Goal: Information Seeking & Learning: Learn about a topic

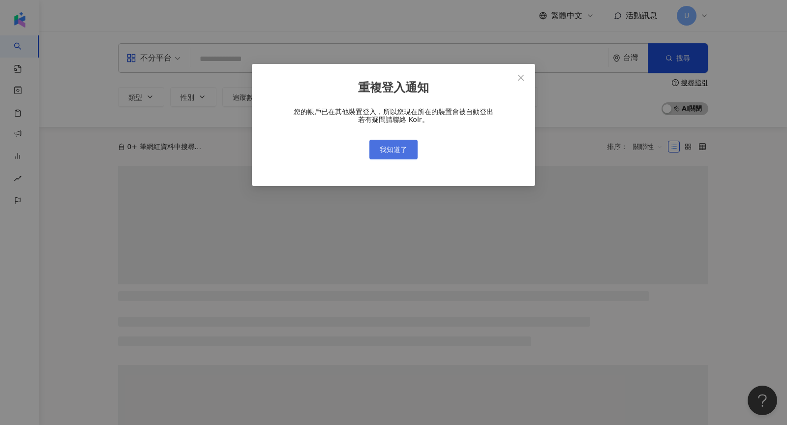
click at [392, 153] on button "我知道了" at bounding box center [393, 150] width 48 height 20
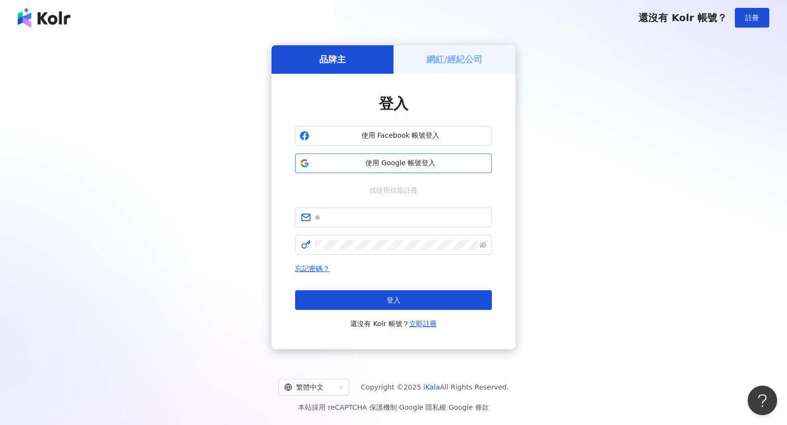
click at [393, 165] on span "使用 Google 帳號登入" at bounding box center [400, 163] width 174 height 10
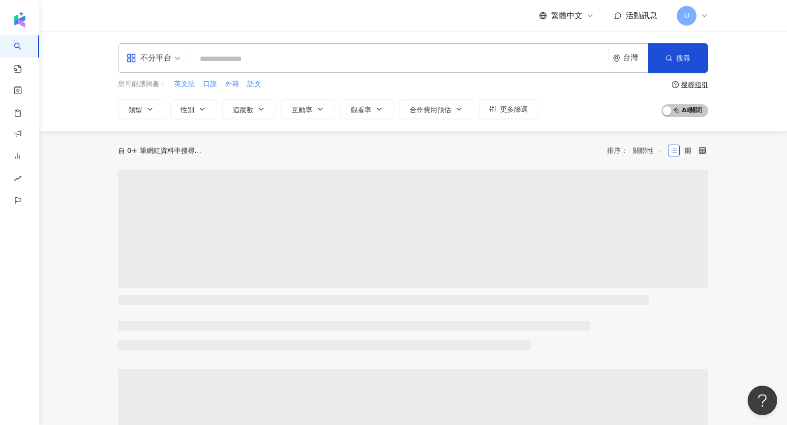
click at [236, 64] on input "search" at bounding box center [399, 59] width 410 height 19
paste input "**********"
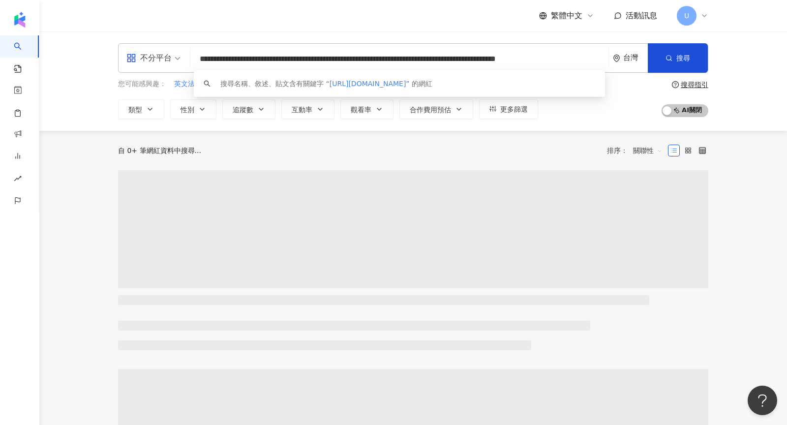
scroll to position [0, 17]
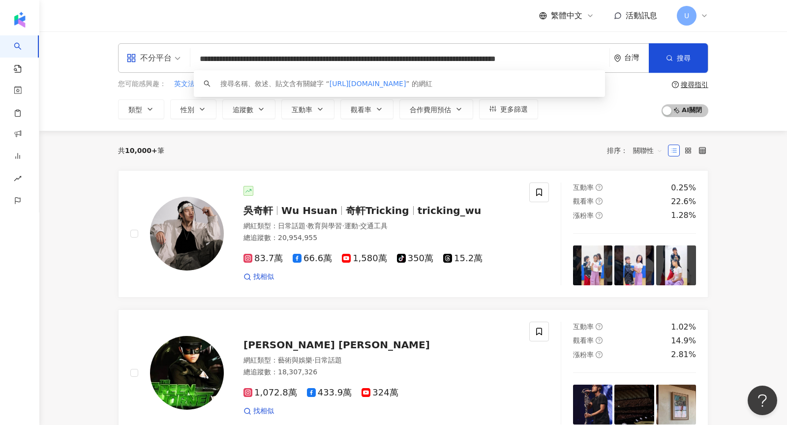
type input "**********"
click at [706, 12] on icon at bounding box center [704, 16] width 8 height 8
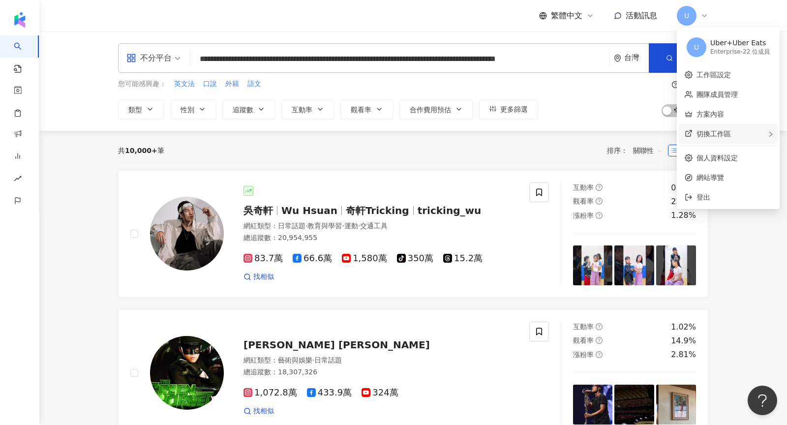
click at [764, 130] on div "切換工作區" at bounding box center [728, 134] width 99 height 20
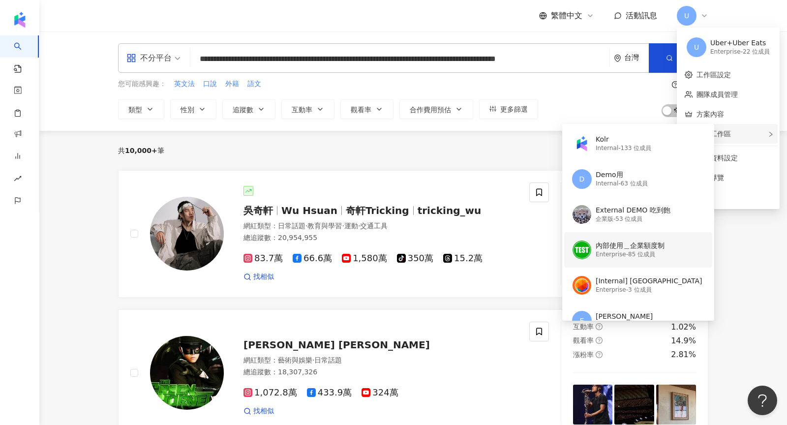
click at [653, 238] on div "內部使用＿企業額度制 Enterprise - 85 位成員" at bounding box center [637, 249] width 130 height 35
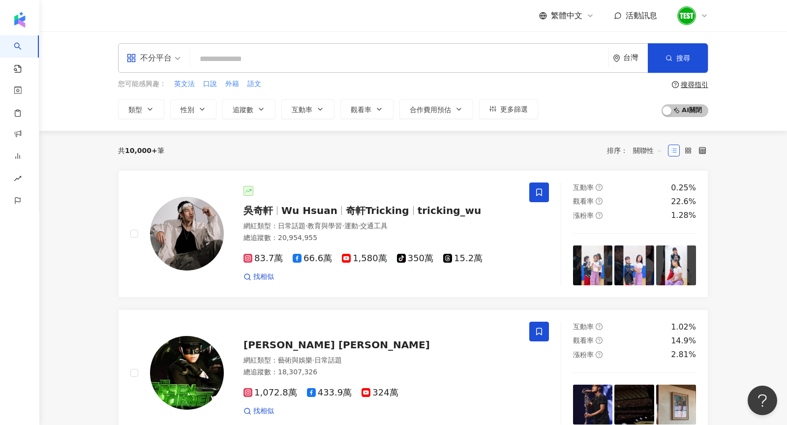
click at [302, 64] on input "search" at bounding box center [399, 59] width 410 height 19
paste input "*********"
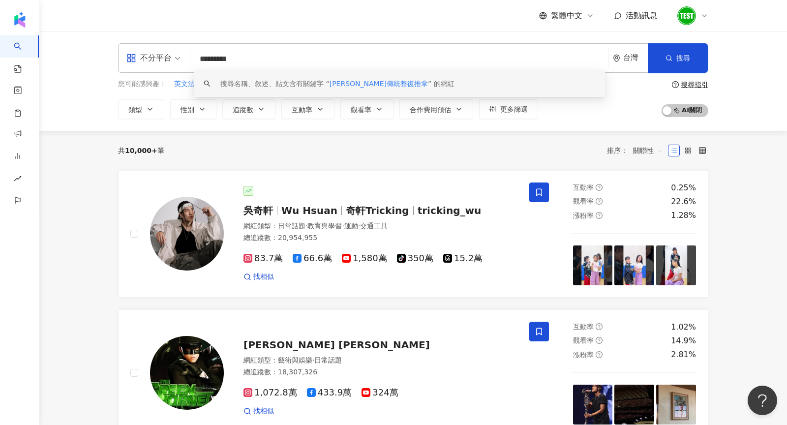
type input "*********"
click at [382, 158] on div "共 10,000+ 筆 排序： 關聯性" at bounding box center [413, 150] width 590 height 39
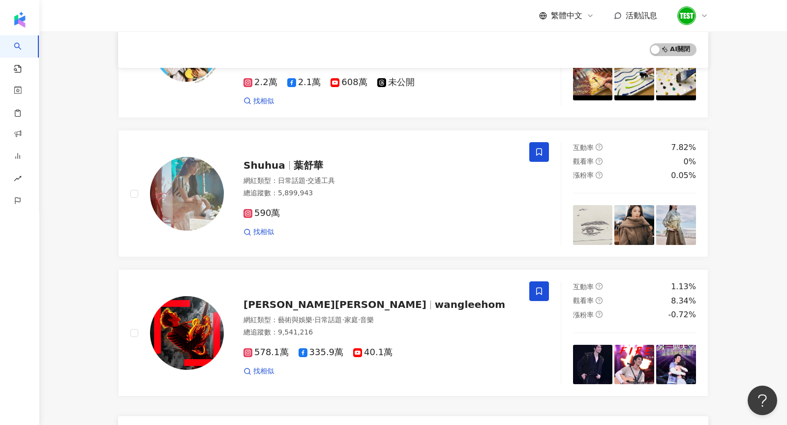
scroll to position [1617, 0]
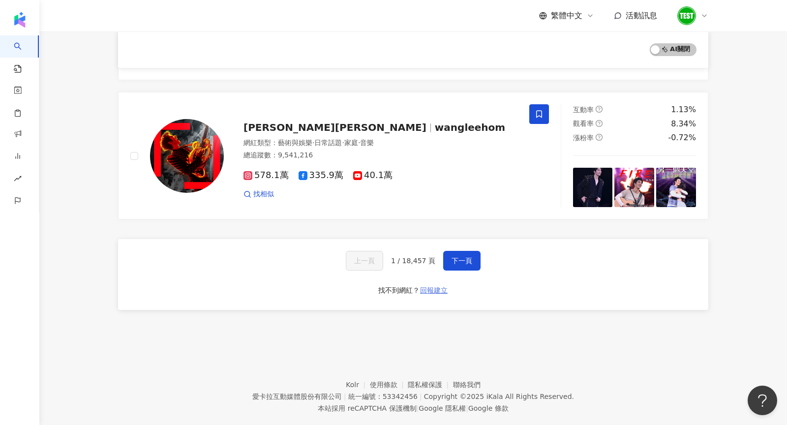
click at [440, 286] on span "回報建立" at bounding box center [434, 290] width 28 height 8
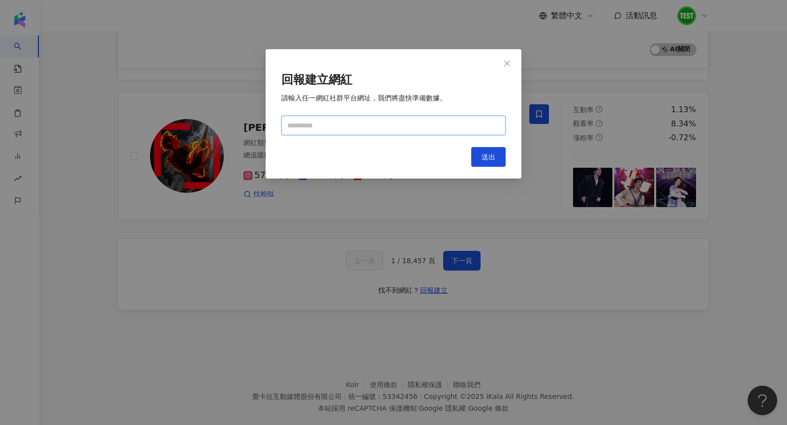
click at [306, 128] on input "text" at bounding box center [393, 126] width 224 height 20
paste input "**********"
type input "**********"
click at [486, 152] on span "送出" at bounding box center [488, 156] width 14 height 8
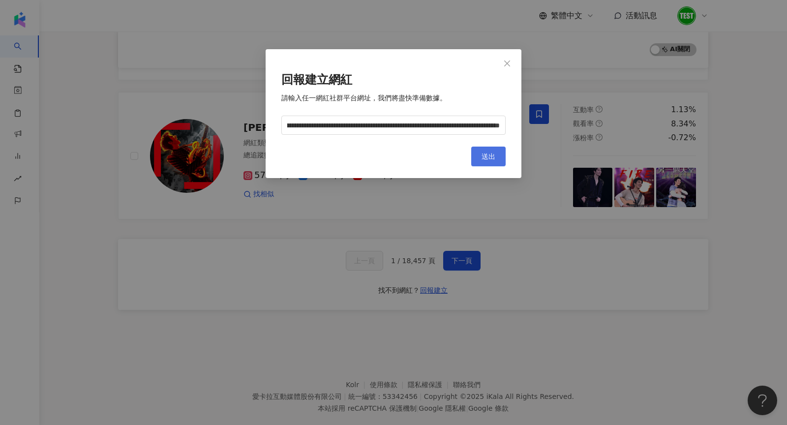
scroll to position [0, 0]
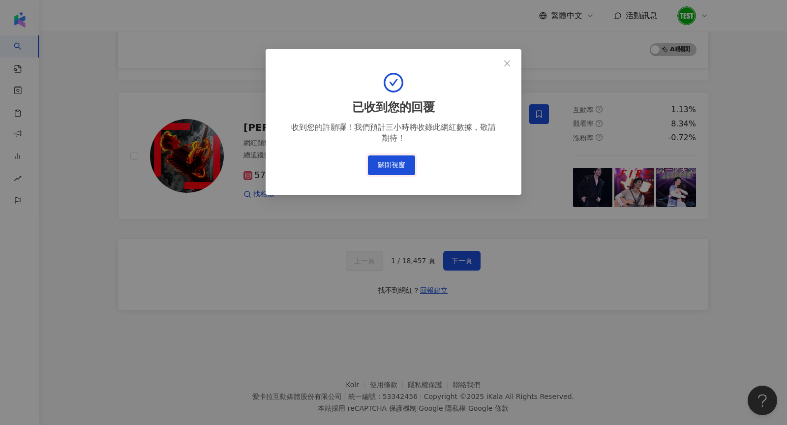
click at [385, 158] on button "關閉視窗" at bounding box center [391, 165] width 47 height 20
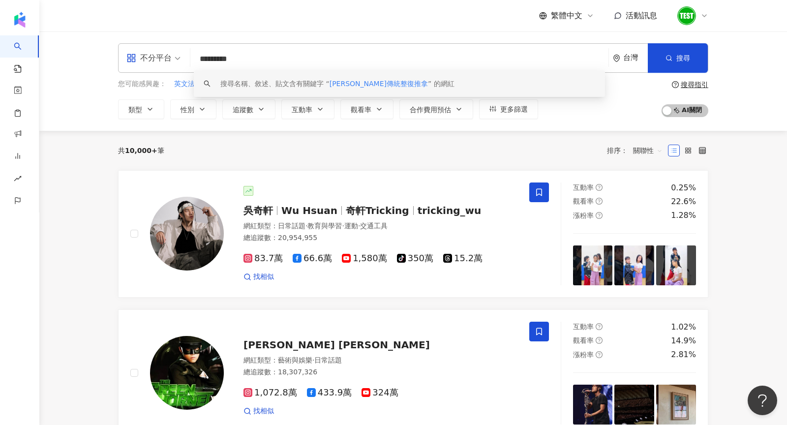
drag, startPoint x: 284, startPoint y: 61, endPoint x: 161, endPoint y: 57, distance: 123.0
click at [162, 61] on div "不分平台 ********* 台灣 搜尋 keyword 搜尋名稱、敘述、貼文含有關鍵字 “ [PERSON_NAME]傳統整復推拿 ” 的網紅" at bounding box center [413, 58] width 590 height 30
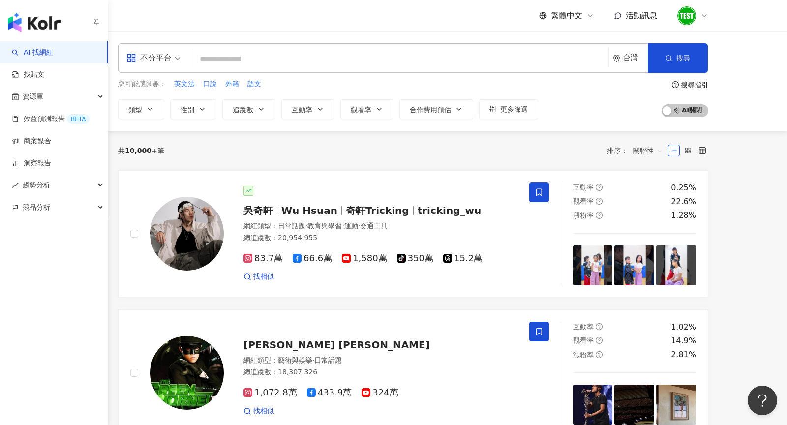
click at [27, 21] on img "button" at bounding box center [34, 23] width 53 height 20
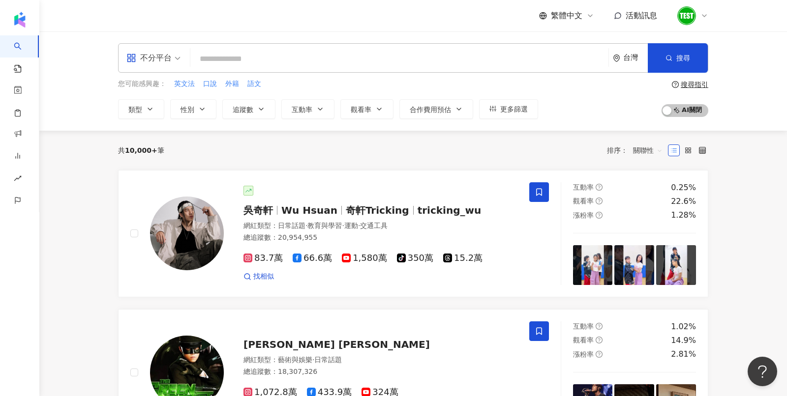
click at [293, 146] on div "共 10,000+ 筆 排序： 關聯性" at bounding box center [413, 151] width 590 height 16
click at [526, 111] on button "更多篩選" at bounding box center [508, 109] width 59 height 20
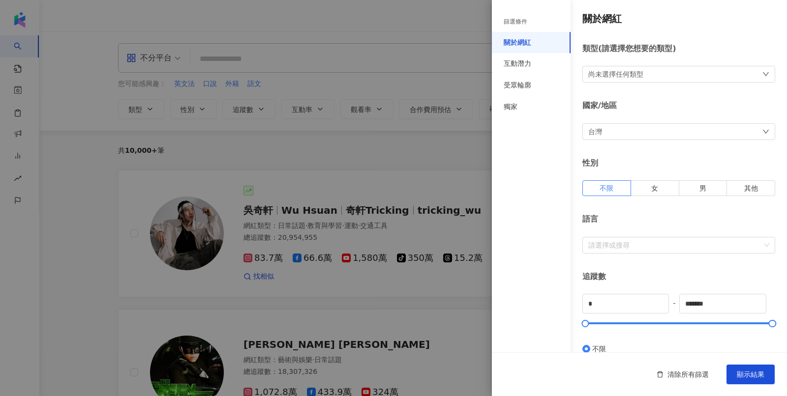
click at [348, 168] on div at bounding box center [393, 198] width 787 height 396
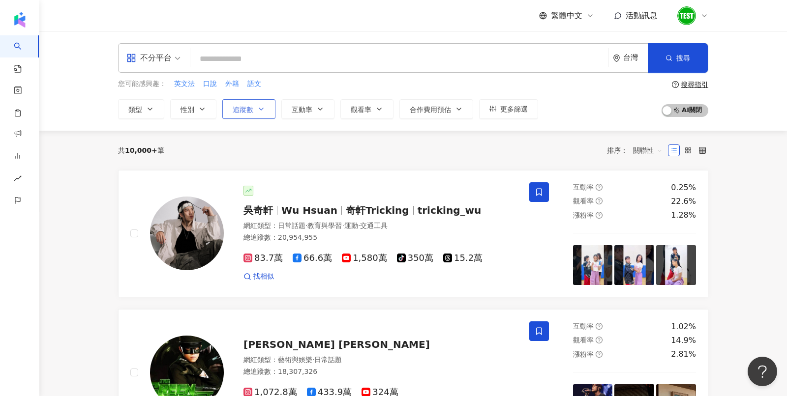
click at [247, 110] on span "追蹤數" at bounding box center [243, 110] width 21 height 8
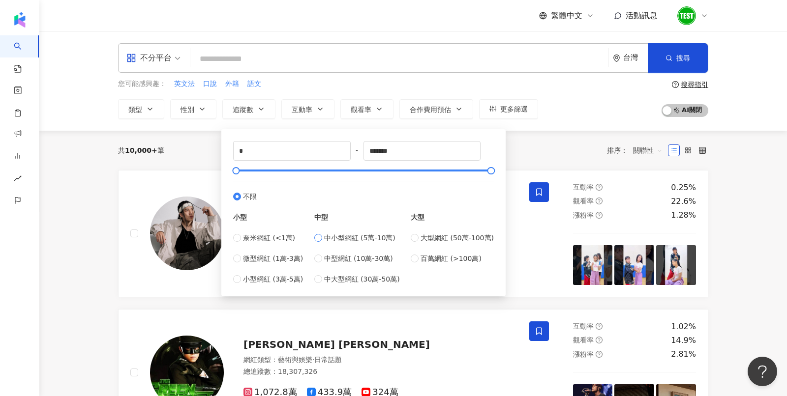
click at [330, 239] on span "中小型網紅 (5萬-10萬)" at bounding box center [359, 238] width 71 height 11
type input "*****"
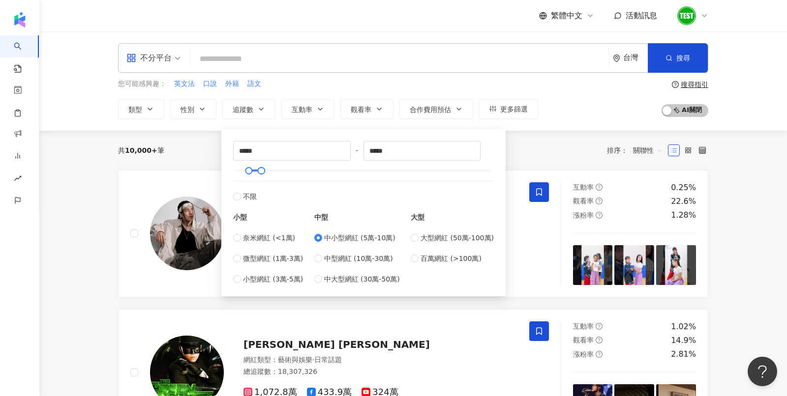
click at [208, 145] on div "共 10,000+ 筆 排序： 關聯性" at bounding box center [413, 151] width 590 height 16
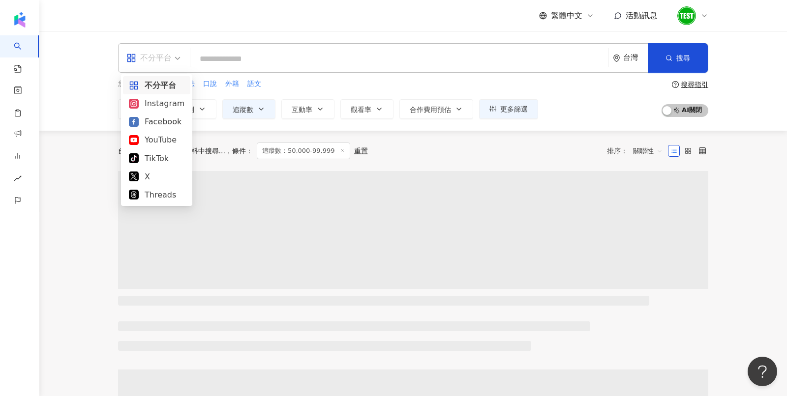
click at [166, 59] on div "不分平台" at bounding box center [148, 58] width 45 height 16
click at [172, 101] on div "Instagram" at bounding box center [157, 103] width 56 height 12
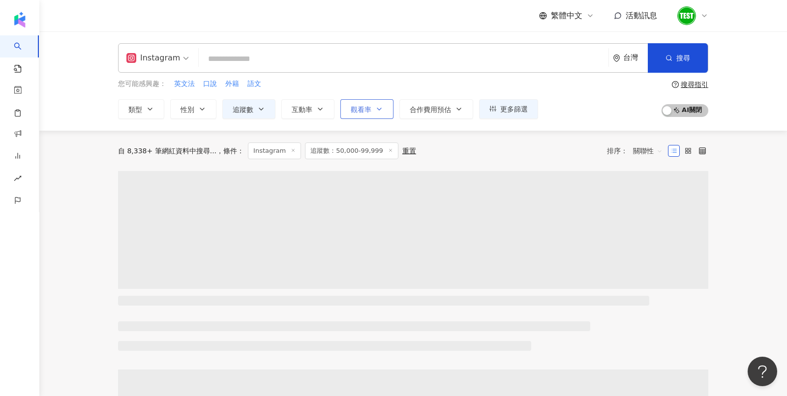
click at [370, 106] on button "觀看率" at bounding box center [366, 109] width 53 height 20
click at [313, 102] on button "互動率" at bounding box center [307, 109] width 53 height 20
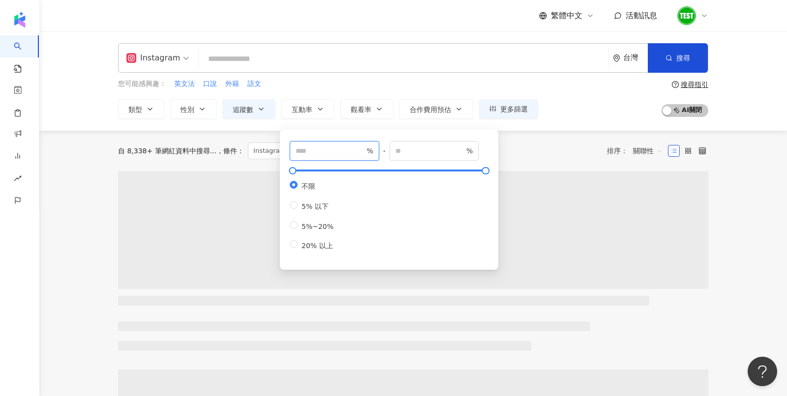
click at [352, 146] on input "number" at bounding box center [330, 151] width 69 height 11
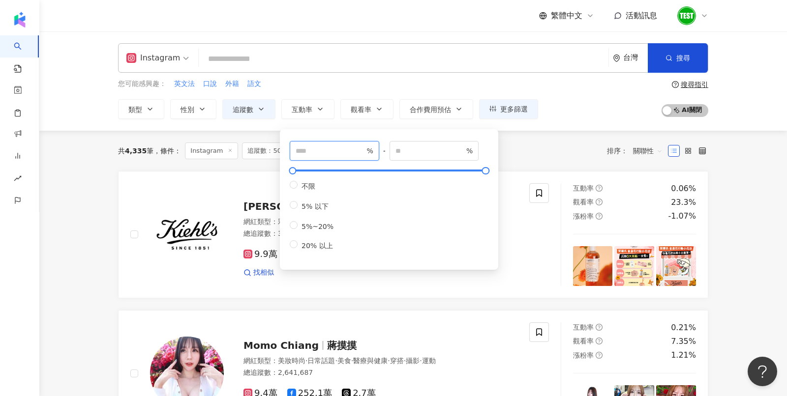
type input "*"
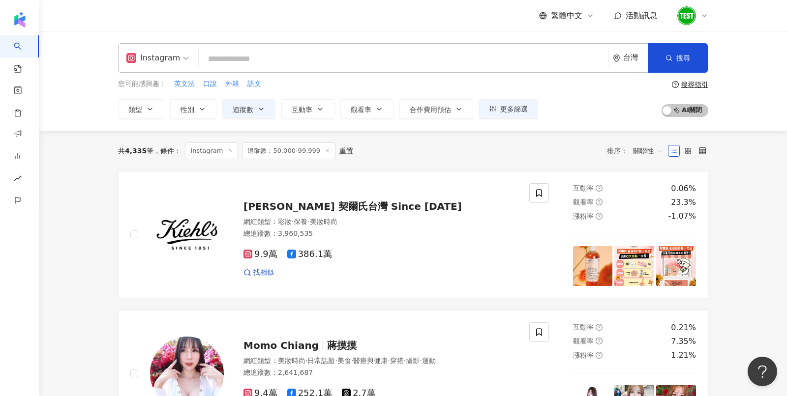
click at [532, 144] on div "共 4,335 筆 條件 ： Instagram 追蹤數：50,000-99,999 重置 排序： 關聯性" at bounding box center [413, 151] width 590 height 17
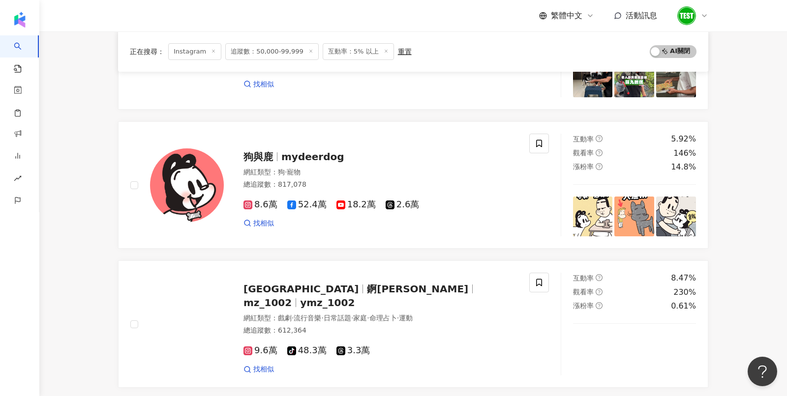
scroll to position [1175, 0]
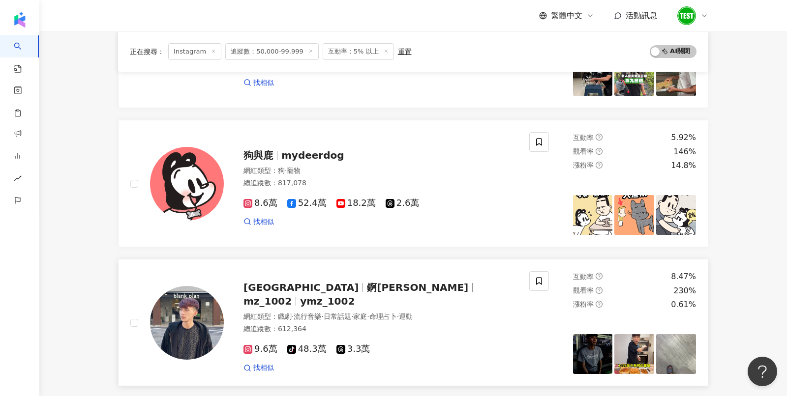
click at [205, 298] on img at bounding box center [187, 323] width 74 height 74
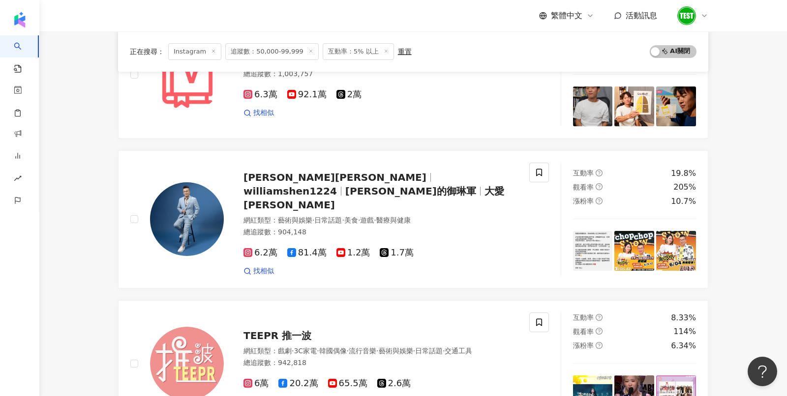
scroll to position [0, 0]
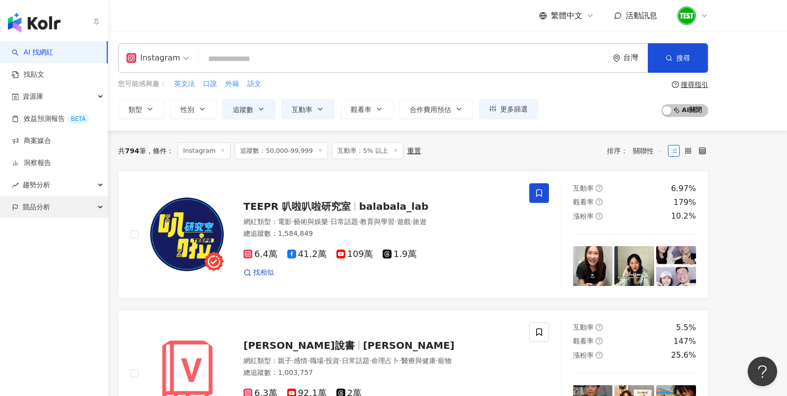
click at [50, 207] on div "競品分析" at bounding box center [54, 207] width 108 height 22
click at [59, 231] on link "品牌帳號分析" at bounding box center [44, 230] width 41 height 10
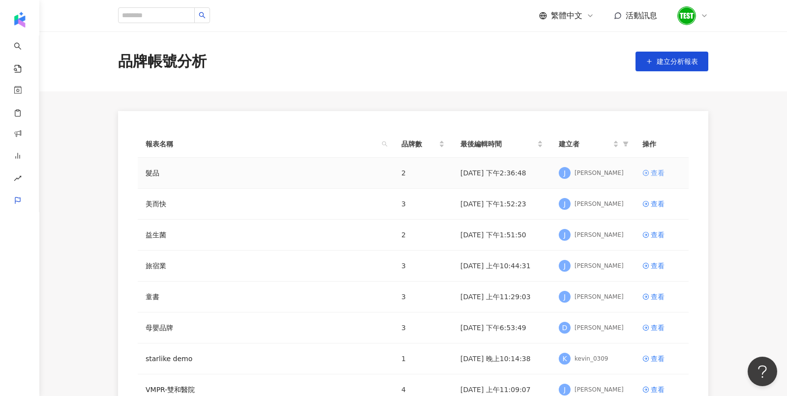
click at [653, 174] on div "查看" at bounding box center [658, 173] width 14 height 11
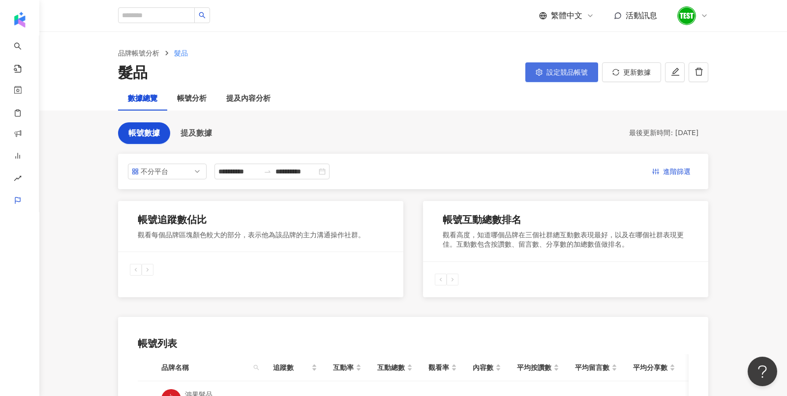
click at [539, 69] on icon "setting" at bounding box center [538, 72] width 6 height 7
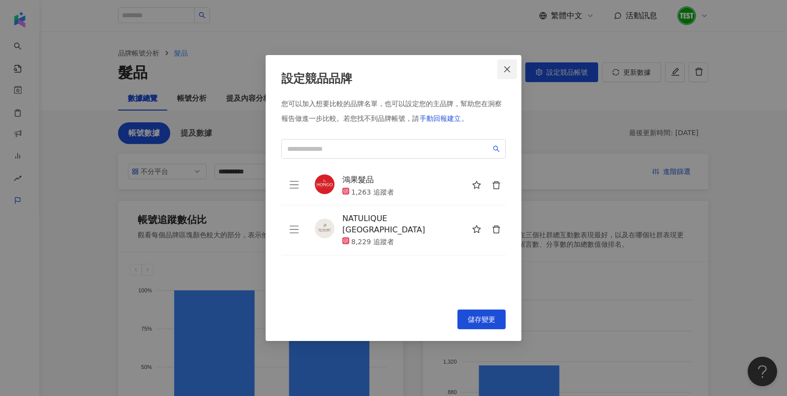
click at [516, 68] on span "Close" at bounding box center [507, 69] width 20 height 8
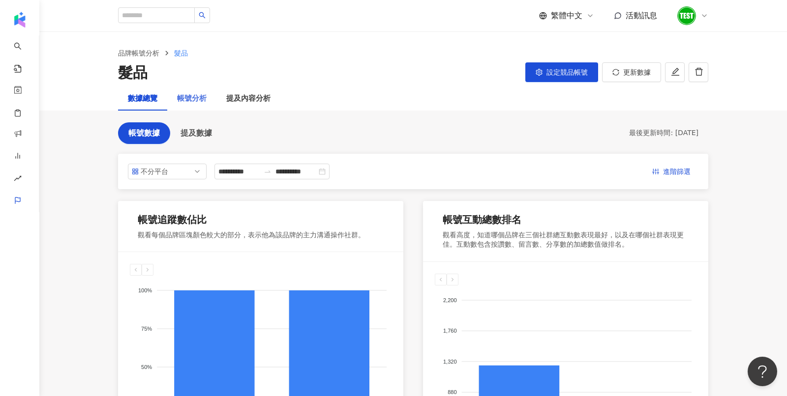
click at [201, 105] on div "帳號分析" at bounding box center [191, 99] width 49 height 24
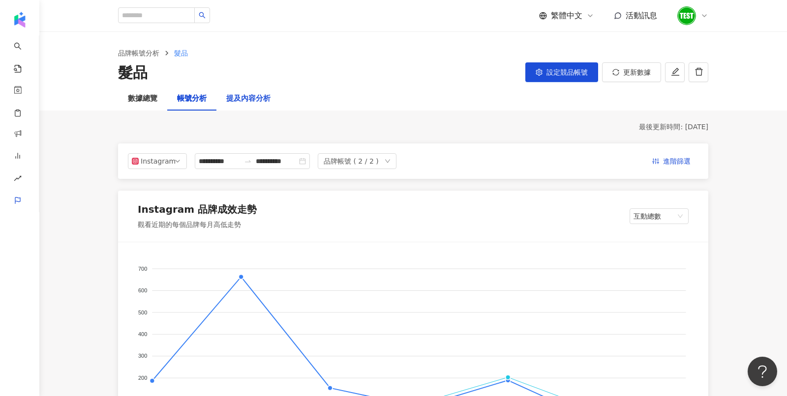
click at [257, 100] on div "提及內容分析" at bounding box center [248, 99] width 44 height 12
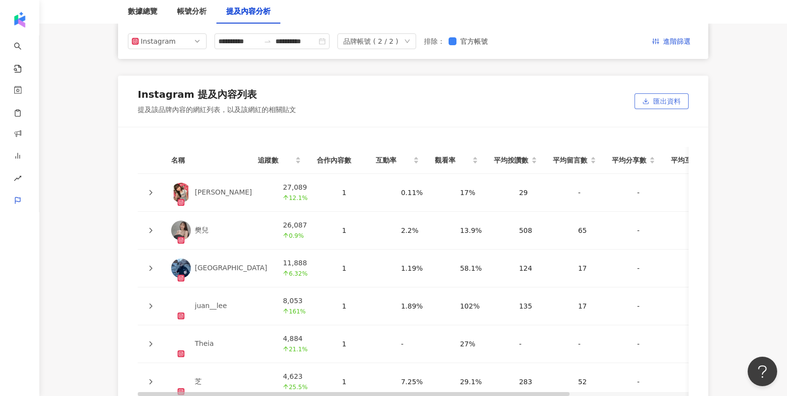
scroll to position [2147, 0]
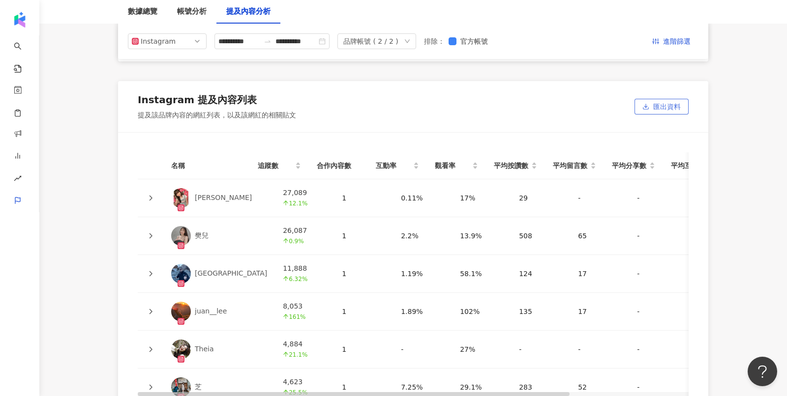
click at [666, 99] on span "匯出資料" at bounding box center [667, 107] width 28 height 16
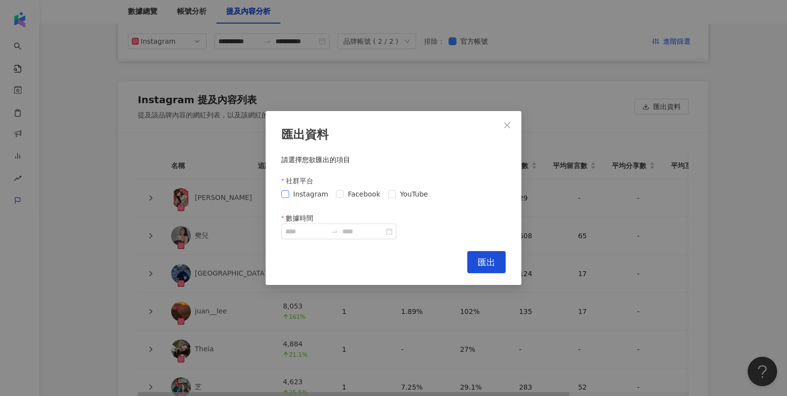
click at [314, 197] on span "Instagram" at bounding box center [310, 194] width 43 height 11
click at [510, 126] on icon "close" at bounding box center [507, 125] width 8 height 8
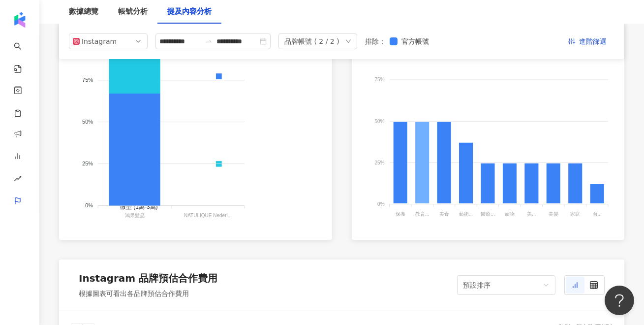
scroll to position [597, 0]
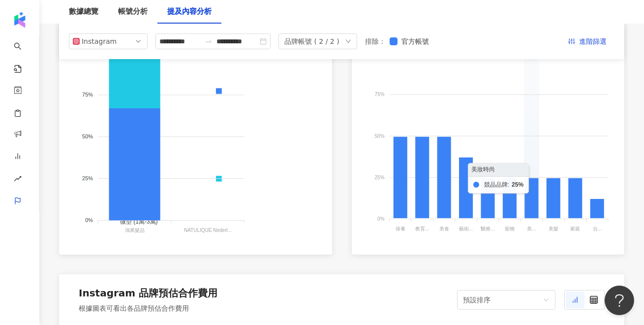
click at [532, 83] on foreignobject at bounding box center [487, 136] width 249 height 197
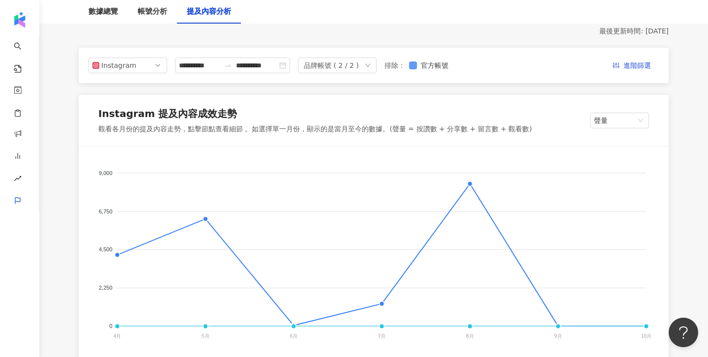
scroll to position [50, 0]
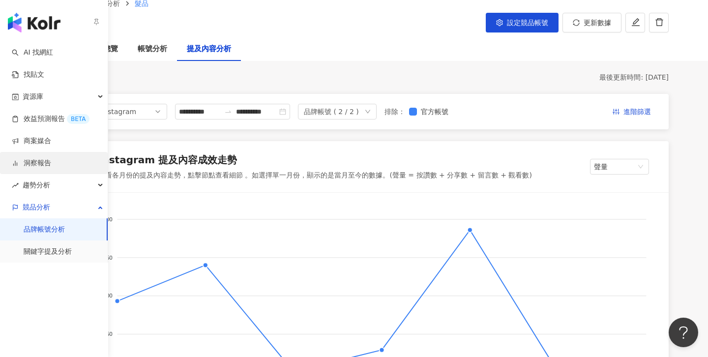
click at [44, 167] on link "洞察報告" at bounding box center [31, 163] width 39 height 10
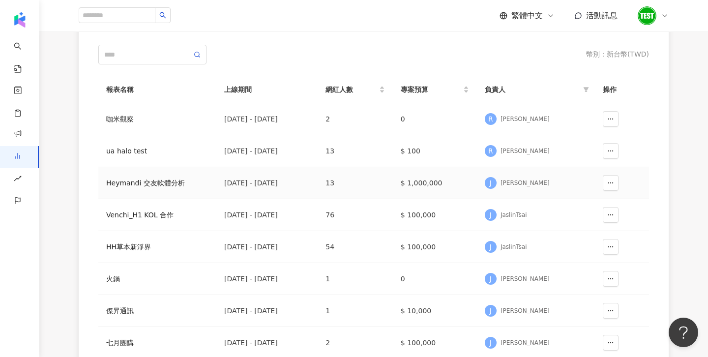
scroll to position [102, 0]
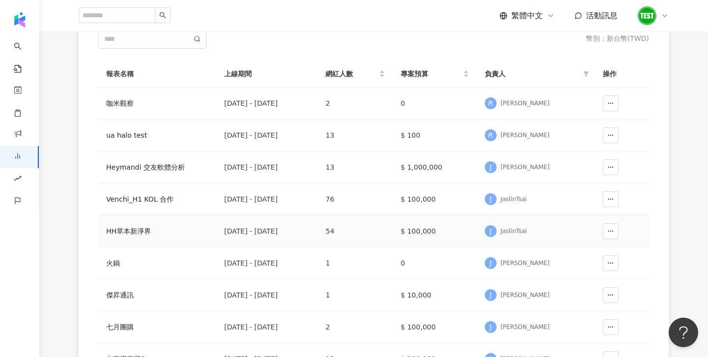
click at [123, 230] on div "HH草本新淨界" at bounding box center [157, 231] width 102 height 11
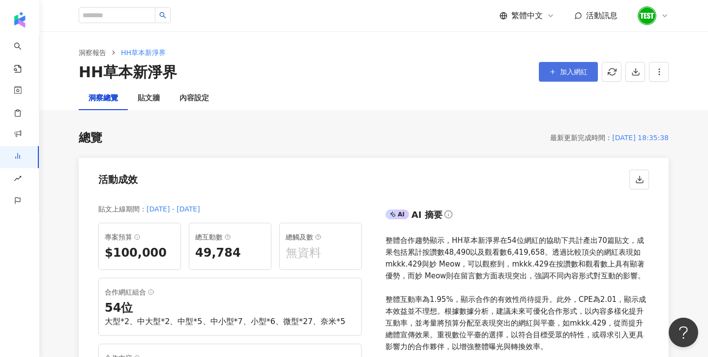
click at [558, 73] on button "加入網紅" at bounding box center [568, 72] width 59 height 20
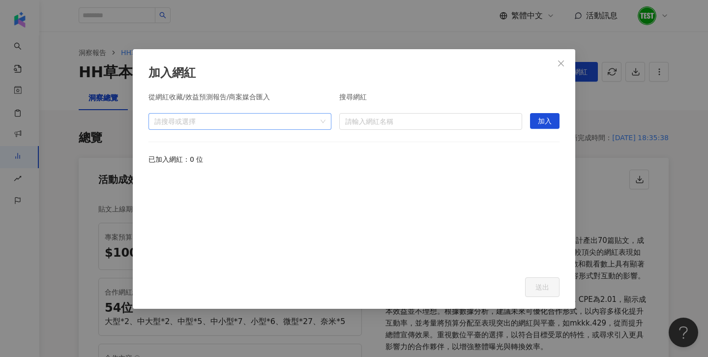
click at [172, 120] on div at bounding box center [234, 121] width 169 height 7
click at [658, 92] on div "加入網紅 從網紅收藏/效益預測報告/商案媒合匯入 請搜尋或選擇 搜尋網紅 請輸入網紅名稱 加入 已加入網紅：0 位 Cancel 送出" at bounding box center [354, 178] width 708 height 357
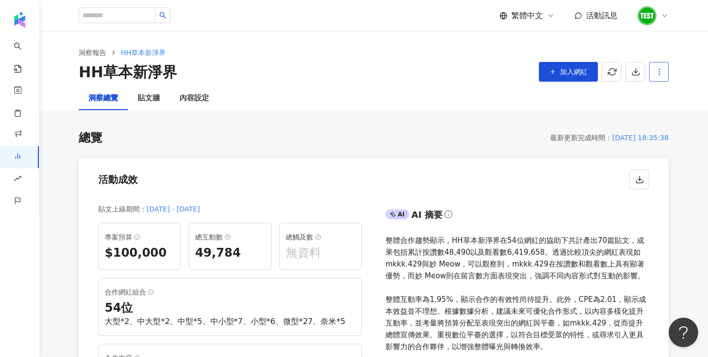
click at [662, 72] on icon "button" at bounding box center [659, 71] width 9 height 9
click at [660, 93] on icon at bounding box center [660, 95] width 7 height 7
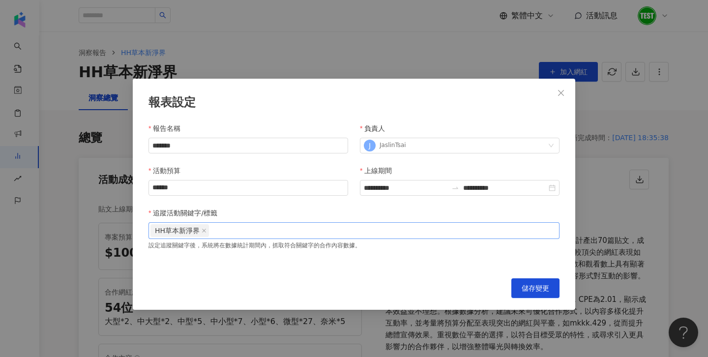
click at [231, 229] on div "HH草本新淨界" at bounding box center [353, 230] width 407 height 15
click at [557, 94] on span "Close" at bounding box center [561, 93] width 20 height 8
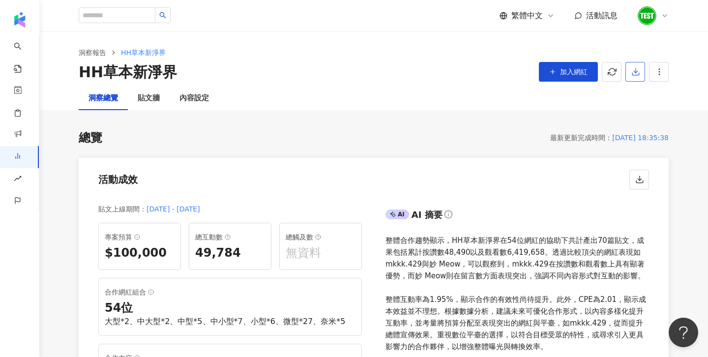
click at [638, 70] on icon "button" at bounding box center [635, 71] width 9 height 9
click at [642, 90] on span "匯出 PPT" at bounding box center [650, 95] width 34 height 11
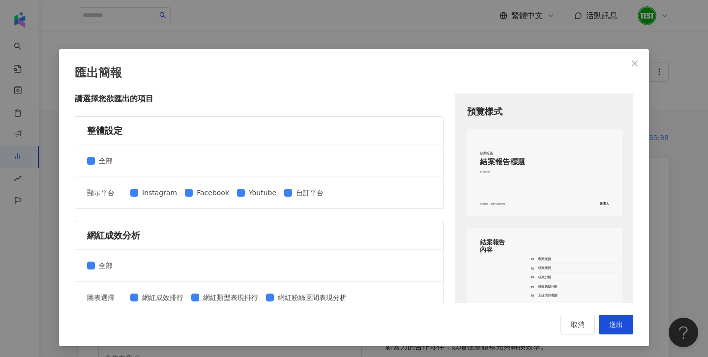
click at [464, 20] on div "匯出簡報 請選擇您欲匯出的項目 整體設定 全部 顯示平台 Instagram Facebook Youtube 自訂平台 網紅成效分析 全部 圖表選擇 網紅成…" at bounding box center [354, 178] width 708 height 357
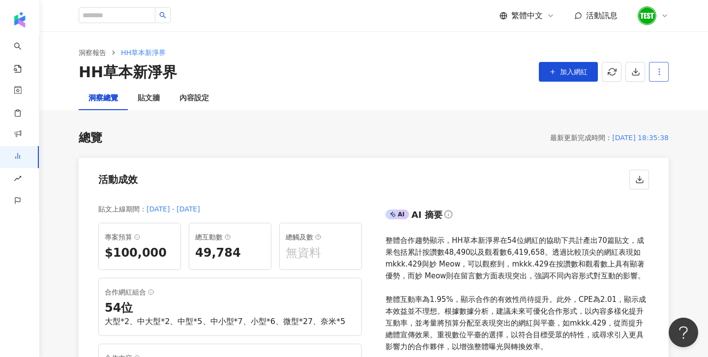
click at [659, 75] on icon "button" at bounding box center [659, 71] width 9 height 9
click at [681, 100] on div "設定報告" at bounding box center [676, 95] width 38 height 11
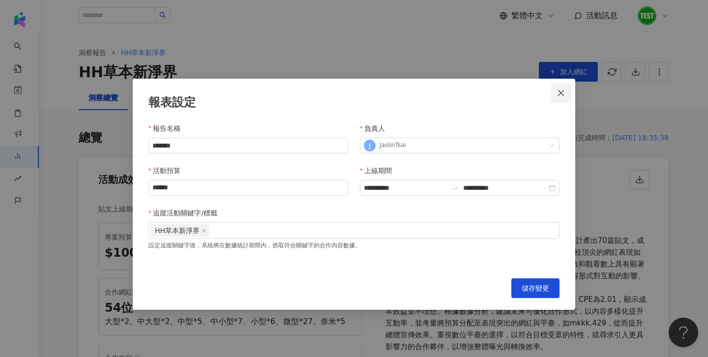
click at [562, 95] on icon "close" at bounding box center [561, 93] width 8 height 8
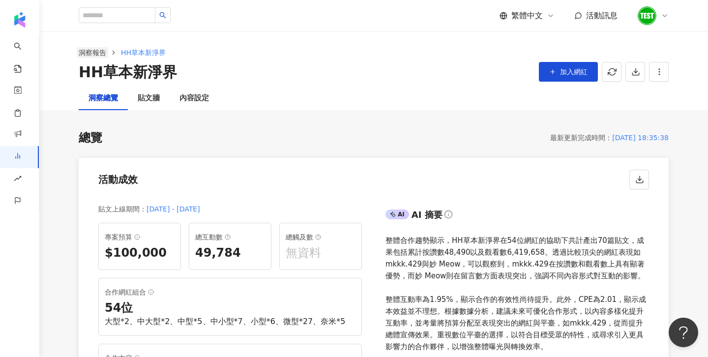
click at [97, 52] on link "洞察報告" at bounding box center [92, 52] width 31 height 11
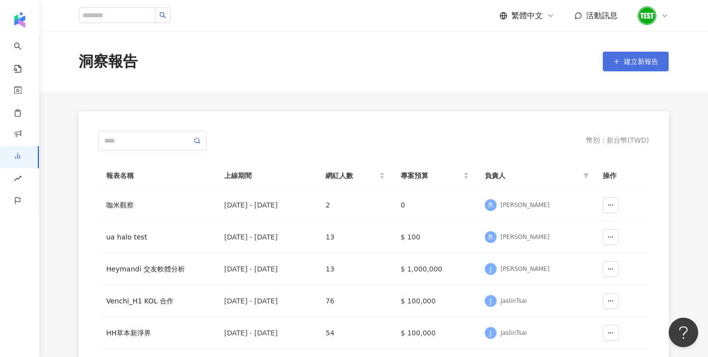
click at [639, 63] on span "建立新報告" at bounding box center [641, 62] width 34 height 8
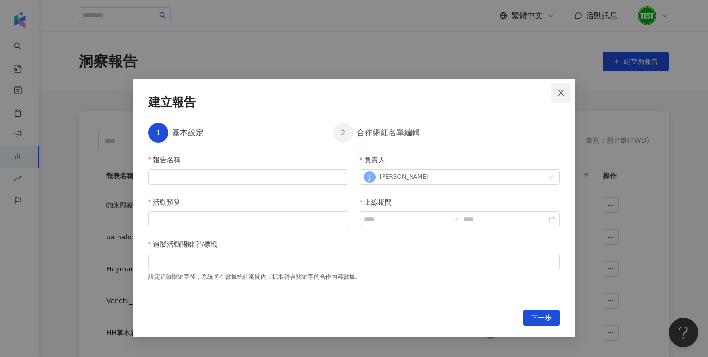
click at [566, 92] on span "Close" at bounding box center [561, 93] width 20 height 8
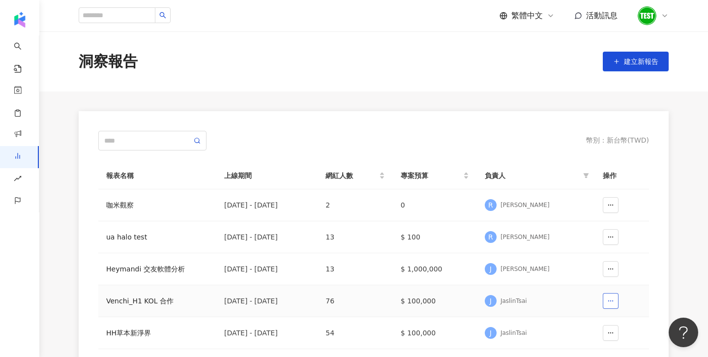
click at [605, 298] on button "button" at bounding box center [611, 301] width 16 height 16
click at [93, 208] on div "幣別 ： 新台幣 ( TWD ) 報表名稱 上線期間 網紅人數 專案預算 負責人 操作 咖米觀察 [DATE] - [DATE] 2 0 R [PERSON_…" at bounding box center [374, 335] width 590 height 449
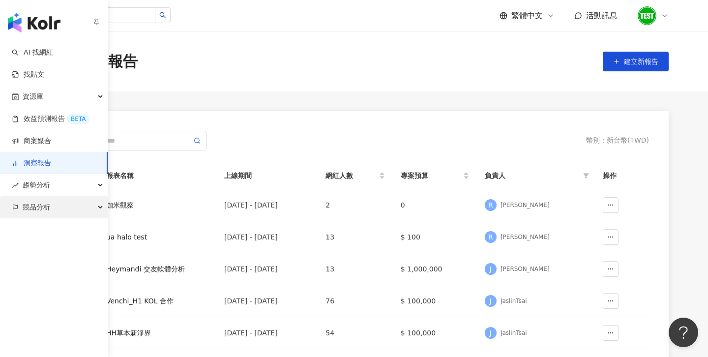
click at [36, 205] on span "競品分析" at bounding box center [37, 207] width 28 height 22
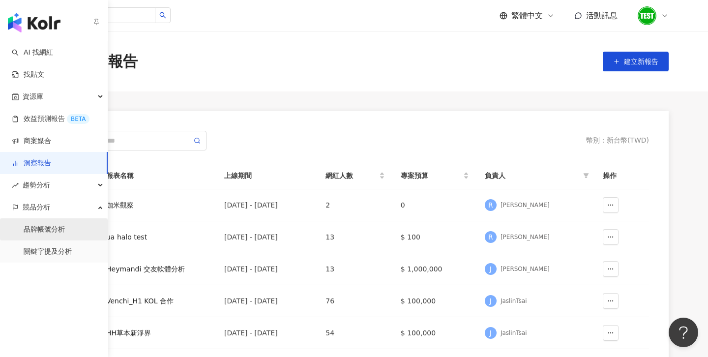
click at [62, 227] on link "品牌帳號分析" at bounding box center [44, 230] width 41 height 10
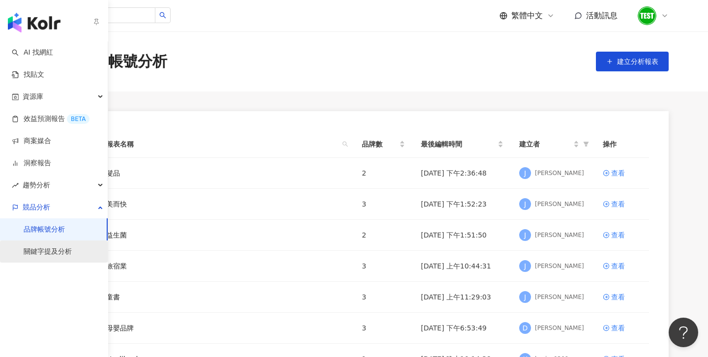
click at [66, 255] on link "關鍵字提及分析" at bounding box center [48, 252] width 48 height 10
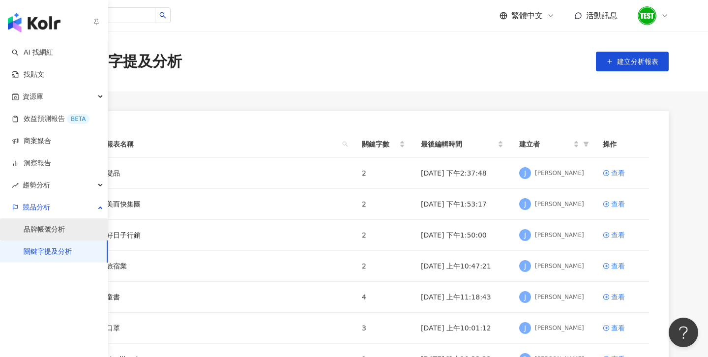
click at [58, 232] on link "品牌帳號分析" at bounding box center [44, 230] width 41 height 10
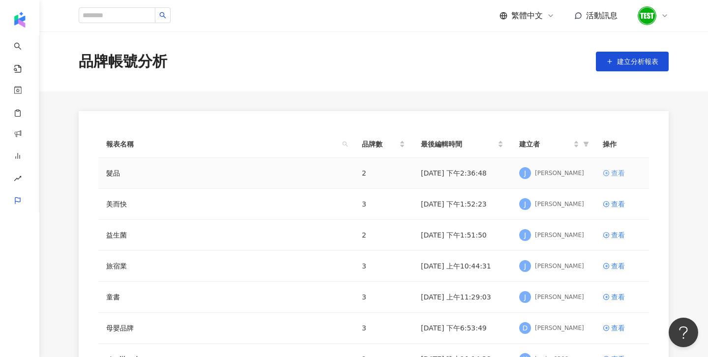
click at [618, 173] on div "查看" at bounding box center [618, 173] width 14 height 11
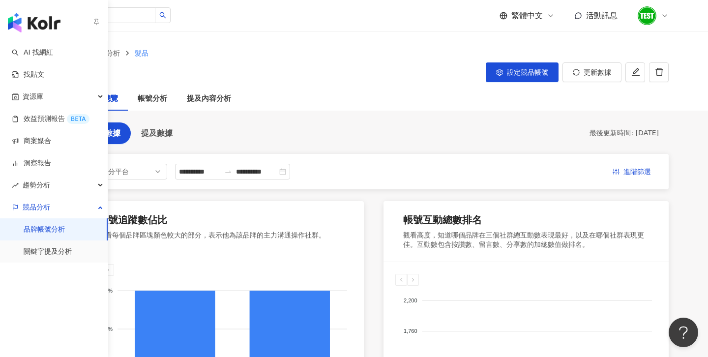
click at [38, 232] on link "品牌帳號分析" at bounding box center [44, 230] width 41 height 10
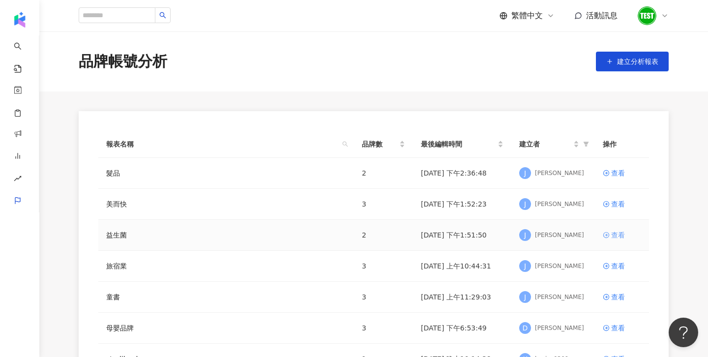
click at [626, 236] on link "查看" at bounding box center [622, 235] width 38 height 11
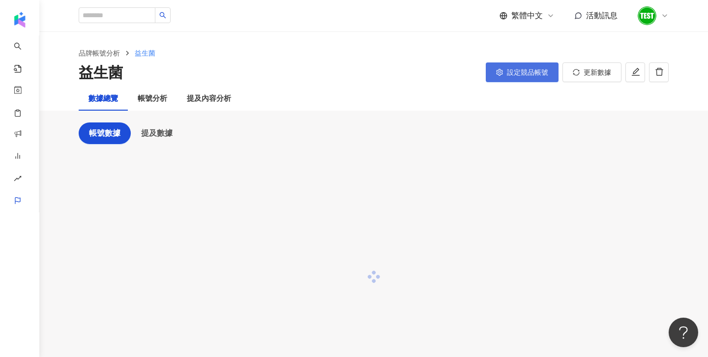
click at [532, 73] on span "設定競品帳號" at bounding box center [527, 72] width 41 height 8
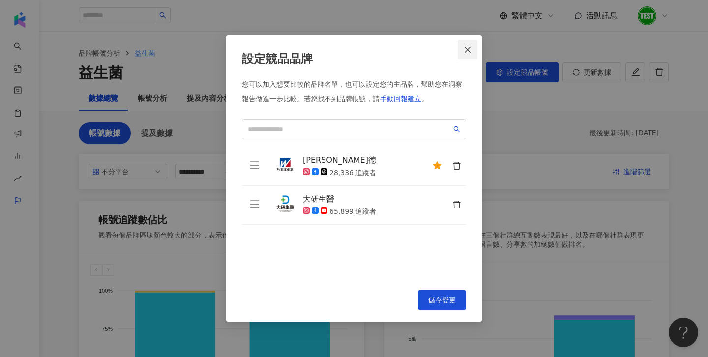
click at [463, 51] on span "Close" at bounding box center [468, 50] width 20 height 8
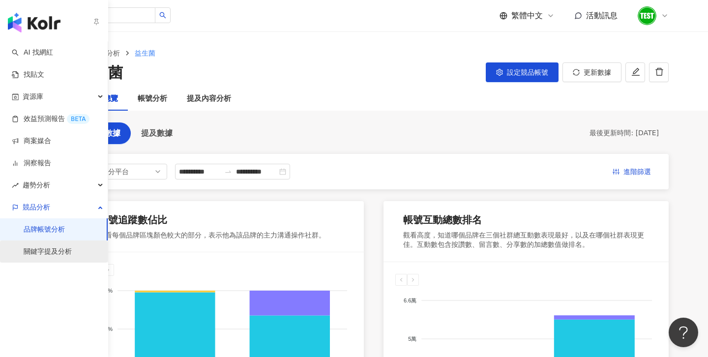
click at [43, 247] on link "關鍵字提及分析" at bounding box center [48, 252] width 48 height 10
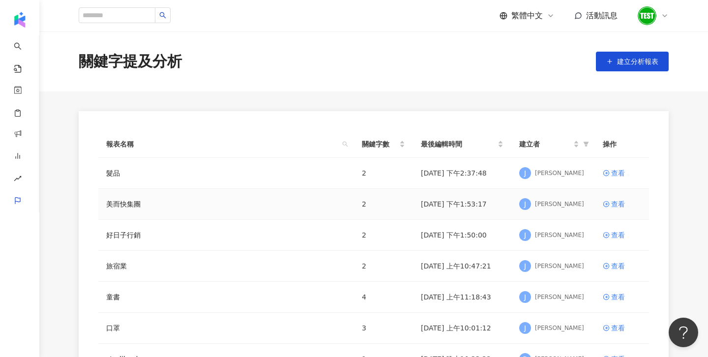
scroll to position [12, 0]
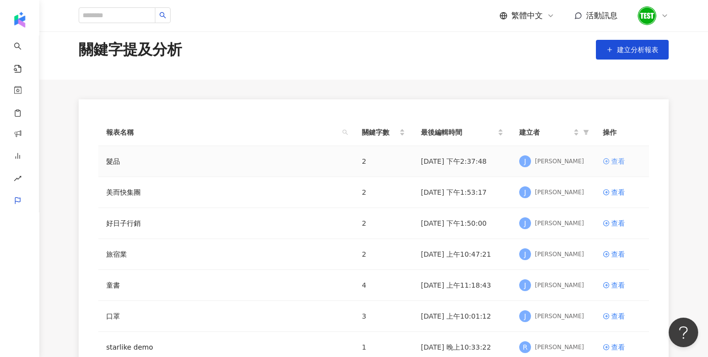
click at [617, 165] on div "查看" at bounding box center [618, 161] width 14 height 11
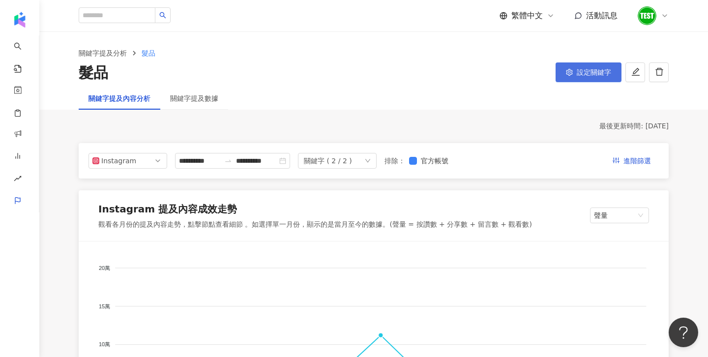
click at [576, 76] on button "設定關鍵字" at bounding box center [589, 72] width 66 height 20
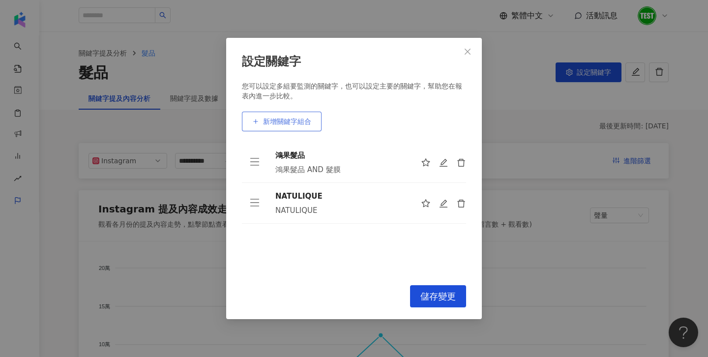
click at [304, 126] on button "新增關鍵字組合" at bounding box center [282, 122] width 80 height 20
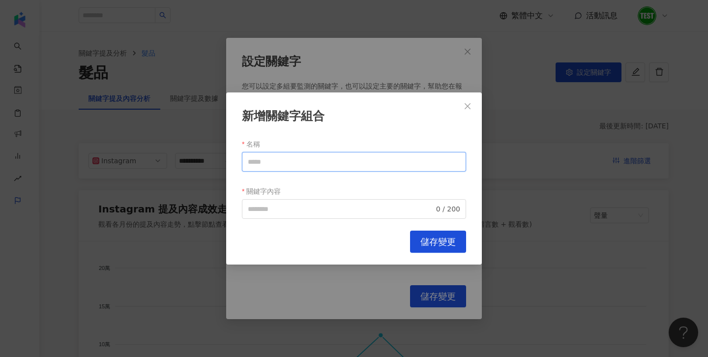
click at [293, 158] on input "名稱" at bounding box center [354, 162] width 224 height 20
type input "*"
drag, startPoint x: 281, startPoint y: 160, endPoint x: 172, endPoint y: 157, distance: 109.7
click at [179, 159] on div "新增關鍵字組合 名稱 *** 關鍵字內容 0 / 200 Cancel 儲存變更" at bounding box center [354, 178] width 708 height 357
type input "***"
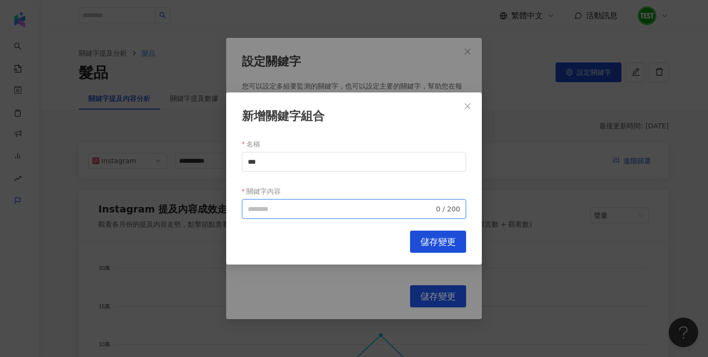
click at [313, 213] on input "關鍵字內容" at bounding box center [341, 209] width 186 height 11
paste input "***"
type input "***"
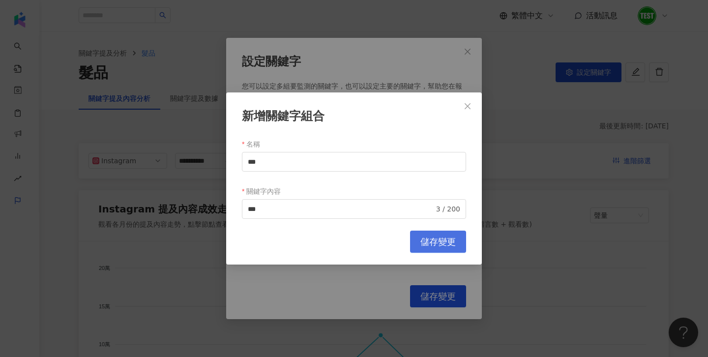
click at [448, 240] on span "儲存變更" at bounding box center [437, 242] width 35 height 11
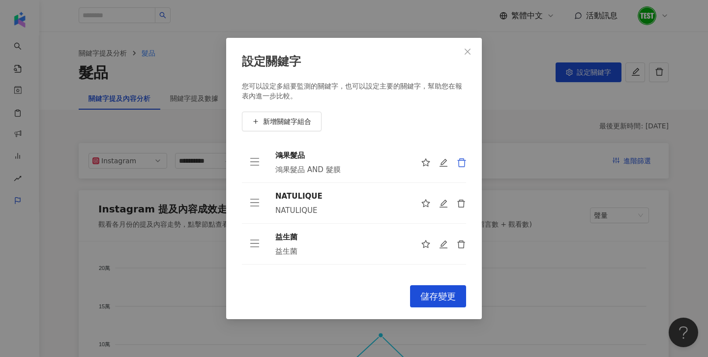
click at [460, 162] on icon "delete" at bounding box center [462, 163] width 10 height 10
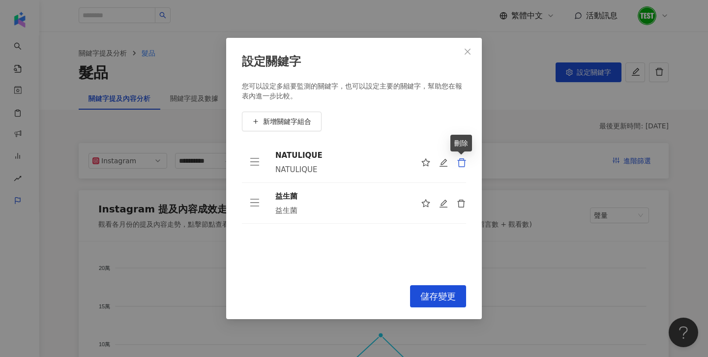
click at [460, 162] on icon "delete" at bounding box center [462, 163] width 10 height 10
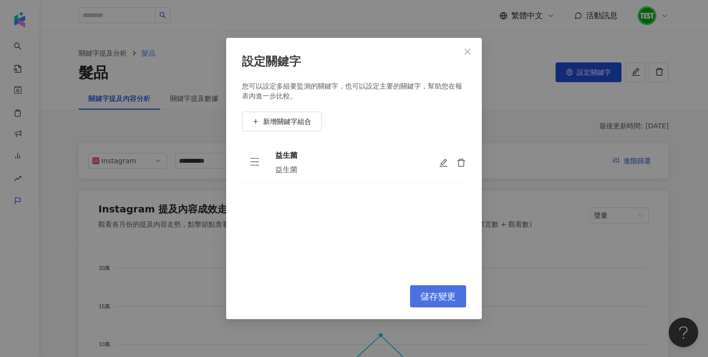
click at [445, 292] on span "儲存變更" at bounding box center [437, 296] width 35 height 11
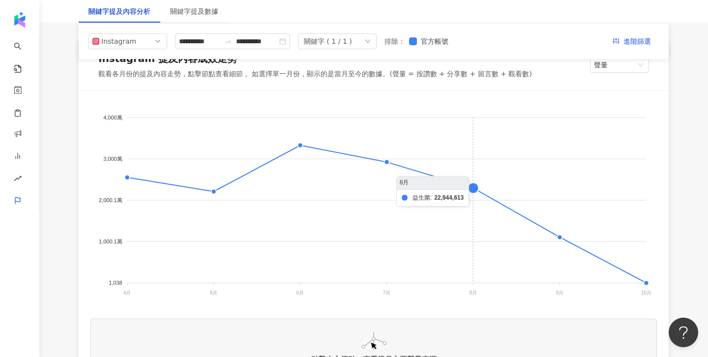
scroll to position [150, 0]
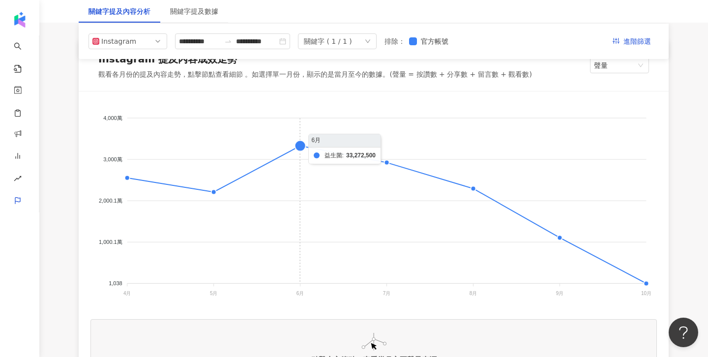
click at [300, 144] on foreignobject at bounding box center [373, 201] width 566 height 197
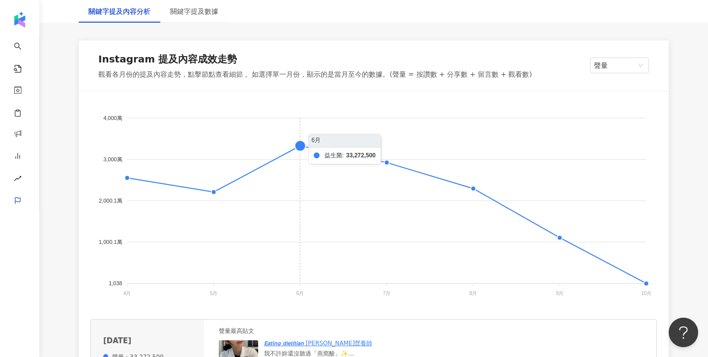
scroll to position [252, 0]
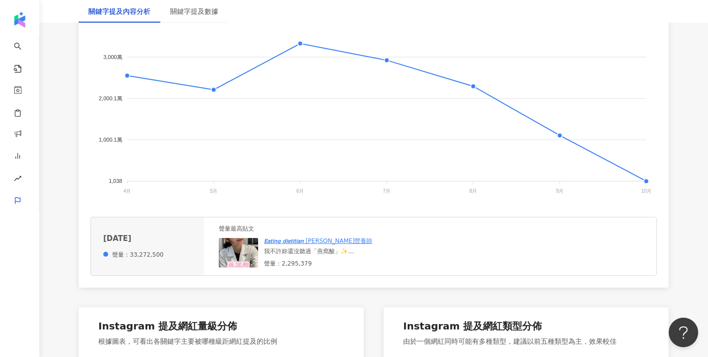
click at [243, 258] on img at bounding box center [238, 253] width 39 height 30
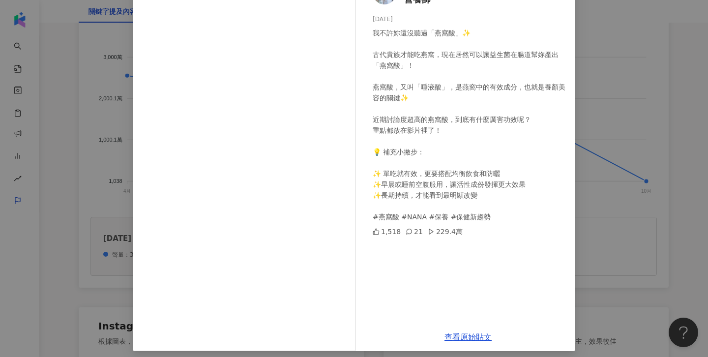
scroll to position [79, 0]
click at [619, 114] on div "𝙀𝙖𝙩𝙞𝙣𝙜 𝙙𝙞𝙚𝙩𝙞𝙩𝙞𝙖𝙣 [PERSON_NAME]營養師 [DATE] 我不許妳還沒聽過「燕窩酸」✨ 古代貴族才能吃燕窩，現在居然可以讓益生菌在腸道…" at bounding box center [354, 178] width 708 height 357
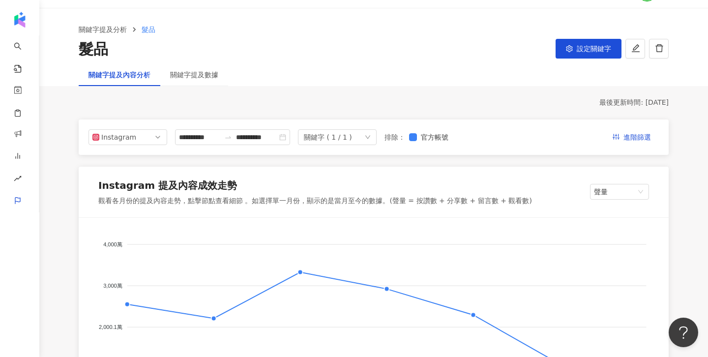
scroll to position [5, 0]
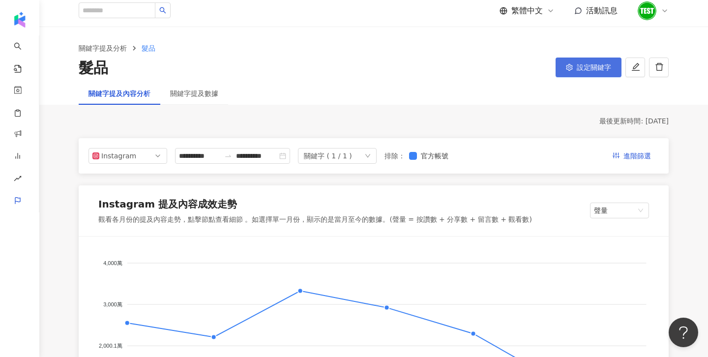
click at [593, 74] on button "設定關鍵字" at bounding box center [589, 68] width 66 height 20
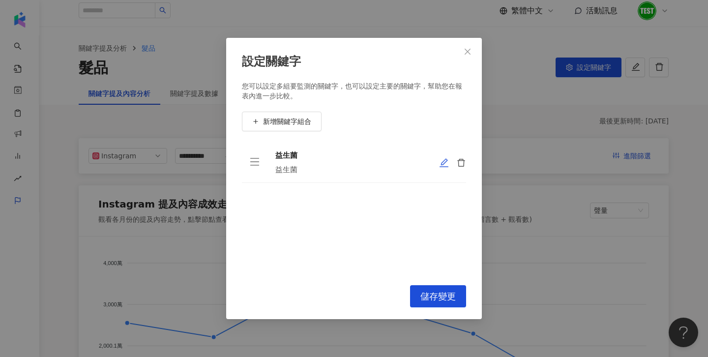
click at [444, 162] on icon "edit" at bounding box center [444, 163] width 10 height 10
type input "***"
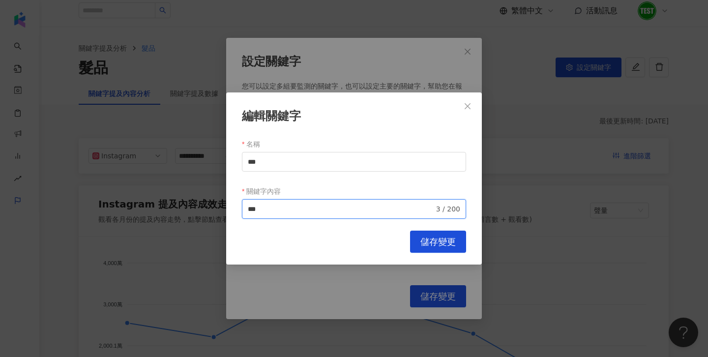
click at [284, 205] on input "***" at bounding box center [341, 209] width 186 height 11
type input "********"
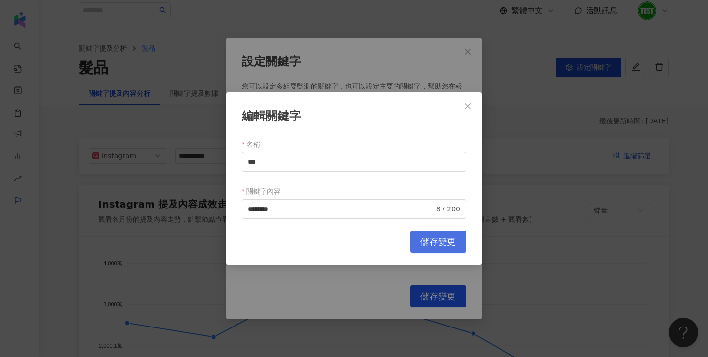
click at [432, 240] on span "儲存變更" at bounding box center [437, 242] width 35 height 11
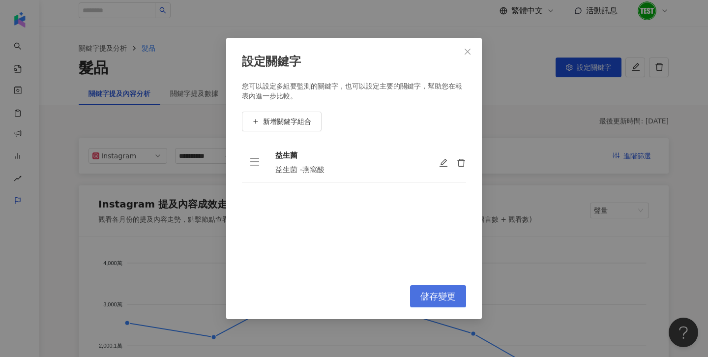
click at [446, 302] on button "儲存變更" at bounding box center [438, 296] width 56 height 22
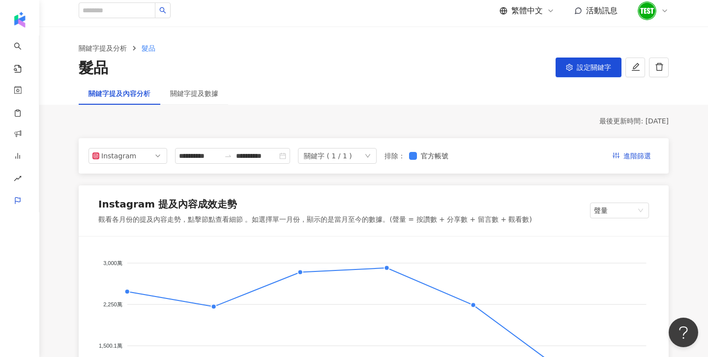
scroll to position [170, 0]
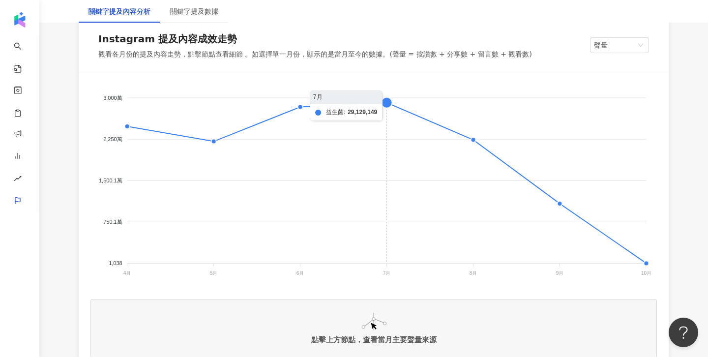
click at [387, 102] on foreignobject at bounding box center [373, 181] width 566 height 197
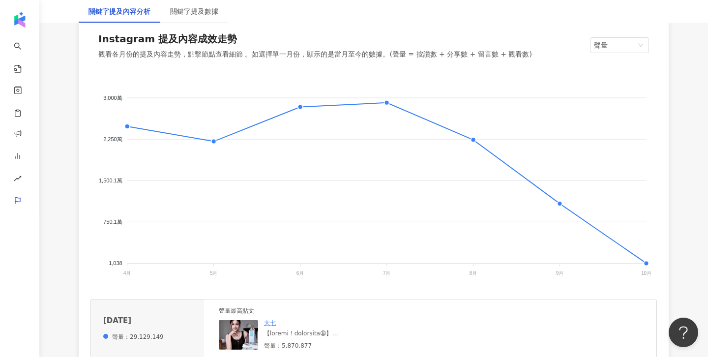
click at [241, 337] on img at bounding box center [238, 335] width 39 height 30
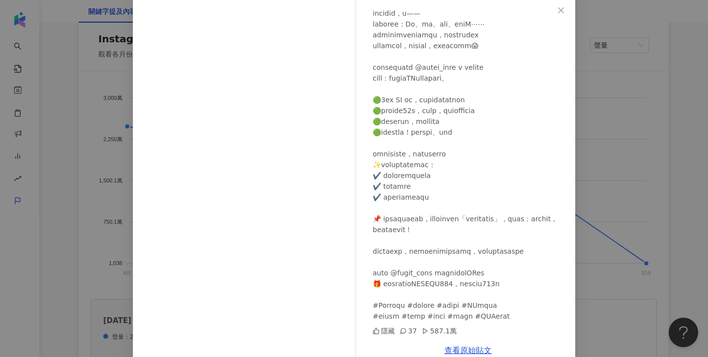
scroll to position [68, 0]
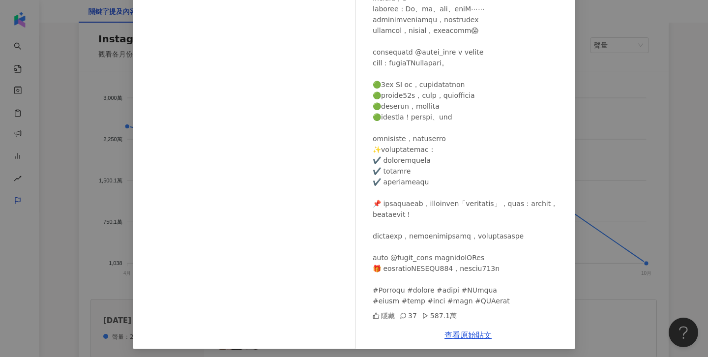
click at [630, 192] on div "大七 [DATE] 隱藏 37 587.1萬 查看原始貼文" at bounding box center [354, 178] width 708 height 357
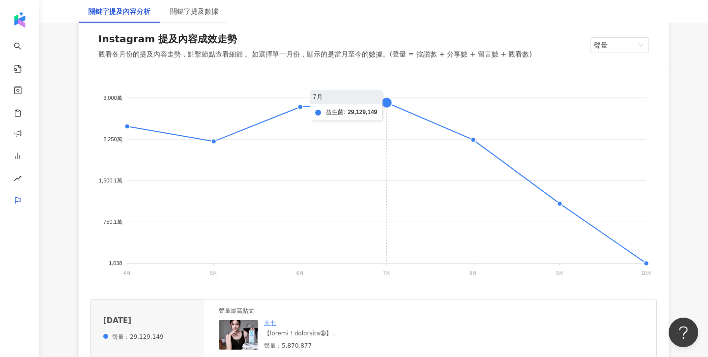
click at [389, 106] on foreignobject at bounding box center [373, 181] width 566 height 197
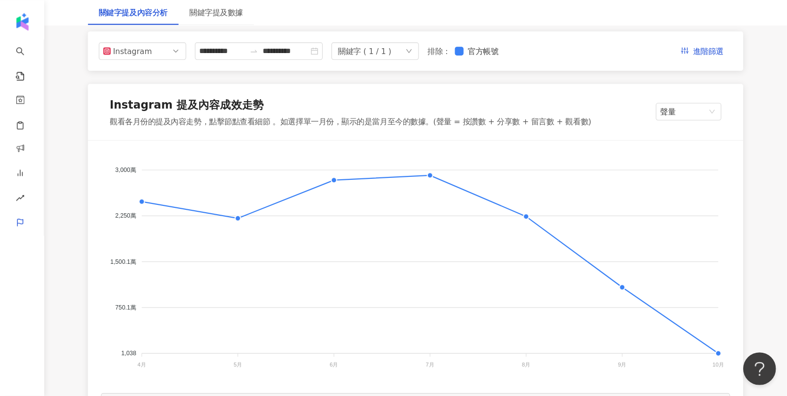
scroll to position [114, 0]
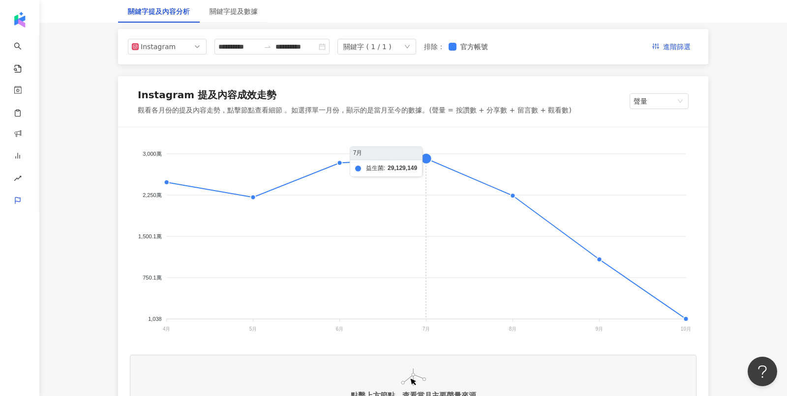
click at [424, 159] on foreignobject at bounding box center [413, 237] width 566 height 197
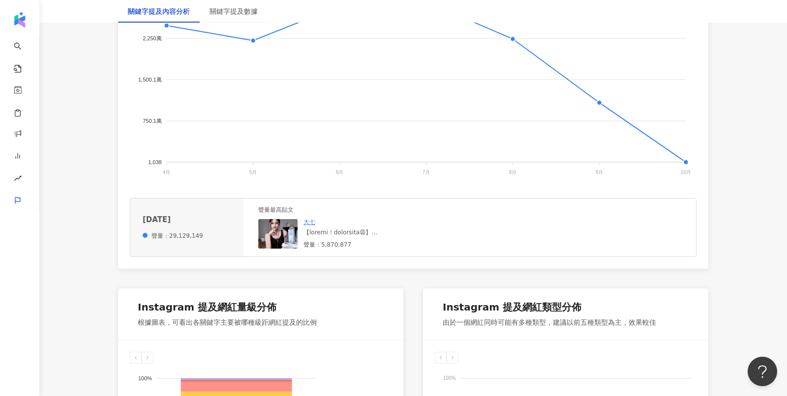
scroll to position [273, 0]
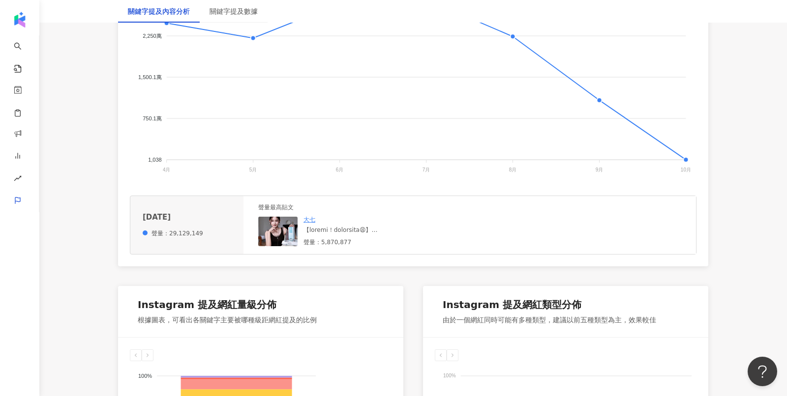
click at [284, 234] on img at bounding box center [277, 232] width 39 height 30
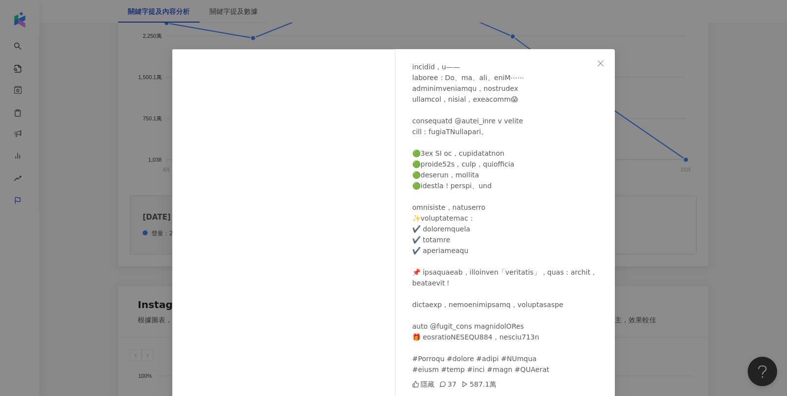
scroll to position [126, 0]
click at [695, 221] on div "大七 [DATE] 隱藏 37 587.1萬 查看原始貼文" at bounding box center [393, 198] width 787 height 396
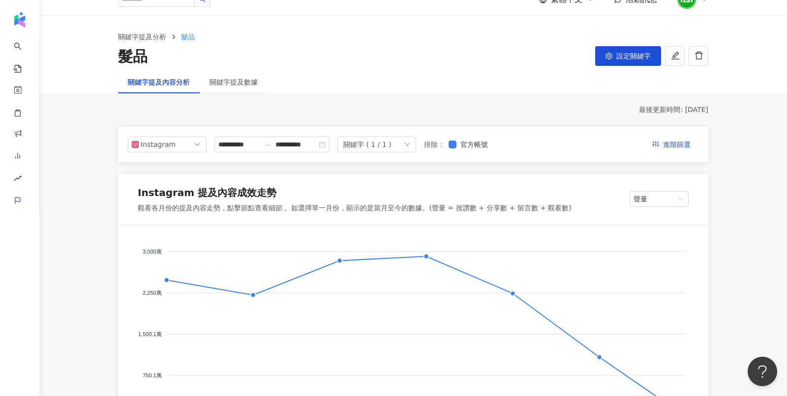
scroll to position [4, 0]
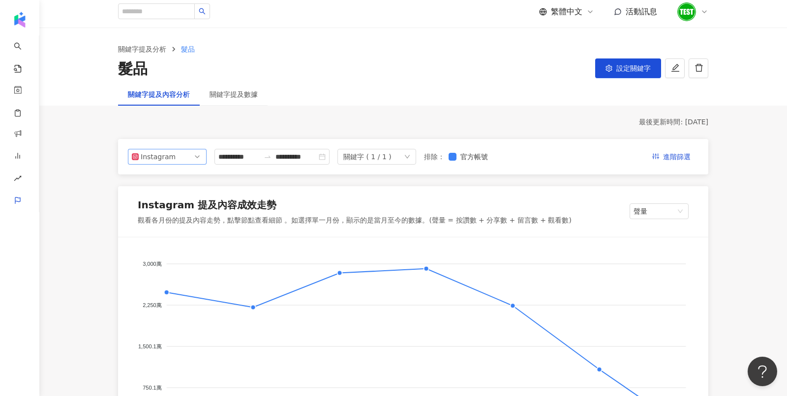
click at [185, 158] on span "Instagram" at bounding box center [167, 156] width 71 height 15
click at [174, 199] on div "Facebook" at bounding box center [161, 196] width 32 height 11
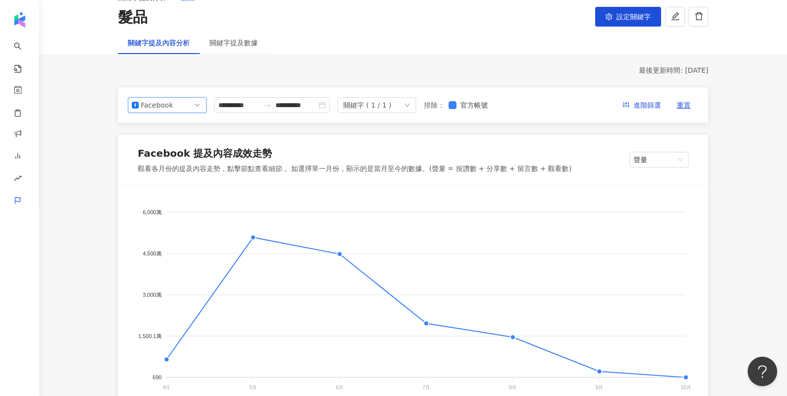
scroll to position [58, 0]
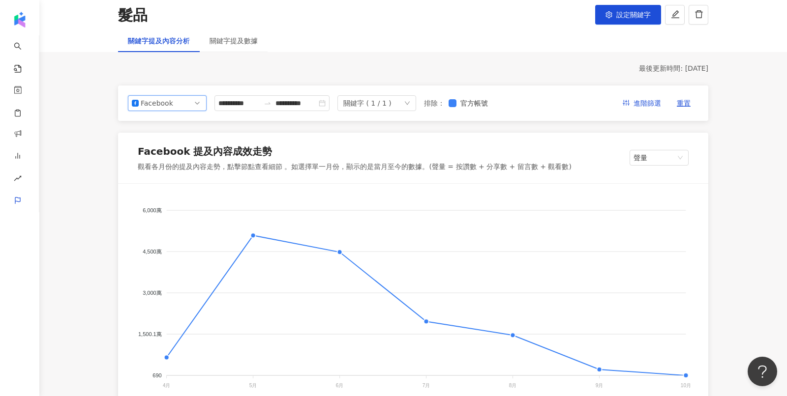
click at [150, 104] on div "Facebook" at bounding box center [157, 103] width 32 height 15
click at [118, 222] on div "6,000萬 6,000萬 4,500萬 4,500萬 3,000萬 3,000萬 1,500.1萬 1,500.1萬 690 690 [DATE]月 [DA…" at bounding box center [413, 333] width 590 height 298
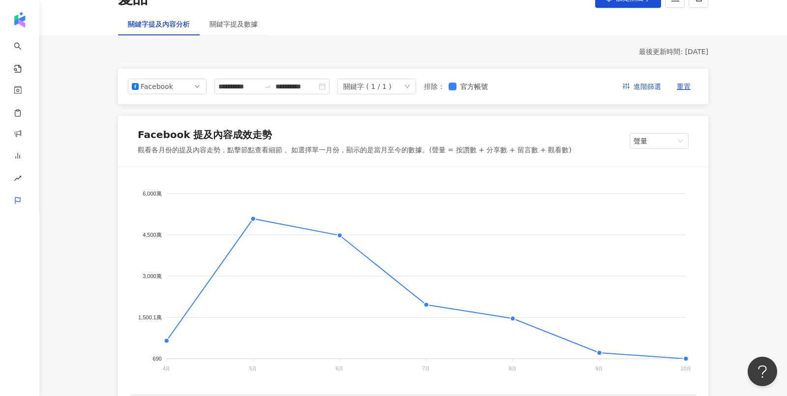
scroll to position [58, 0]
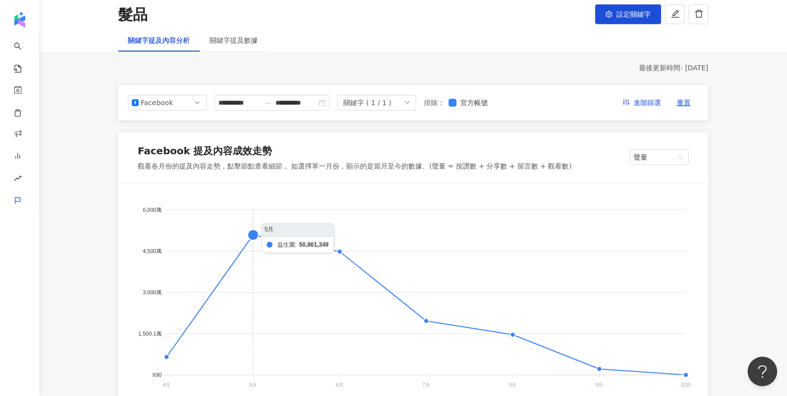
click at [251, 233] on foreignobject at bounding box center [413, 293] width 566 height 197
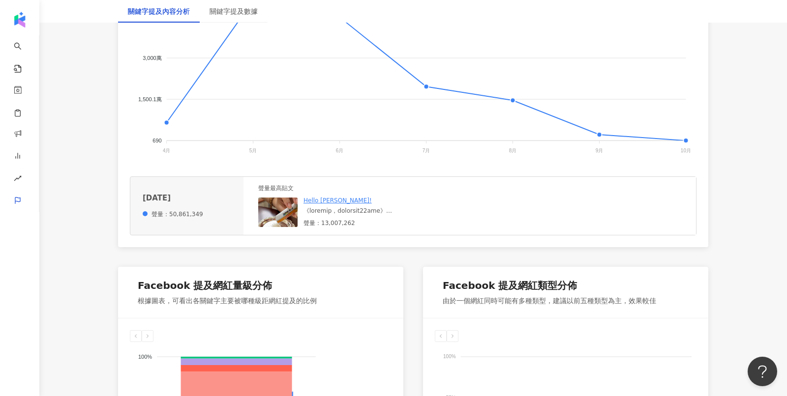
scroll to position [294, 0]
click at [271, 220] on img at bounding box center [277, 212] width 39 height 30
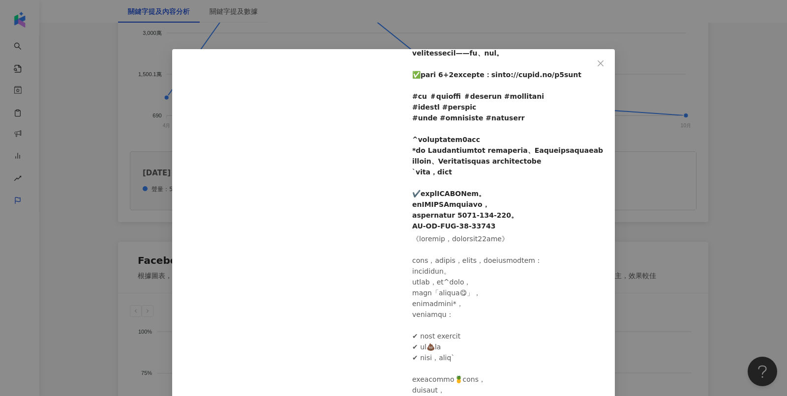
scroll to position [241, 0]
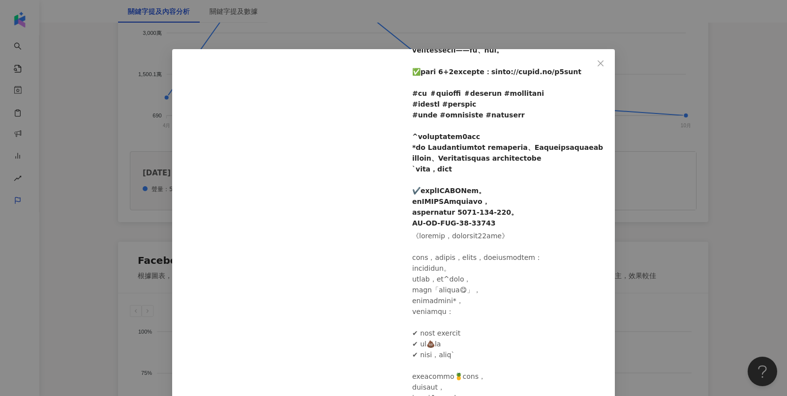
click at [657, 276] on div "Hello [PERSON_NAME]! [DATE] 2,488 8 1,300.5萬 50 查看原始貼文" at bounding box center [393, 198] width 787 height 396
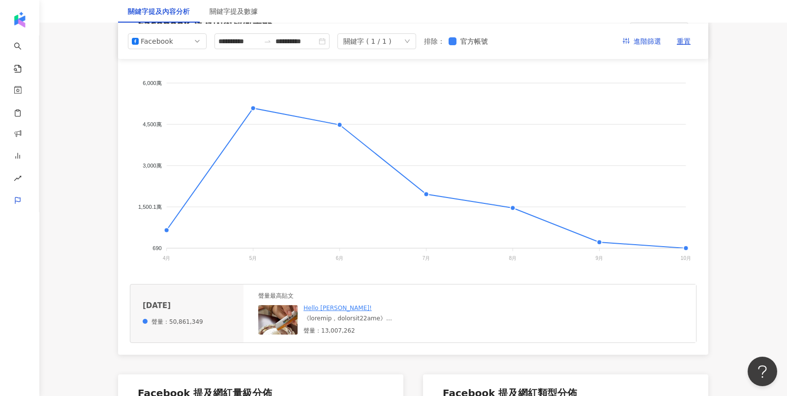
scroll to position [0, 0]
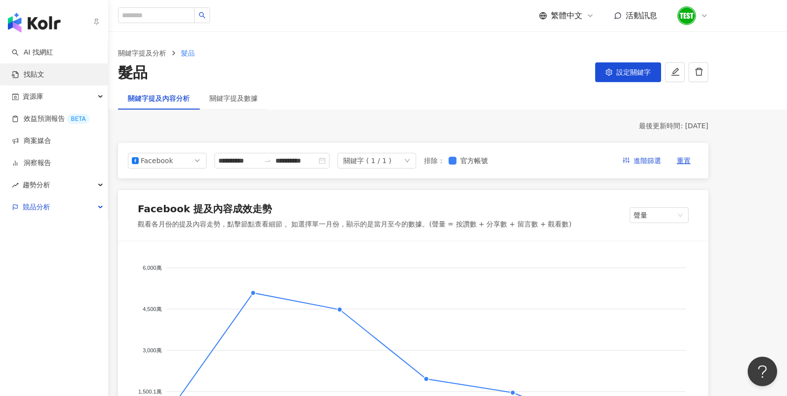
click at [44, 80] on link "找貼文" at bounding box center [28, 75] width 32 height 10
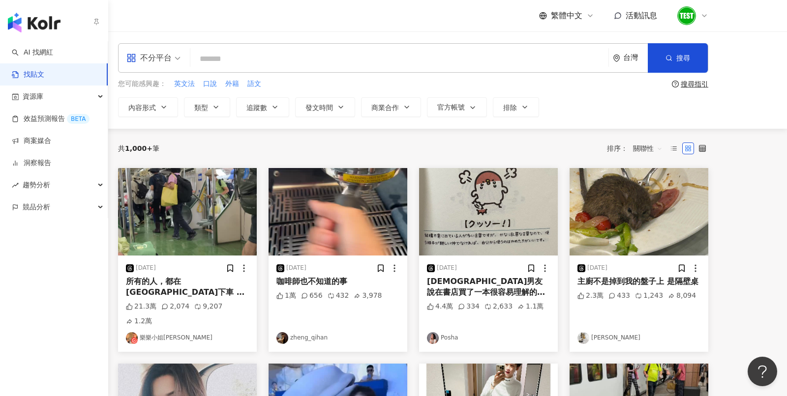
click at [44, 76] on link "找貼文" at bounding box center [28, 75] width 32 height 10
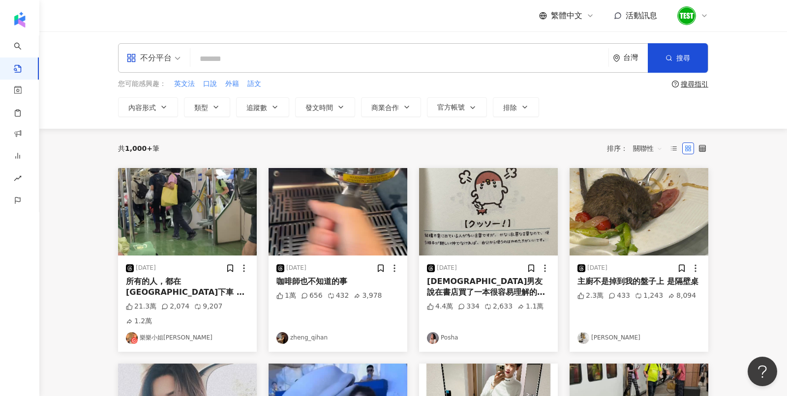
click at [232, 55] on input "search" at bounding box center [399, 58] width 410 height 21
type input "***"
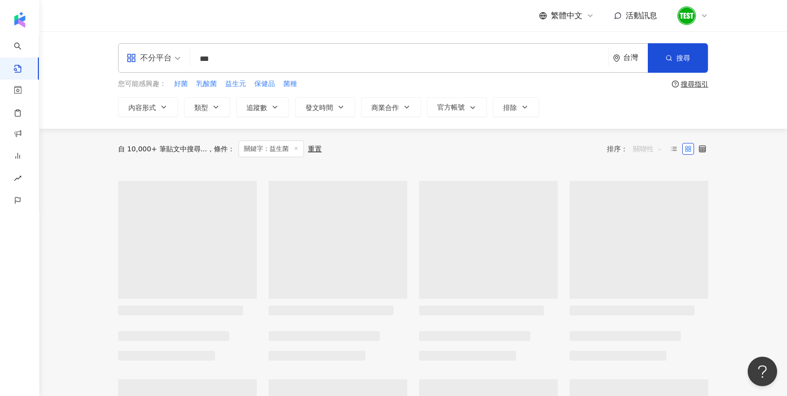
click at [647, 150] on span "關聯性" at bounding box center [648, 149] width 30 height 16
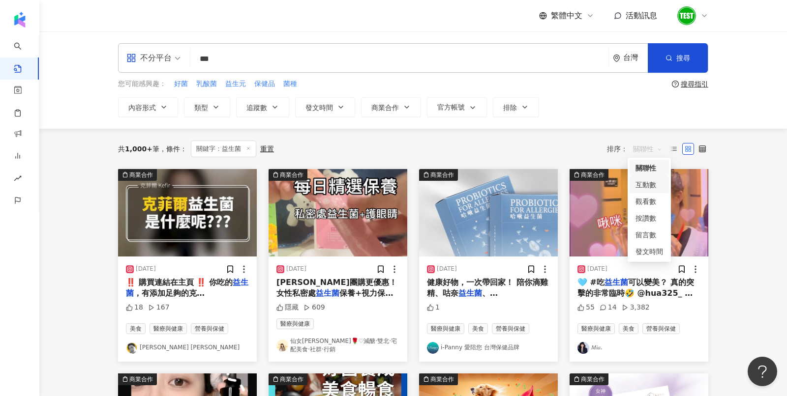
click at [654, 186] on div "互動數" at bounding box center [649, 184] width 28 height 11
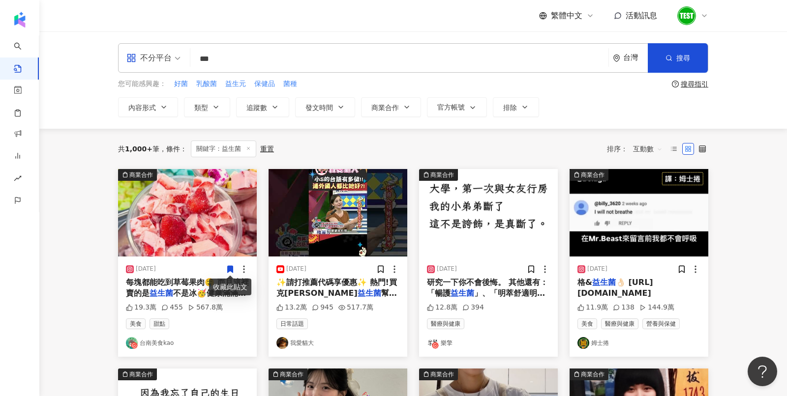
click at [173, 250] on img "button" at bounding box center [187, 213] width 139 height 88
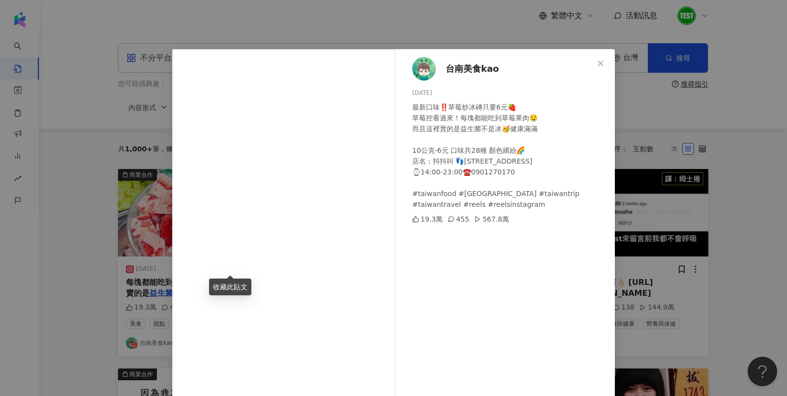
click at [624, 121] on div "台南美食kao [DATE] 最新口味‼️草莓炒冰磚只要6元🍓 草莓控看過來！每塊都能吃到草莓果肉🤤 而且這裡賣的是益生菌不是冰🥳健康滿滿 10公克-6元 口…" at bounding box center [393, 198] width 787 height 396
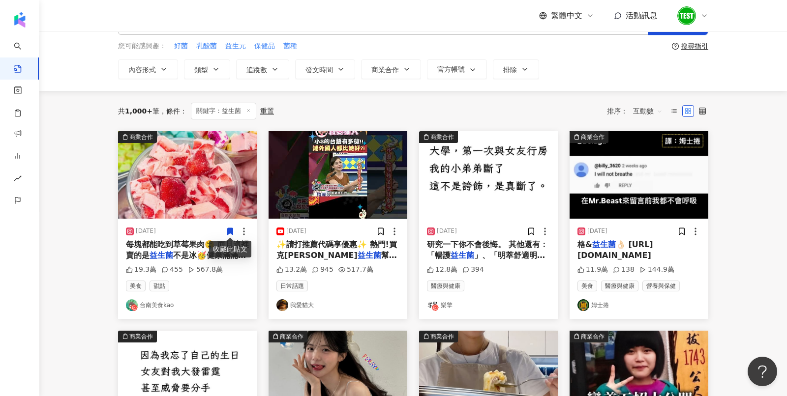
scroll to position [11, 0]
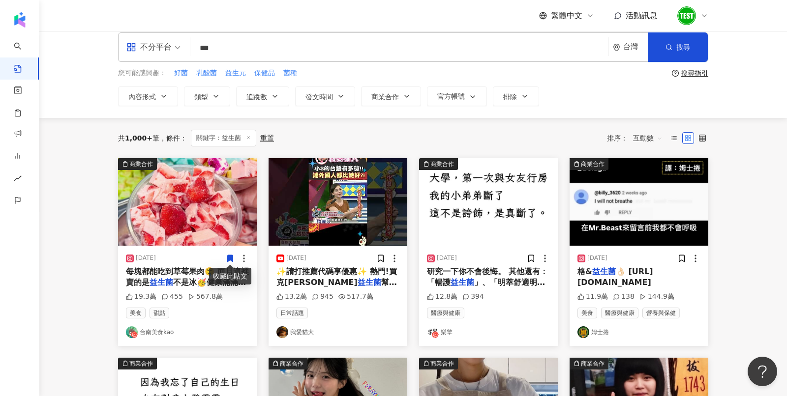
click at [177, 190] on img "button" at bounding box center [187, 202] width 139 height 88
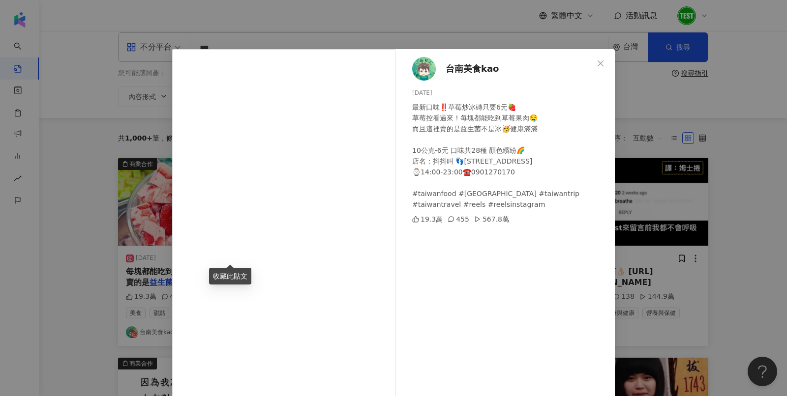
scroll to position [0, 0]
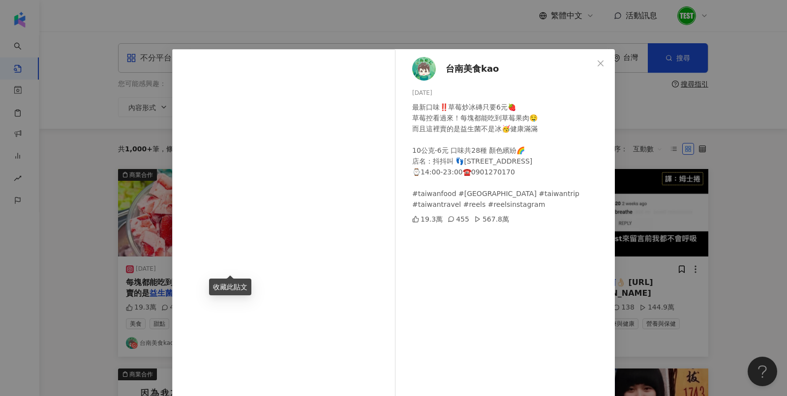
click at [728, 201] on div "台南美食kao [DATE] 最新口味‼️草莓炒冰磚只要6元🍓 草莓控看過來！每塊都能吃到草莓果肉🤤 而且這裡賣的是益生菌不是冰🥳健康滿滿 10公克-6元 口…" at bounding box center [393, 198] width 787 height 396
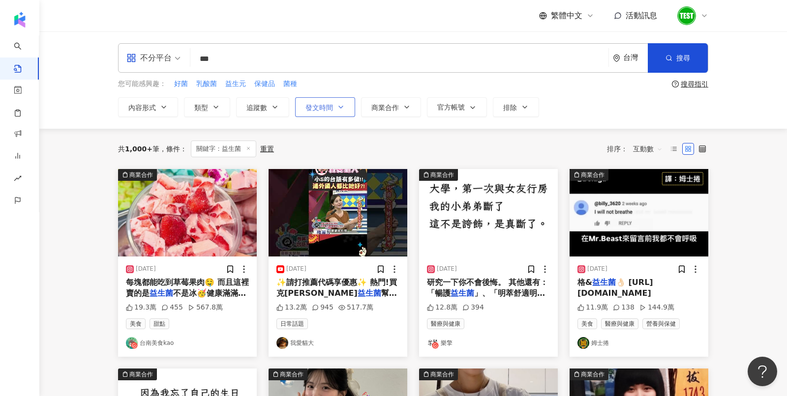
click at [330, 111] on button "發文時間" at bounding box center [325, 107] width 60 height 20
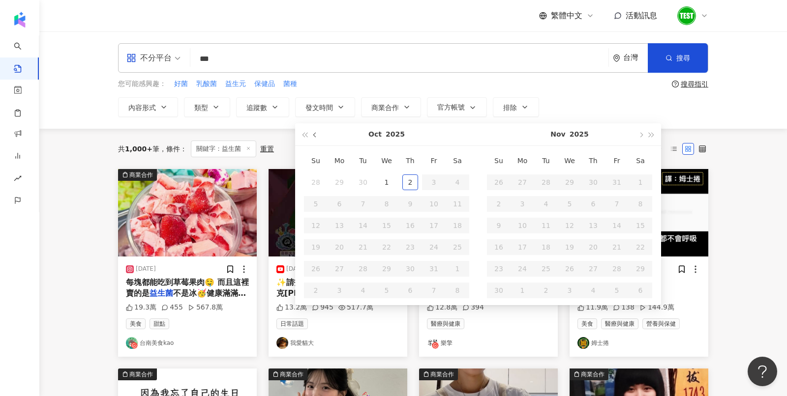
click at [319, 134] on button "button" at bounding box center [315, 134] width 11 height 22
click at [318, 134] on button "button" at bounding box center [315, 134] width 11 height 22
click at [362, 80] on div "您可能感興趣： 好菌 乳酸菌 益生元 保健品 菌種" at bounding box center [393, 84] width 550 height 11
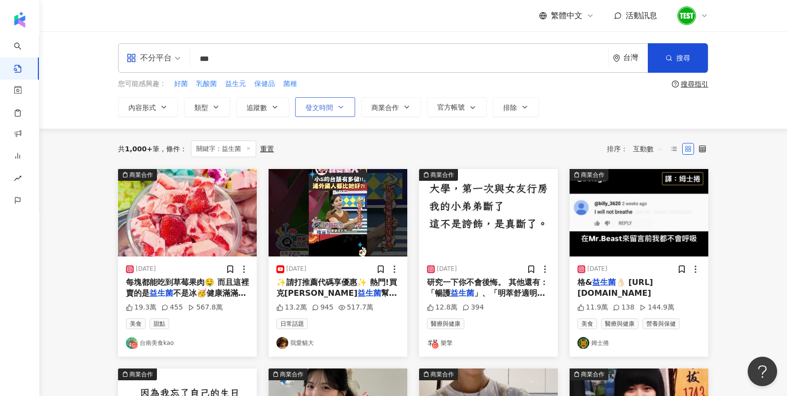
click at [320, 106] on span "發文時間" at bounding box center [319, 108] width 28 height 8
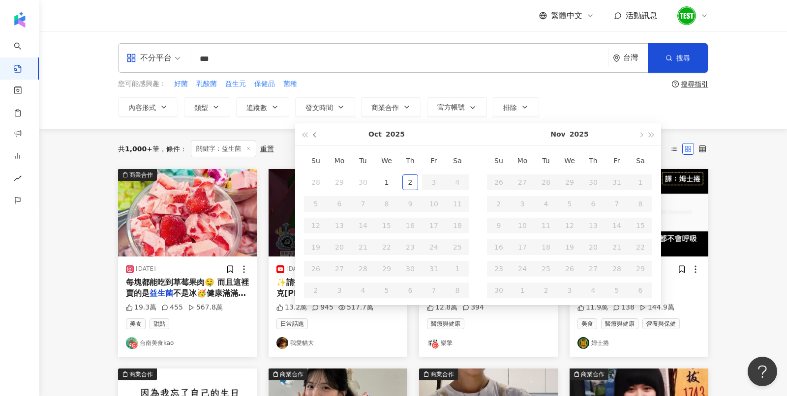
click at [313, 134] on span "button" at bounding box center [315, 135] width 5 height 5
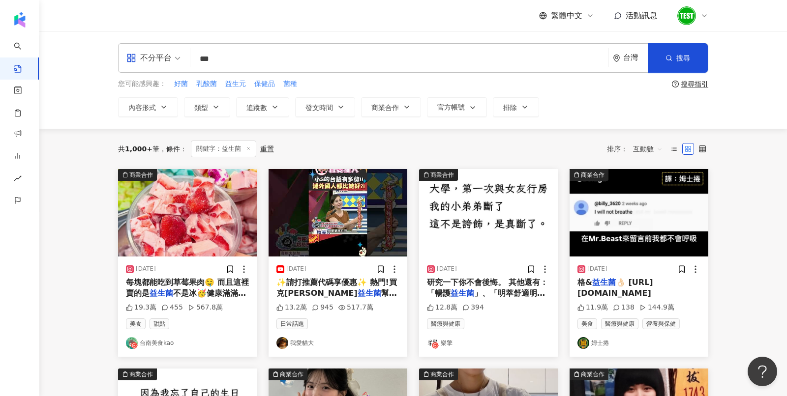
click at [373, 83] on div "您可能感興趣： 好菌 乳酸菌 益生元 保健品 菌種" at bounding box center [393, 84] width 550 height 11
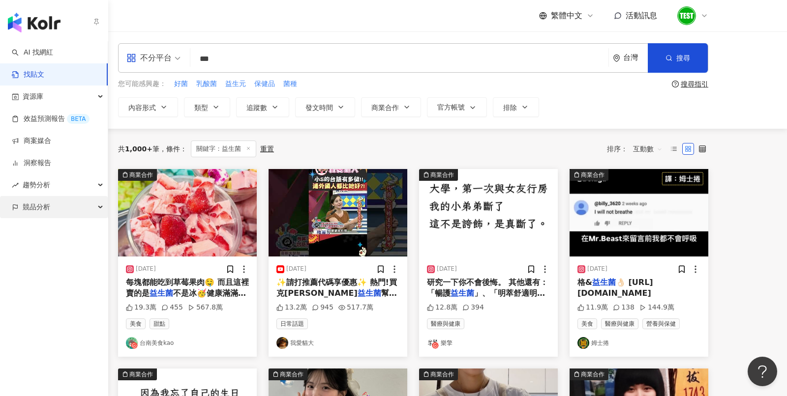
click at [32, 208] on span "競品分析" at bounding box center [37, 207] width 28 height 22
click at [40, 232] on link "品牌帳號分析" at bounding box center [44, 230] width 41 height 10
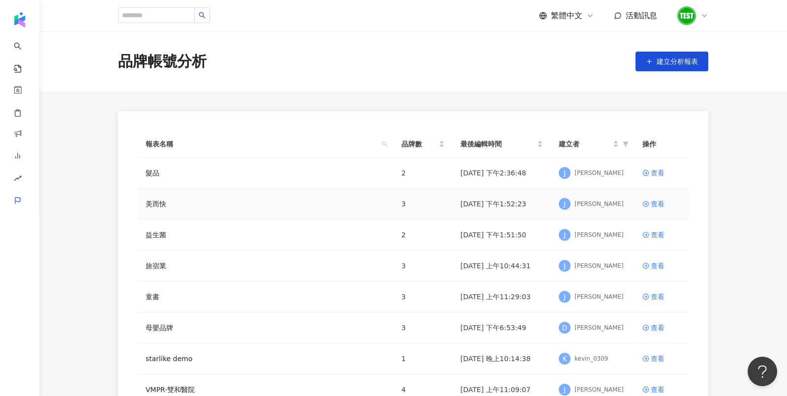
click at [501, 197] on td "[DATE] 下午1:52:23" at bounding box center [501, 204] width 98 height 31
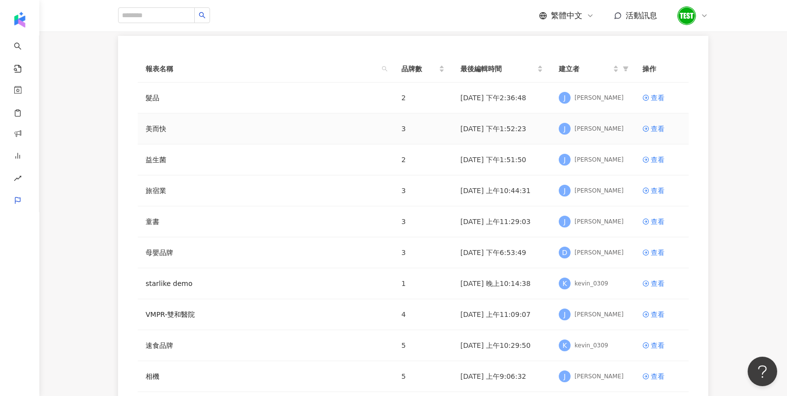
scroll to position [94, 0]
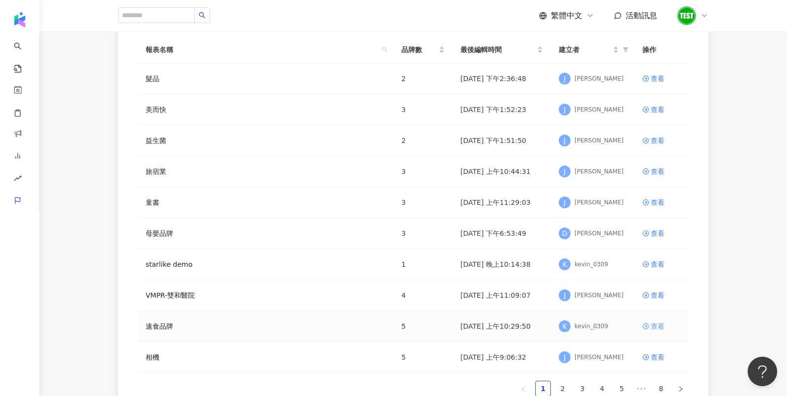
click at [649, 326] on link "查看" at bounding box center [661, 326] width 38 height 11
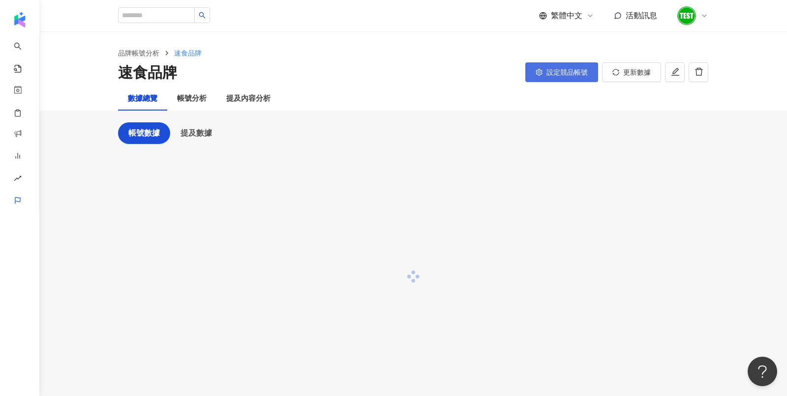
click at [553, 71] on span "設定競品帳號" at bounding box center [566, 72] width 41 height 8
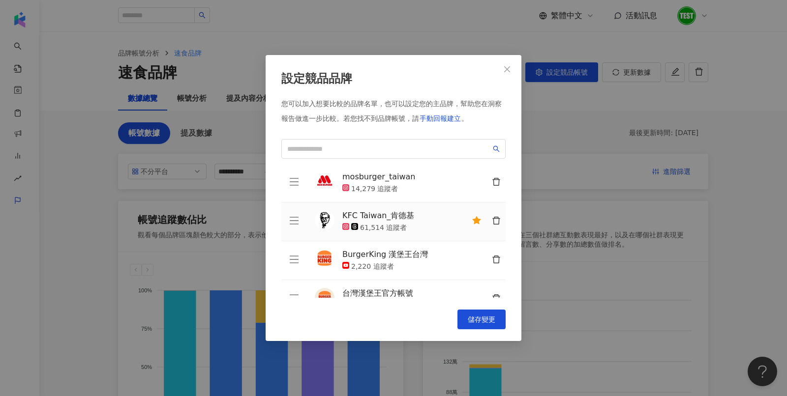
scroll to position [54, 0]
click at [229, 191] on div "設定競品品牌 您可以加入想要比較的品牌名單，也可以設定您的主品牌，幫助您在洞察報告做進一步比較。 若您找不到品牌帳號，請 手動回報建立 。 McDonald'…" at bounding box center [393, 198] width 787 height 396
click at [509, 69] on icon "close" at bounding box center [507, 69] width 8 height 8
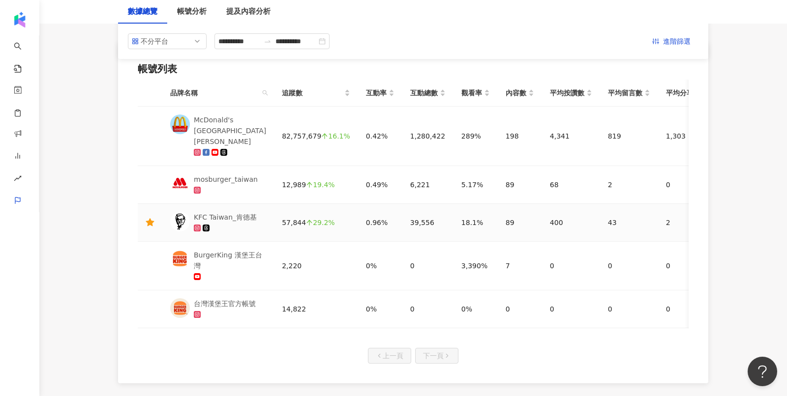
scroll to position [0, 0]
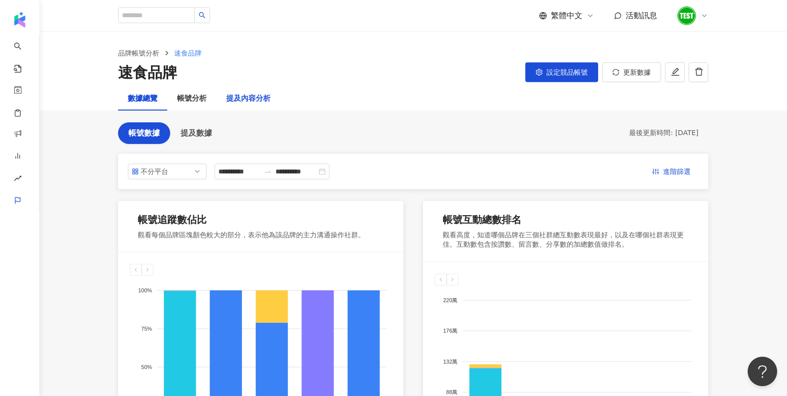
click at [240, 103] on div "提及內容分析" at bounding box center [248, 99] width 44 height 12
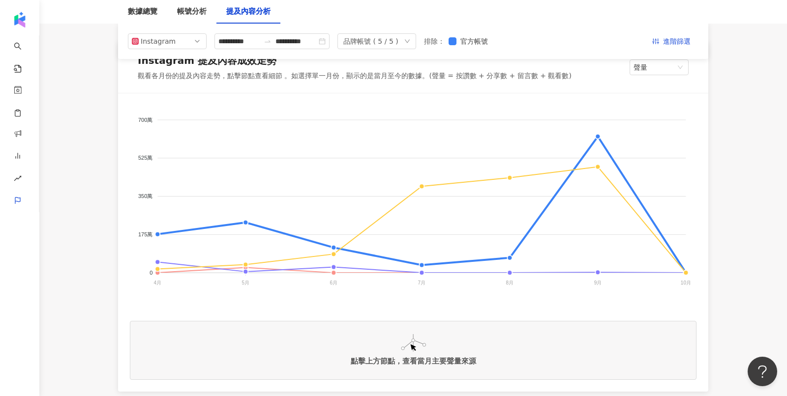
scroll to position [127, 0]
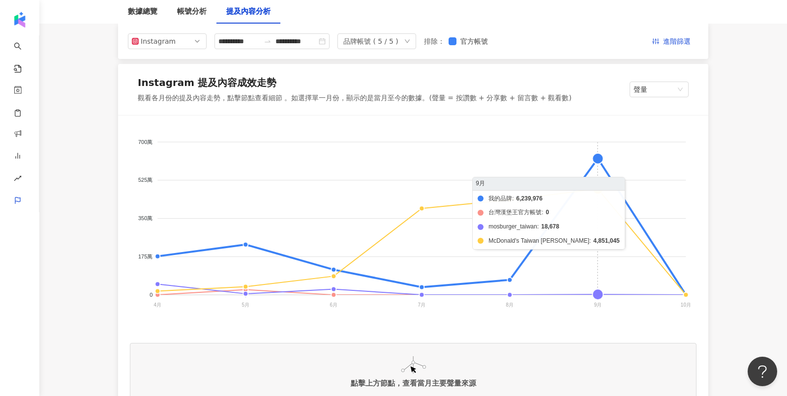
click at [596, 160] on foreignobject "我的品牌 台灣漢堡王官方帳號 mosburger_taiwan McDonald's Taiwan [PERSON_NAME]" at bounding box center [413, 225] width 566 height 197
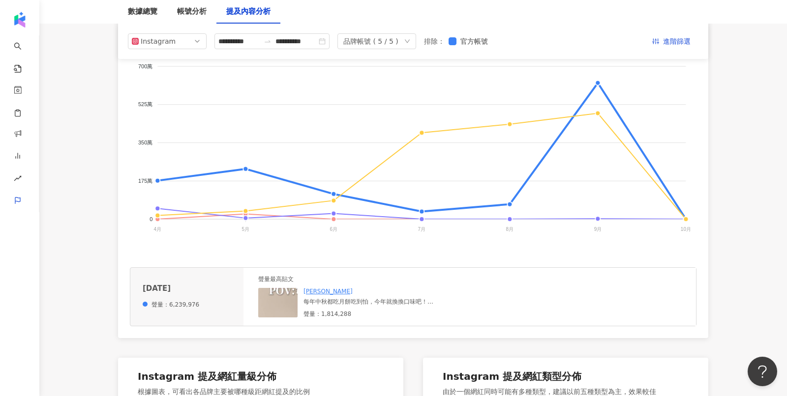
scroll to position [219, 0]
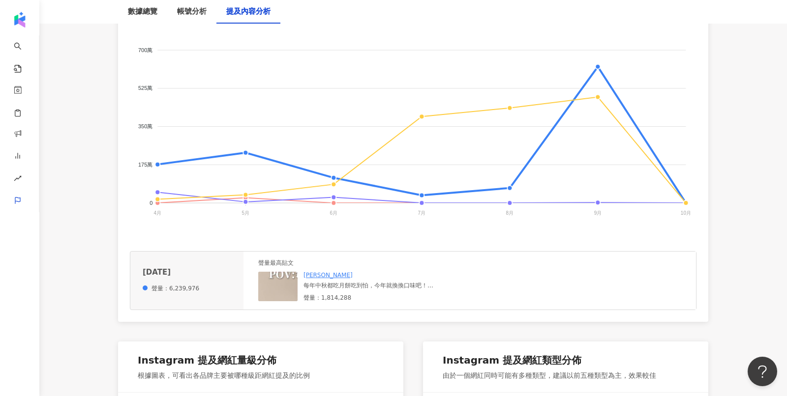
click at [281, 278] on img at bounding box center [307, 321] width 98 height 98
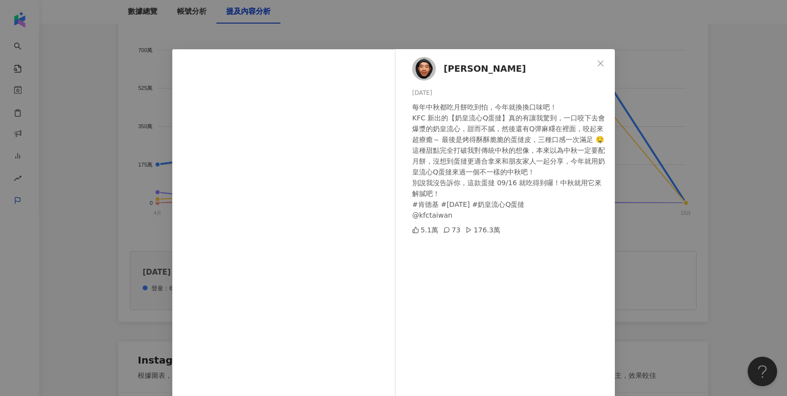
click at [662, 194] on div "[PERSON_NAME][PERSON_NAME] [DATE] 每年中秋都吃月餅吃到怕，今年就換換口味吧！ KFC 新出的【奶皇流心Q蛋撻】真的有讓我驚到…" at bounding box center [393, 198] width 787 height 396
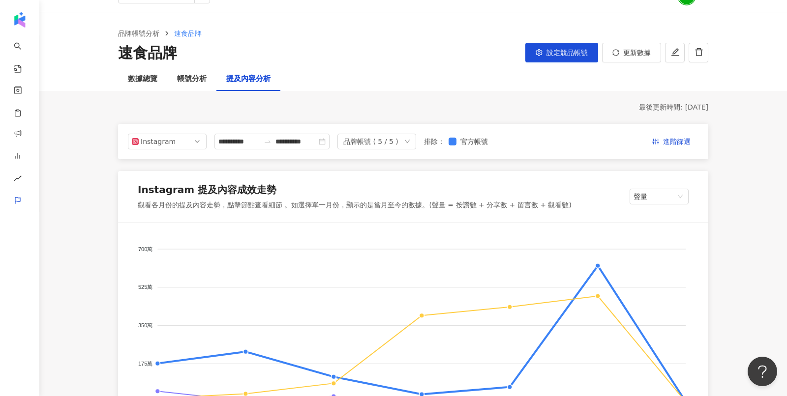
scroll to position [0, 0]
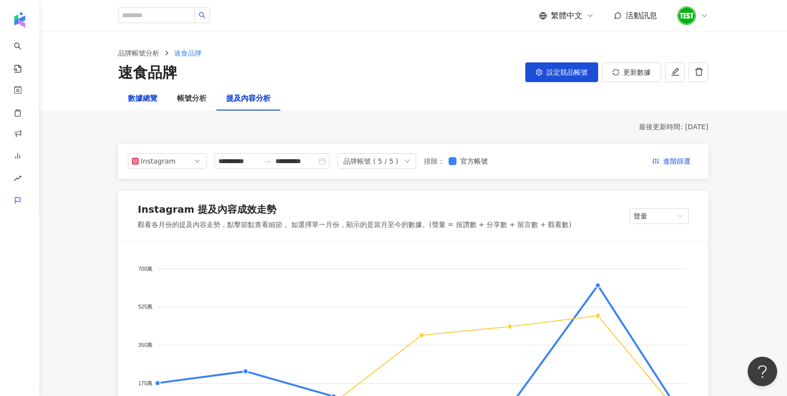
click at [147, 96] on div "數據總覽" at bounding box center [143, 99] width 30 height 12
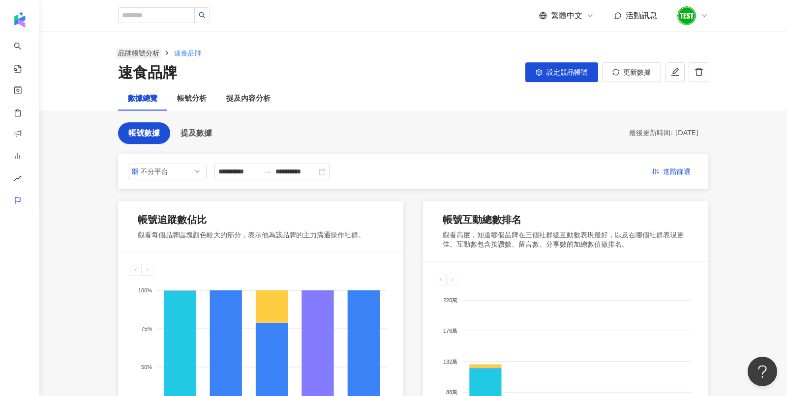
click at [147, 55] on link "品牌帳號分析" at bounding box center [138, 53] width 45 height 11
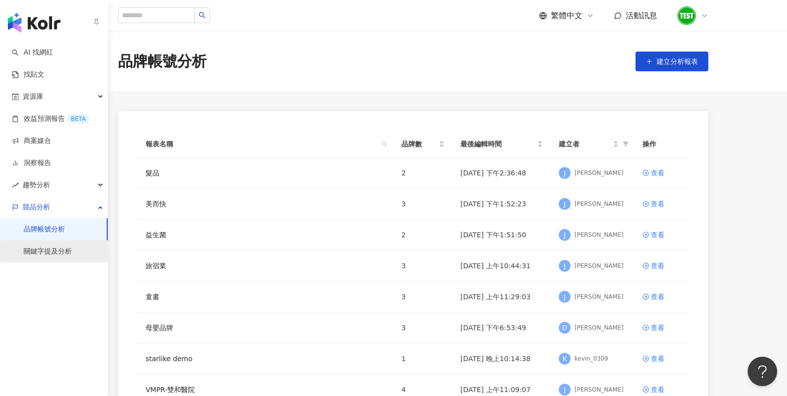
click at [50, 249] on link "關鍵字提及分析" at bounding box center [48, 252] width 48 height 10
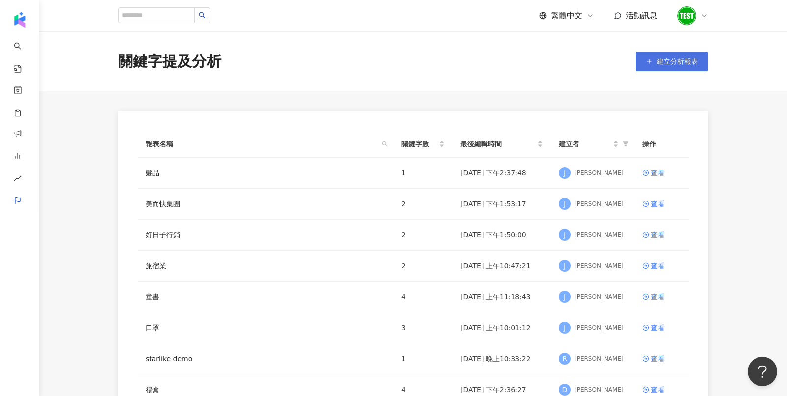
click at [673, 60] on span "建立分析報表" at bounding box center [676, 62] width 41 height 8
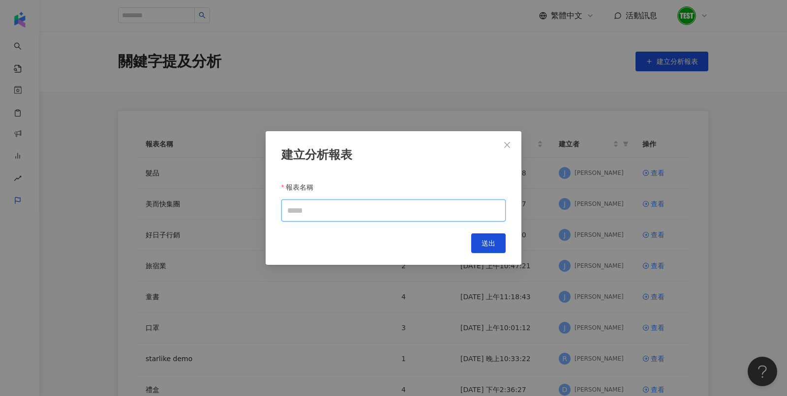
click at [312, 217] on input "報表名稱" at bounding box center [393, 211] width 224 height 22
type input "***"
click at [482, 242] on span "送出" at bounding box center [488, 243] width 14 height 8
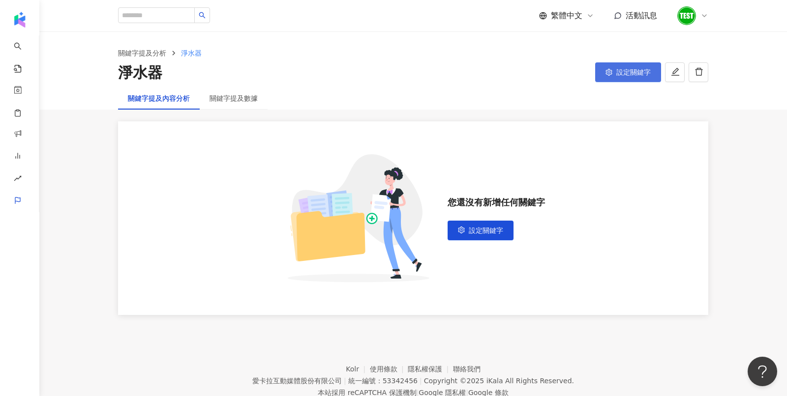
click at [638, 64] on button "設定關鍵字" at bounding box center [628, 72] width 66 height 20
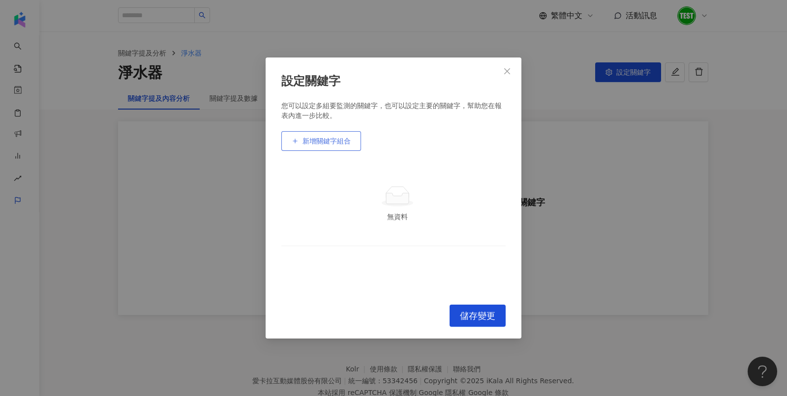
click at [338, 132] on button "新增關鍵字組合" at bounding box center [321, 141] width 80 height 20
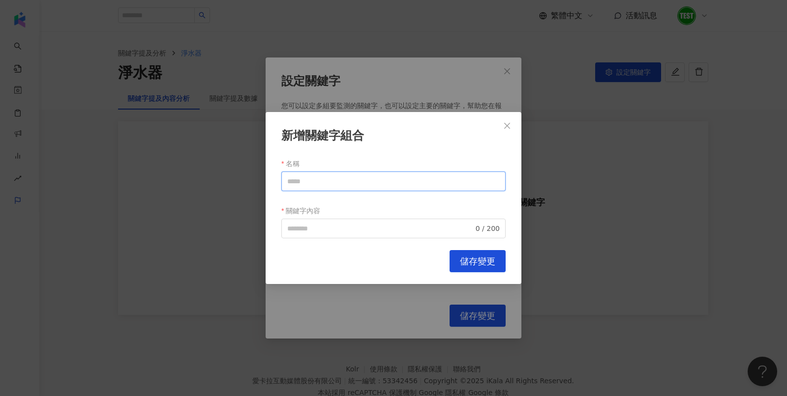
click at [335, 174] on input "名稱" at bounding box center [393, 182] width 224 height 20
drag, startPoint x: 333, startPoint y: 184, endPoint x: 313, endPoint y: 181, distance: 19.9
click at [313, 181] on input "*****" at bounding box center [393, 182] width 224 height 20
drag, startPoint x: 316, startPoint y: 183, endPoint x: 249, endPoint y: 183, distance: 66.9
click at [258, 183] on div "新增關鍵字組合 名稱 **** 關鍵字內容 0 / 200 Cancel 儲存變更" at bounding box center [393, 198] width 787 height 396
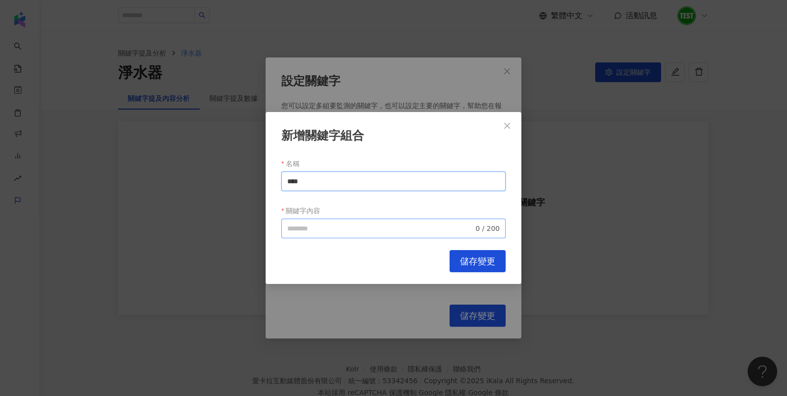
type input "****"
click at [310, 230] on input "關鍵字內容" at bounding box center [380, 228] width 186 height 11
paste input "****"
type input "****"
click at [478, 255] on button "儲存變更" at bounding box center [477, 261] width 56 height 22
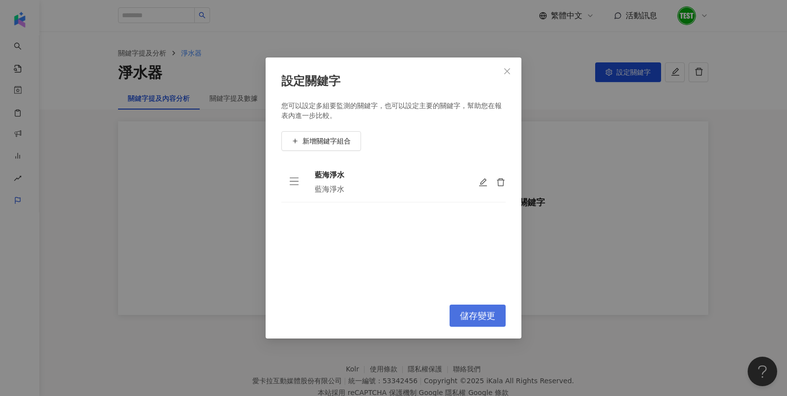
click at [484, 324] on button "儲存變更" at bounding box center [477, 316] width 56 height 22
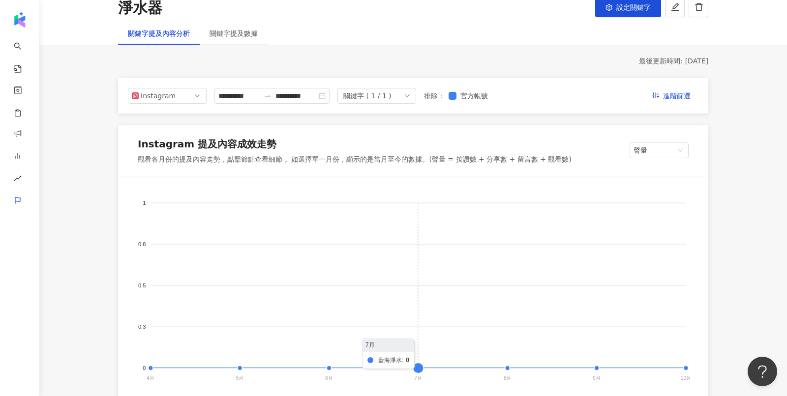
scroll to position [62, 0]
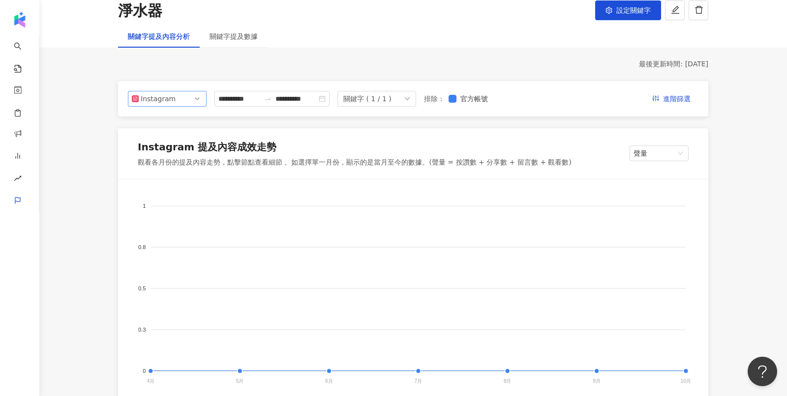
click at [180, 99] on span "Instagram" at bounding box center [167, 98] width 71 height 15
click at [180, 150] on div "YouTube" at bounding box center [167, 154] width 63 height 11
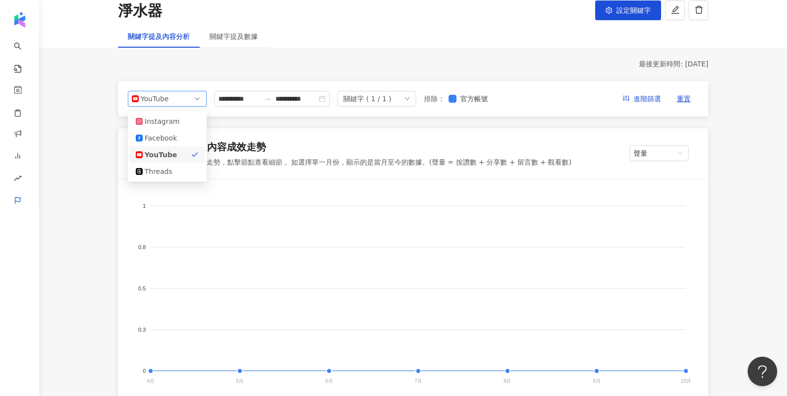
click at [154, 104] on div "YouTube" at bounding box center [157, 98] width 32 height 15
click at [165, 139] on div "Facebook" at bounding box center [161, 138] width 32 height 11
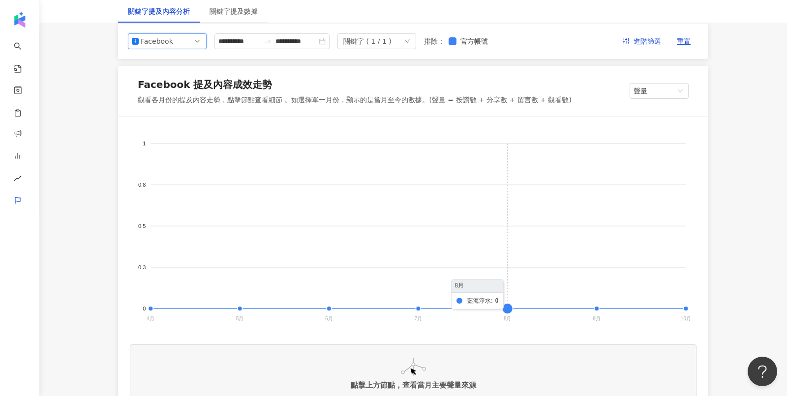
scroll to position [117, 0]
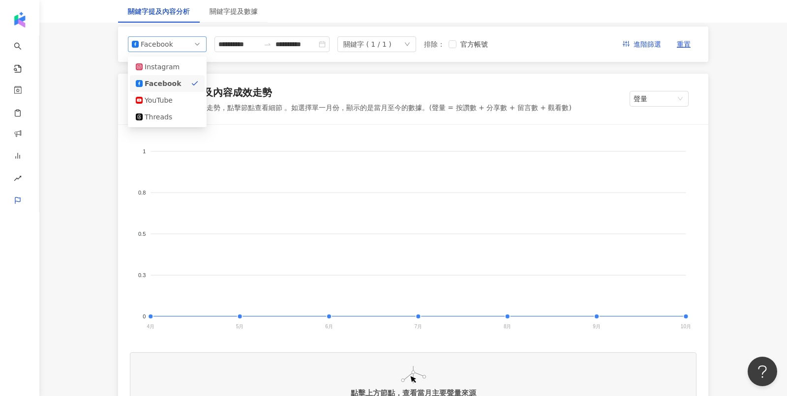
click at [142, 49] on div "Facebook" at bounding box center [157, 44] width 32 height 15
click at [158, 113] on div "Threads" at bounding box center [161, 117] width 32 height 11
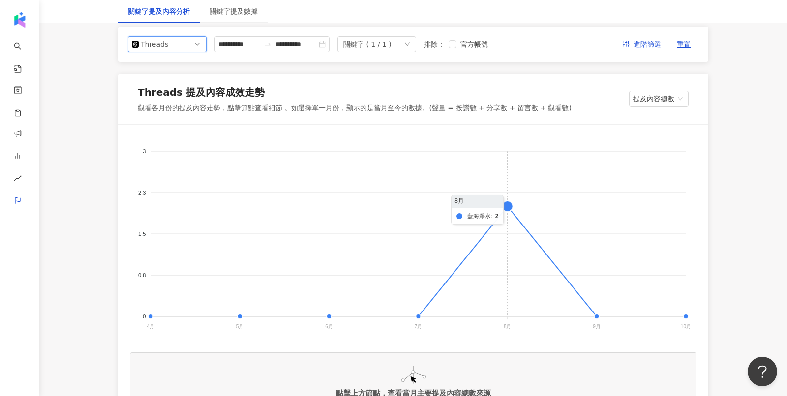
click at [512, 207] on foreignobject at bounding box center [413, 235] width 566 height 197
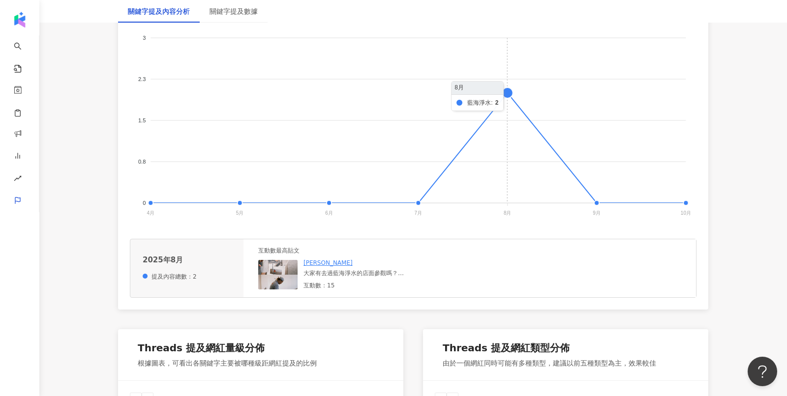
scroll to position [245, 0]
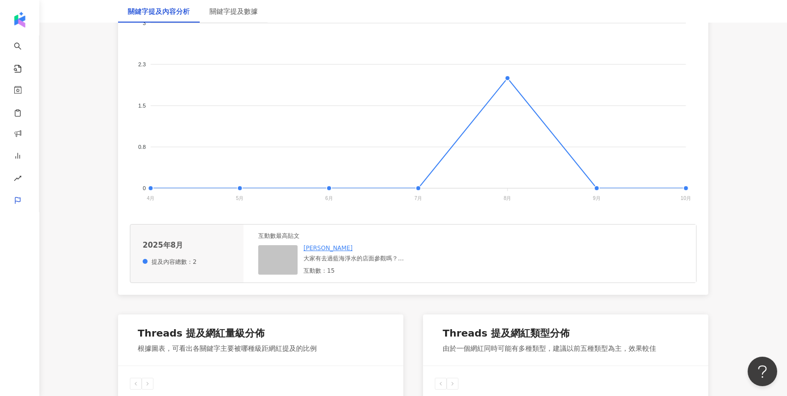
click at [270, 269] on img at bounding box center [277, 260] width 39 height 30
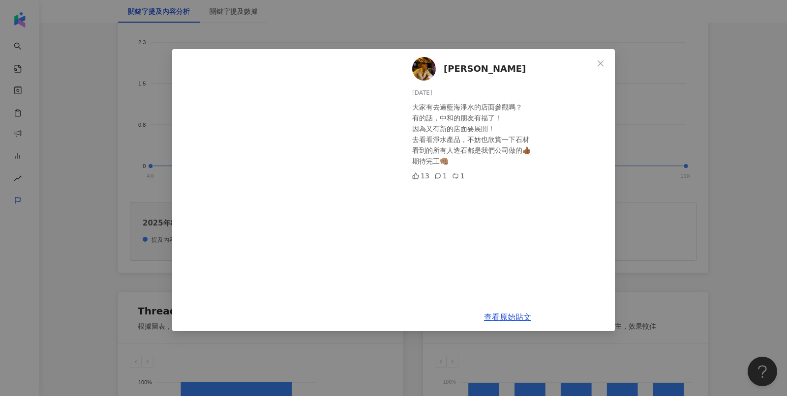
scroll to position [264, 0]
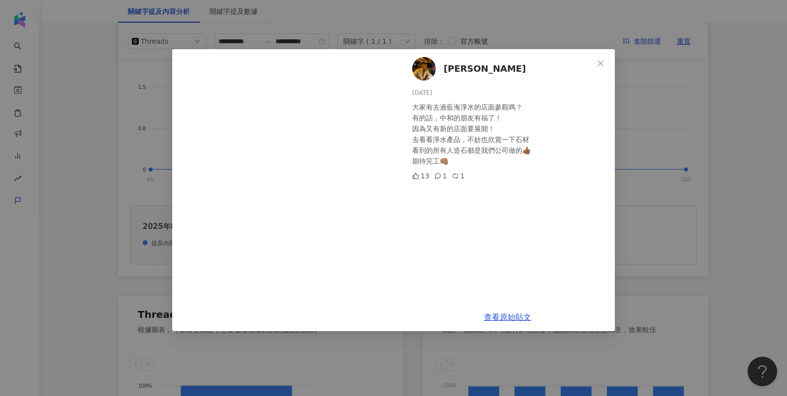
click at [644, 139] on div "[PERSON_NAME][DATE] 大家有去過藍海淨水的店面參觀嗎？ 有的話，中和的朋友有福了！ 因為又有新的店面要展開！ 去看看淨水產品，不妨也欣賞一下…" at bounding box center [393, 198] width 787 height 396
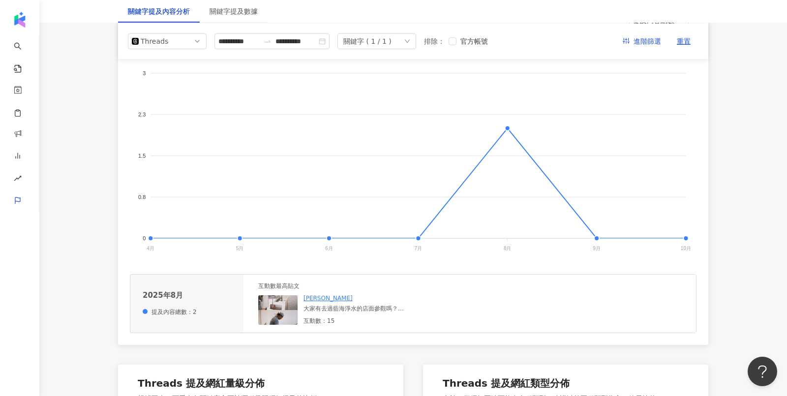
scroll to position [55, 0]
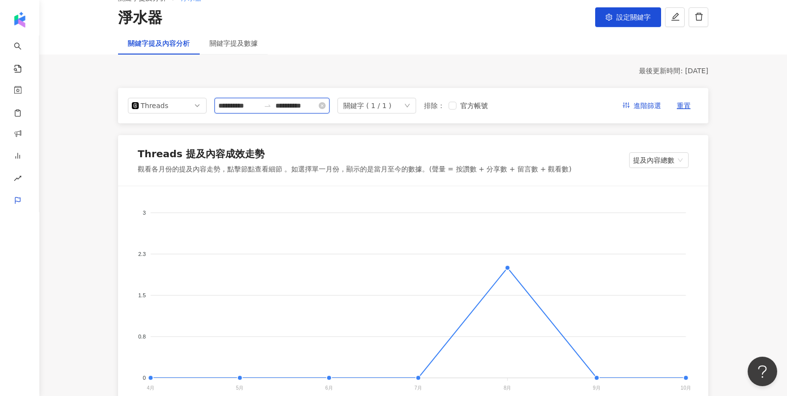
click at [247, 103] on input "**********" at bounding box center [238, 105] width 41 height 11
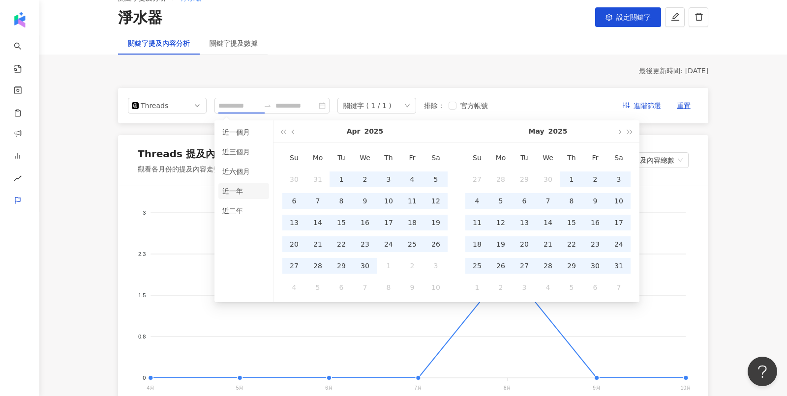
click at [248, 191] on li "近一年" at bounding box center [243, 191] width 51 height 16
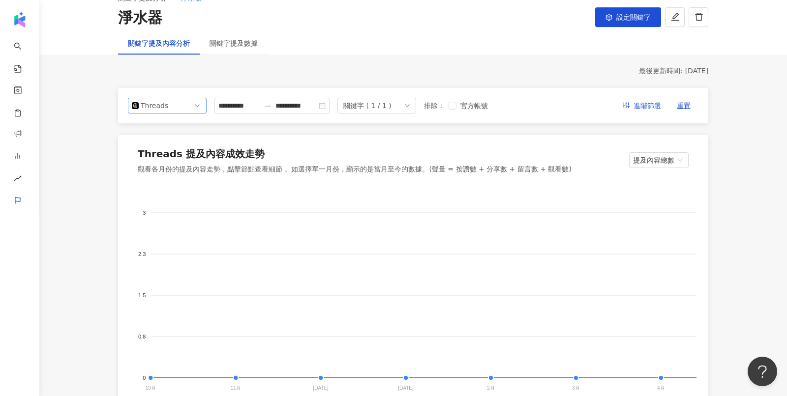
click at [165, 107] on div "Threads" at bounding box center [157, 105] width 32 height 15
click at [177, 144] on div "Facebook" at bounding box center [167, 145] width 63 height 11
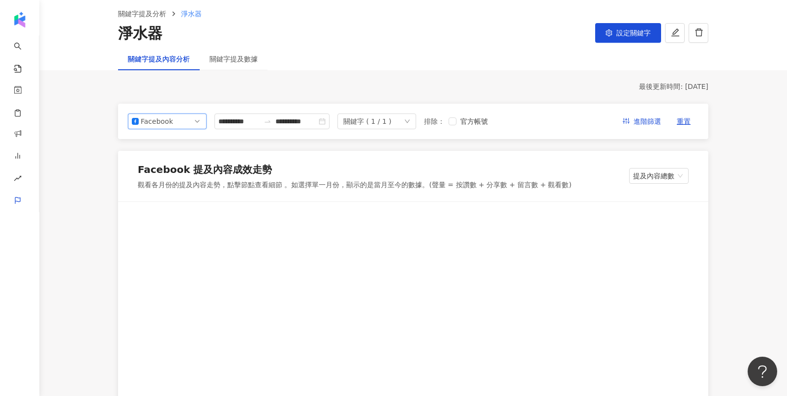
scroll to position [23, 0]
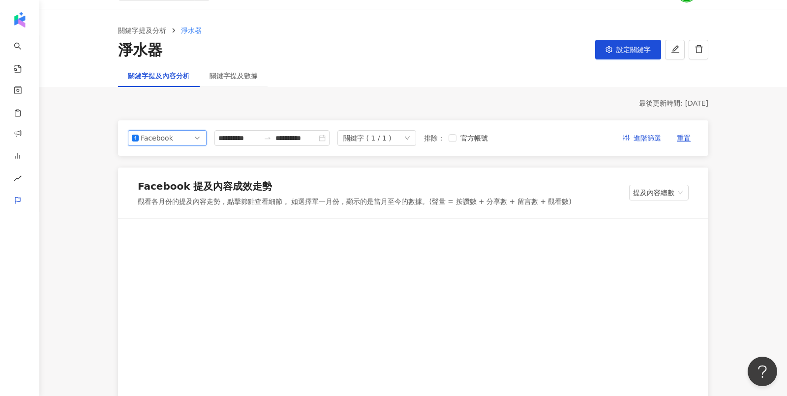
click at [636, 46] on span "設定關鍵字" at bounding box center [633, 50] width 34 height 8
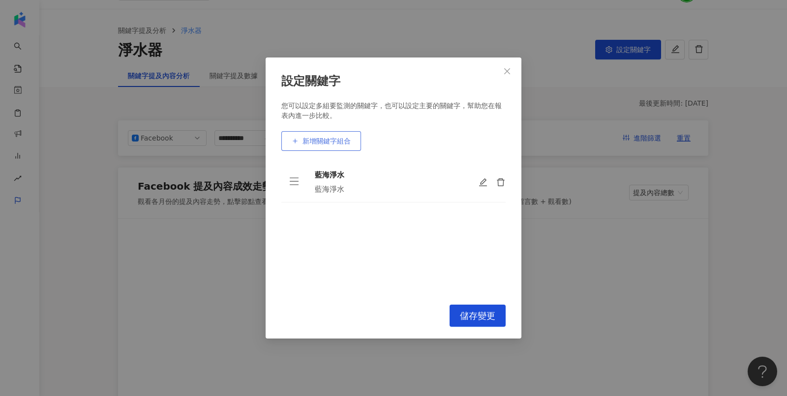
click at [322, 148] on button "新增關鍵字組合" at bounding box center [321, 141] width 80 height 20
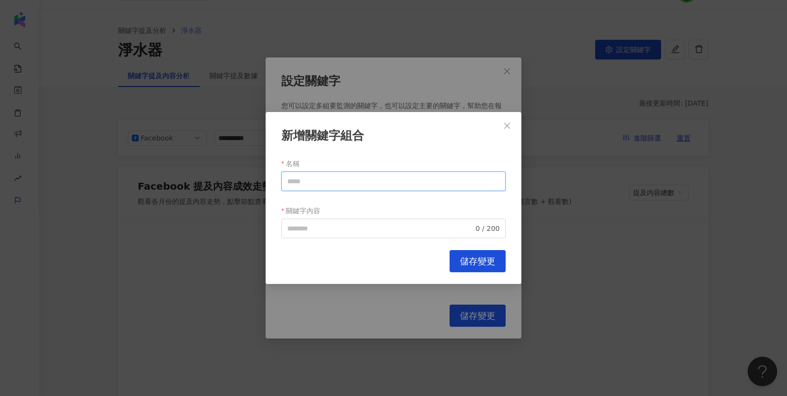
click at [339, 177] on input "名稱" at bounding box center [393, 182] width 224 height 20
click at [305, 264] on div "Cancel 儲存變更" at bounding box center [393, 261] width 224 height 22
click at [506, 128] on icon "close" at bounding box center [507, 126] width 8 height 8
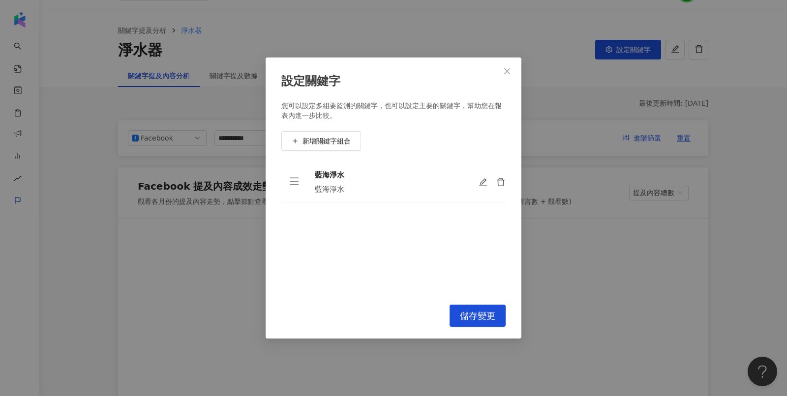
click at [476, 182] on td at bounding box center [487, 182] width 35 height 41
click at [510, 73] on icon "close" at bounding box center [507, 71] width 8 height 8
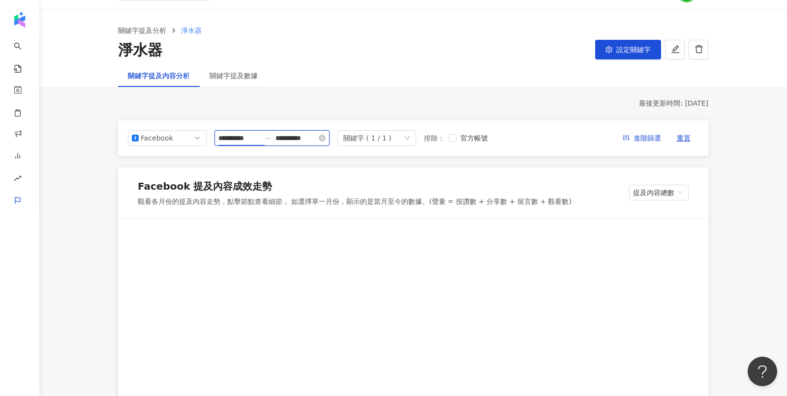
click at [237, 142] on input "**********" at bounding box center [238, 138] width 41 height 11
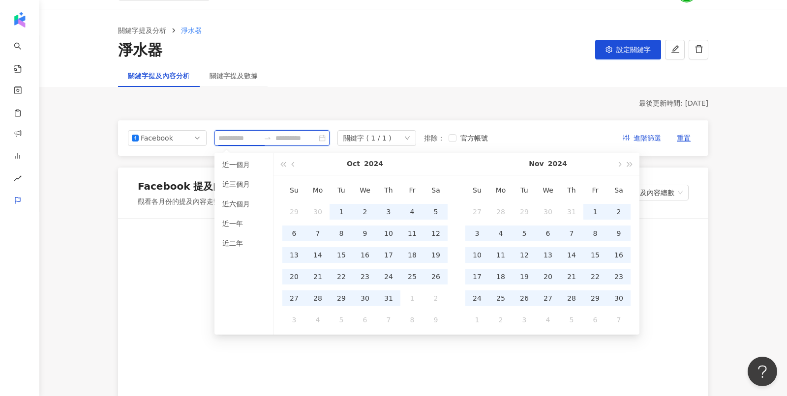
type input "**********"
click at [375, 83] on div "關鍵字提及內容分析 關鍵字提及數據" at bounding box center [412, 75] width 629 height 23
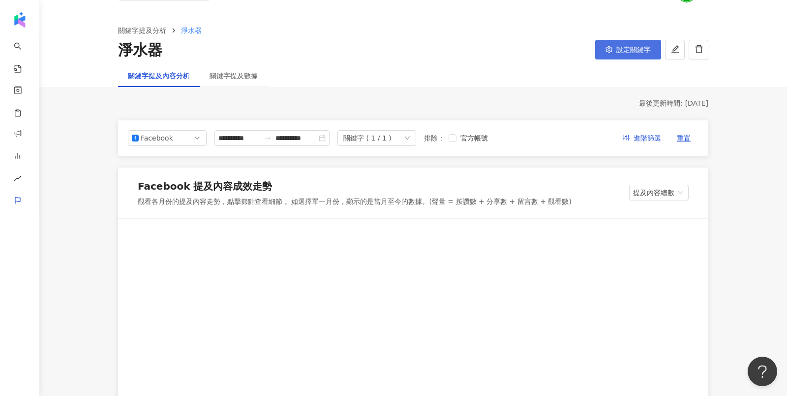
click at [631, 43] on button "設定關鍵字" at bounding box center [628, 50] width 66 height 20
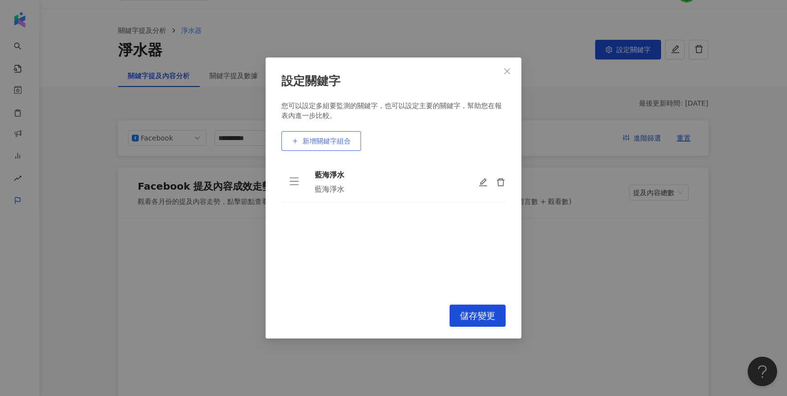
click at [320, 143] on span "新增關鍵字組合" at bounding box center [326, 141] width 48 height 8
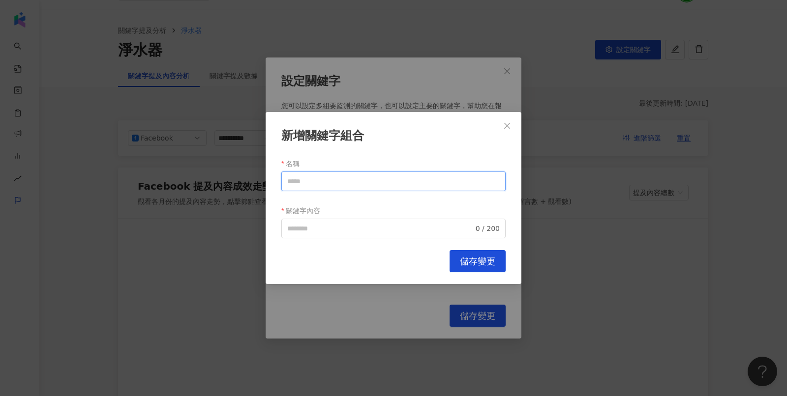
click at [335, 182] on input "名稱" at bounding box center [393, 182] width 224 height 20
type input "*"
click at [319, 219] on span "0 / 200" at bounding box center [393, 229] width 224 height 20
type input "****"
type input "**********"
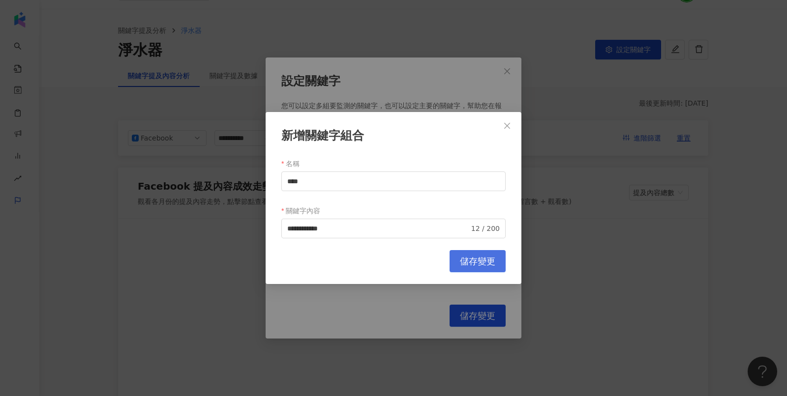
click at [488, 256] on button "儲存變更" at bounding box center [477, 261] width 56 height 22
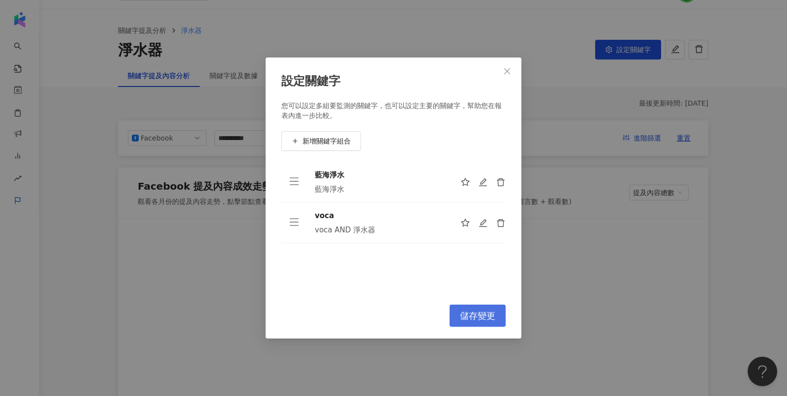
click at [474, 318] on span "儲存變更" at bounding box center [477, 316] width 35 height 11
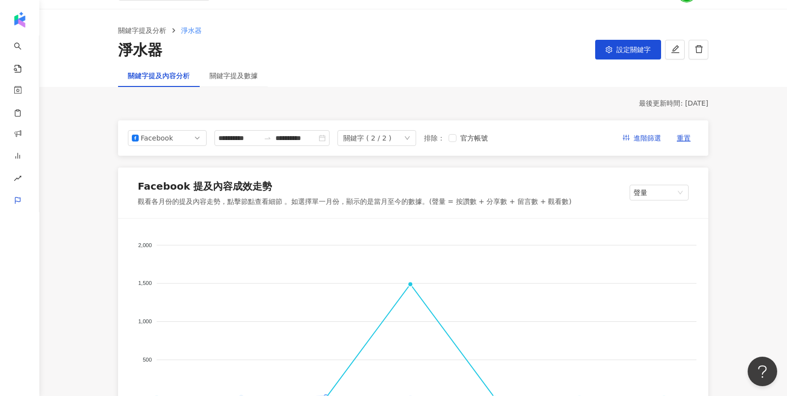
scroll to position [176, 0]
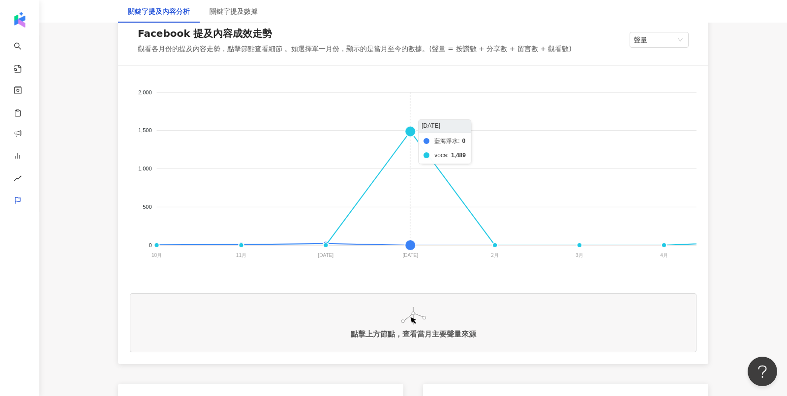
click at [410, 131] on foreignobject "藍海淨水 voca" at bounding box center [656, 176] width 1052 height 197
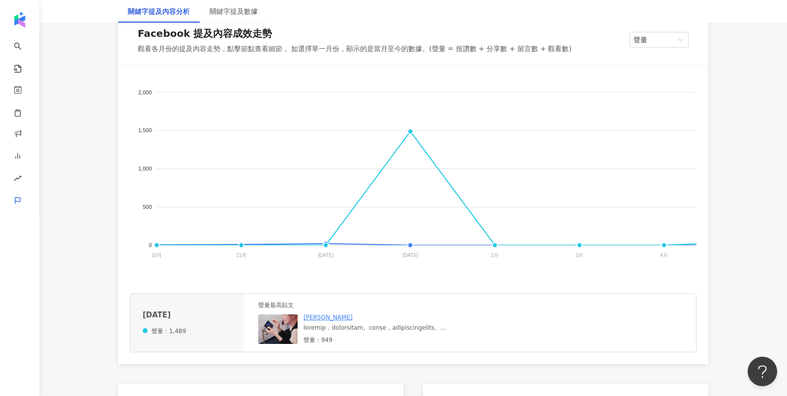
click at [284, 335] on img at bounding box center [277, 330] width 39 height 30
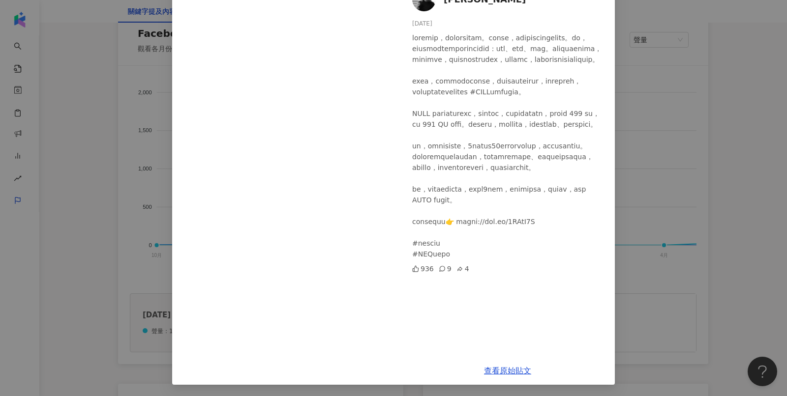
scroll to position [0, 0]
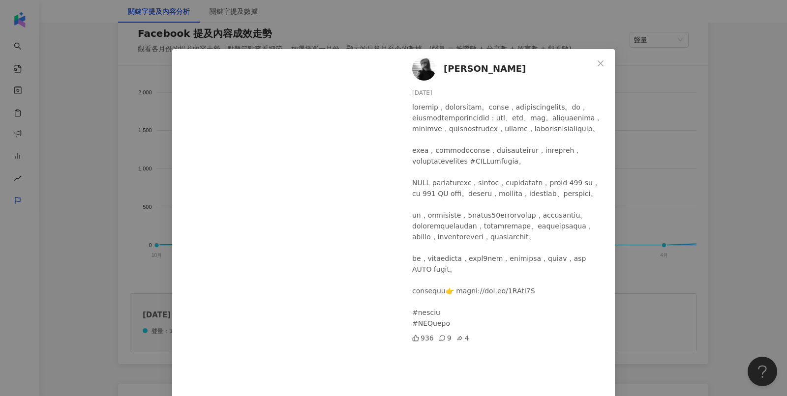
click at [682, 108] on div "[PERSON_NAME][DATE] 936 9 4 查看原始貼文" at bounding box center [393, 198] width 787 height 396
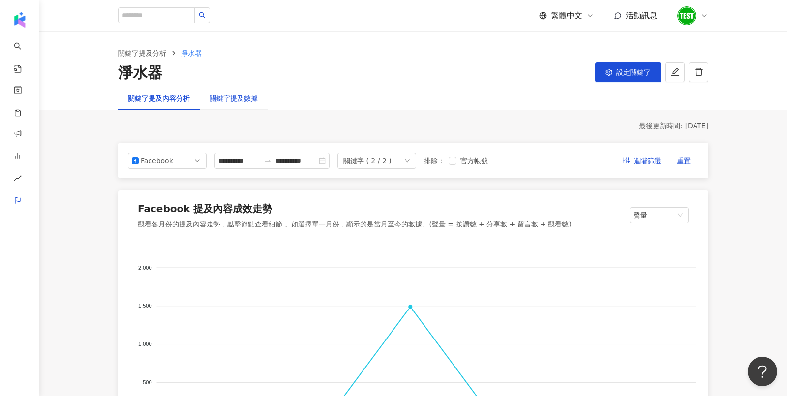
click at [228, 97] on div "關鍵字提及數據" at bounding box center [233, 98] width 48 height 11
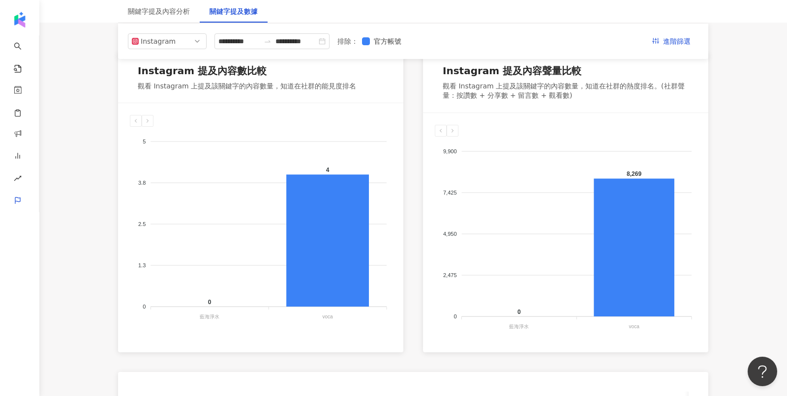
scroll to position [43, 0]
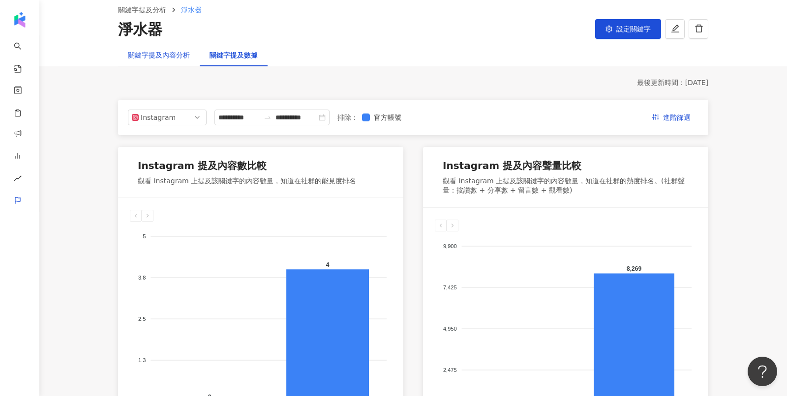
click at [137, 51] on div "關鍵字提及內容分析" at bounding box center [159, 55] width 62 height 11
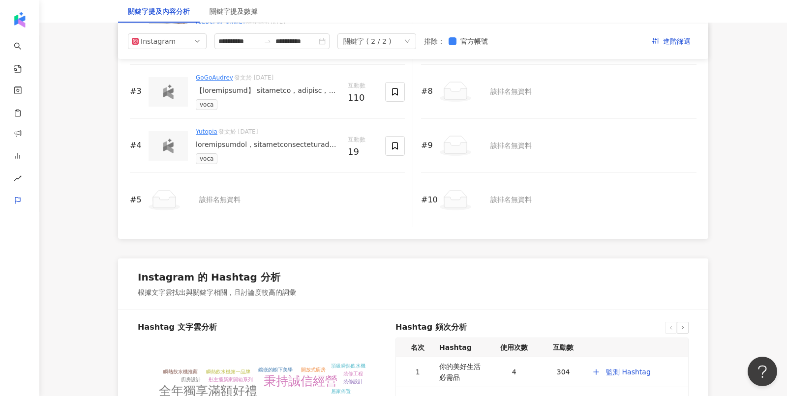
scroll to position [1748, 0]
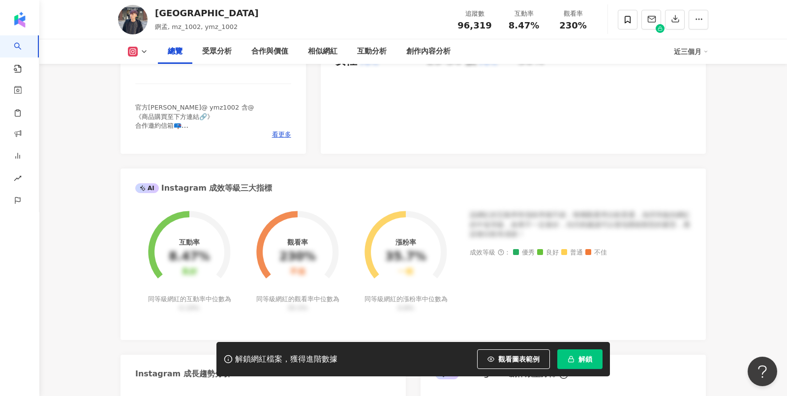
scroll to position [515, 0]
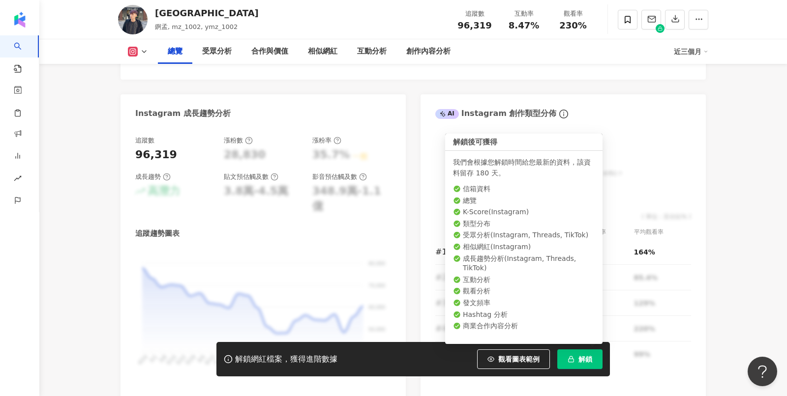
click at [586, 363] on button "解鎖" at bounding box center [579, 360] width 45 height 20
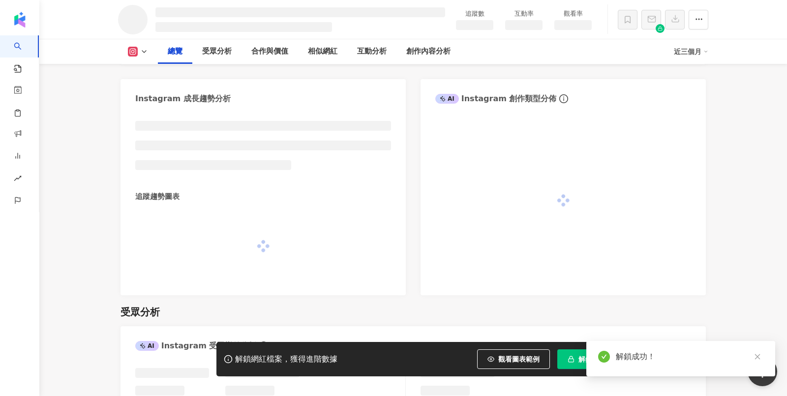
scroll to position [502, 0]
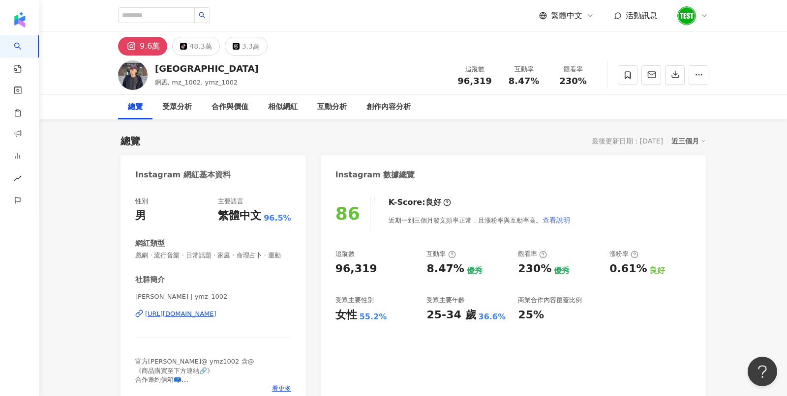
click at [563, 223] on span "查看說明" at bounding box center [556, 220] width 28 height 8
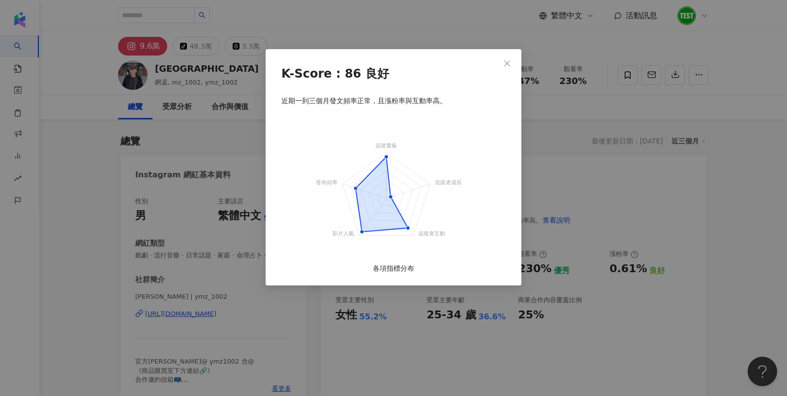
click at [512, 61] on span "Close" at bounding box center [507, 63] width 20 height 8
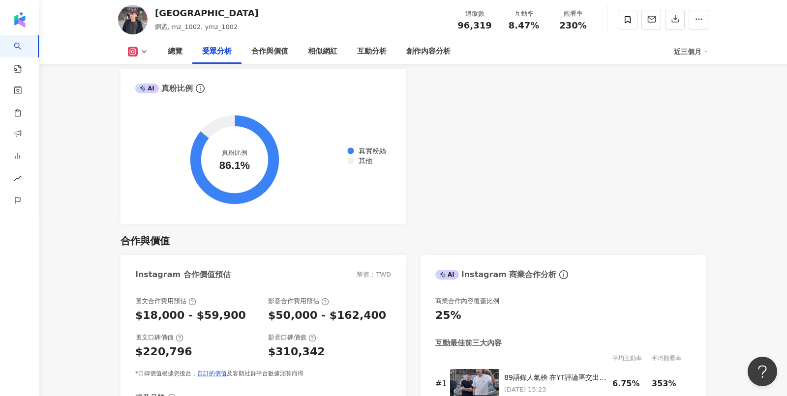
scroll to position [1150, 0]
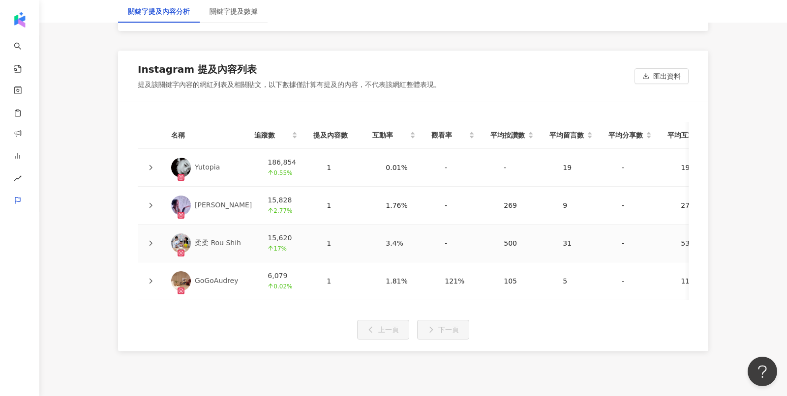
scroll to position [2168, 0]
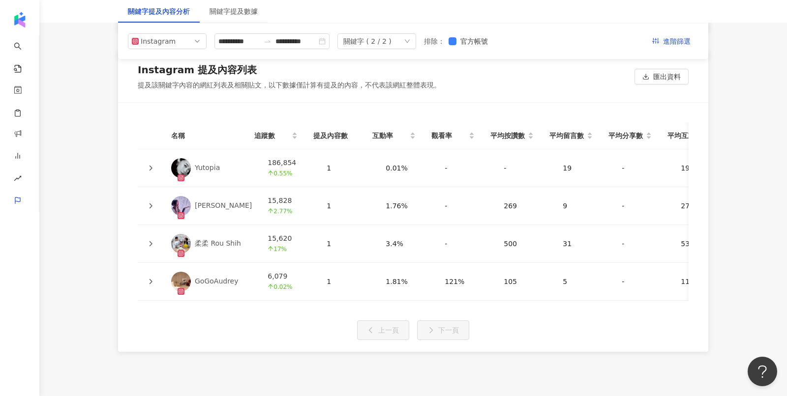
click at [151, 165] on icon at bounding box center [151, 168] width 6 height 6
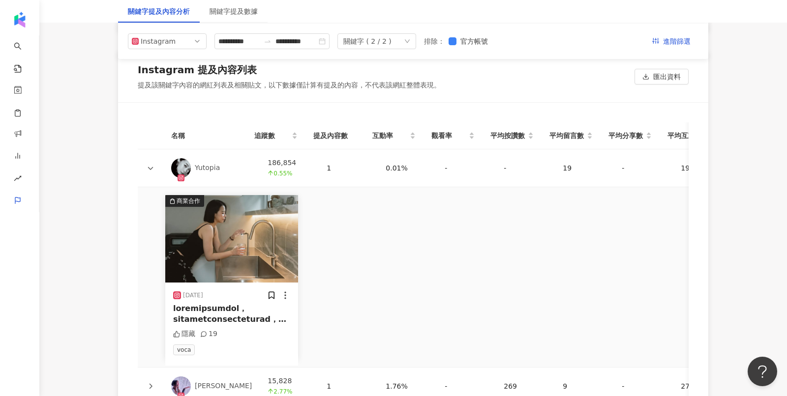
click at [151, 165] on icon at bounding box center [151, 168] width 6 height 6
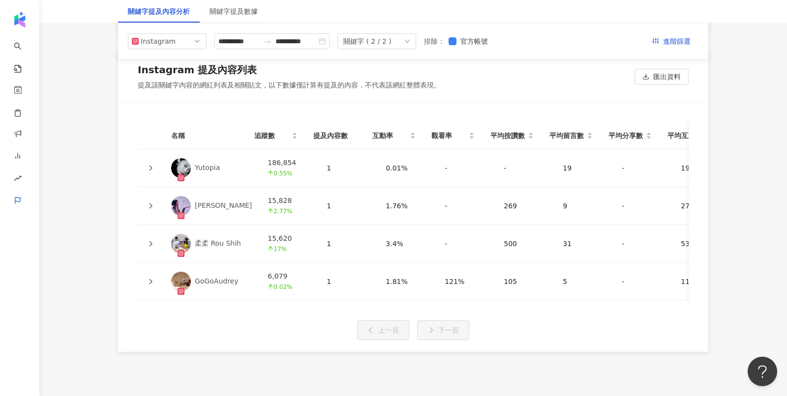
click at [153, 203] on icon at bounding box center [151, 206] width 6 height 6
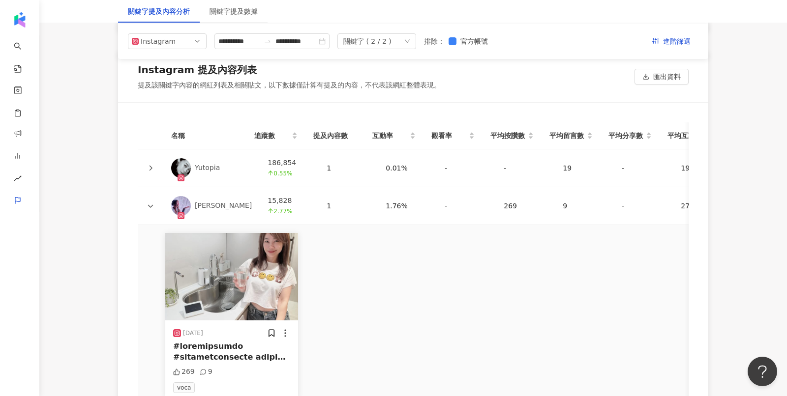
click at [153, 203] on icon at bounding box center [151, 206] width 6 height 6
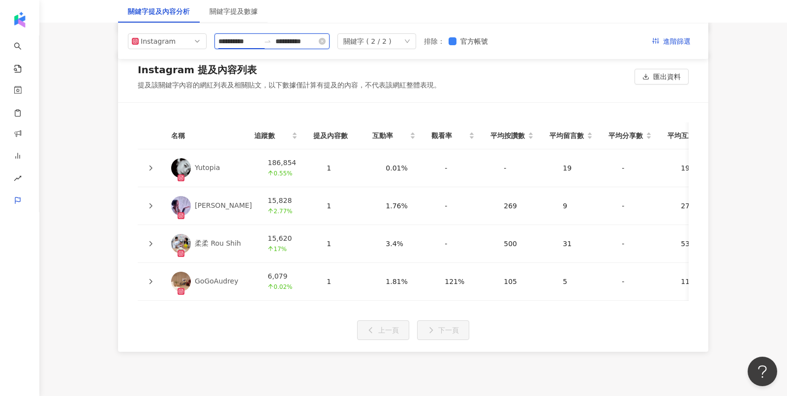
click at [245, 43] on input "**********" at bounding box center [238, 41] width 41 height 11
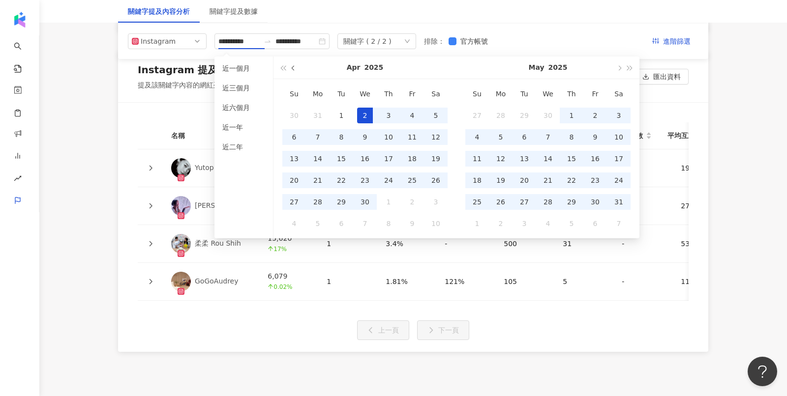
click at [291, 67] on button "button" at bounding box center [293, 68] width 11 height 22
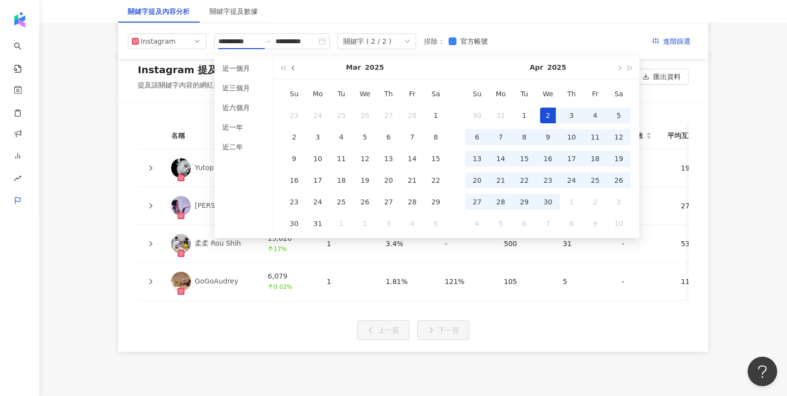
click at [291, 67] on button "button" at bounding box center [293, 68] width 11 height 22
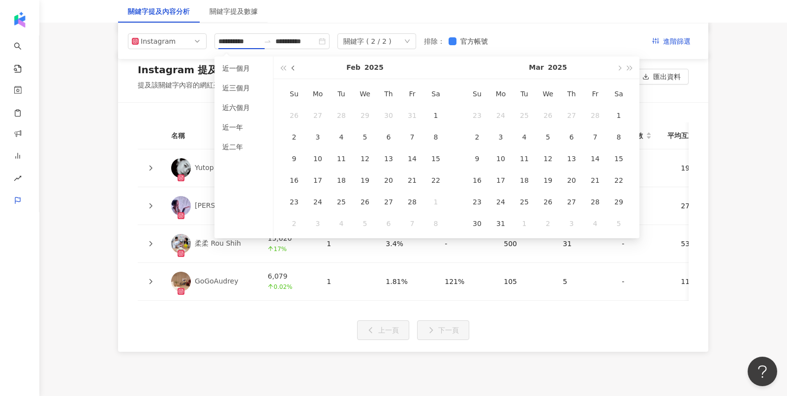
click at [291, 67] on button "button" at bounding box center [293, 68] width 11 height 22
type input "**********"
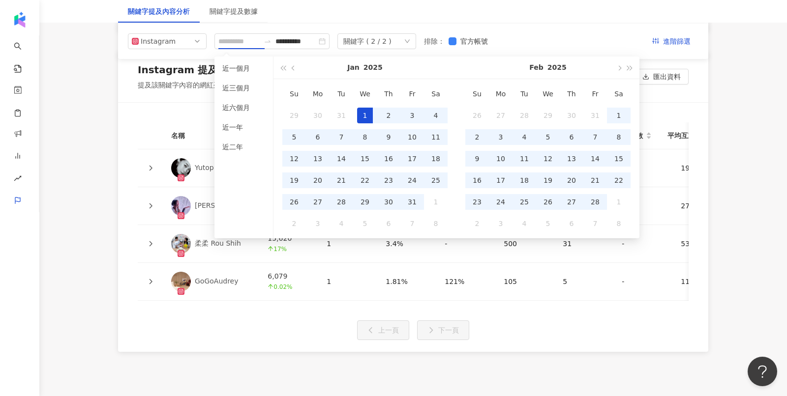
click at [365, 108] on div "1" at bounding box center [365, 116] width 16 height 16
click at [617, 68] on span "button" at bounding box center [618, 67] width 5 height 5
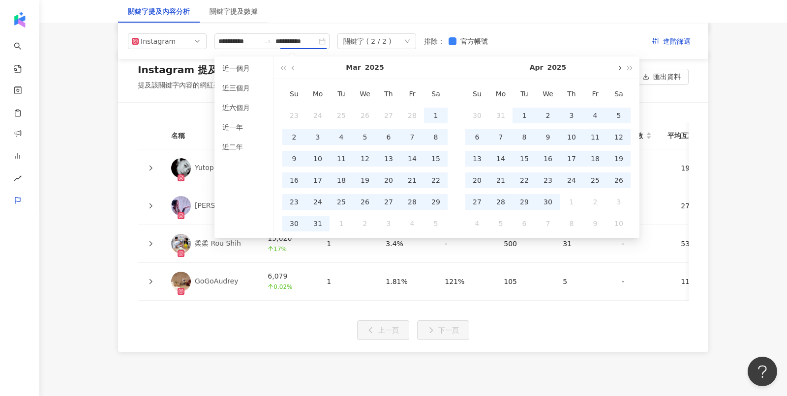
click at [617, 68] on span "button" at bounding box center [618, 67] width 5 height 5
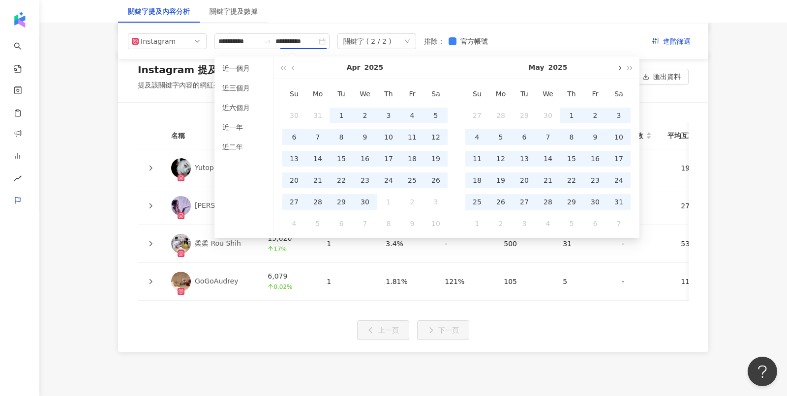
click at [617, 68] on span "button" at bounding box center [618, 67] width 5 height 5
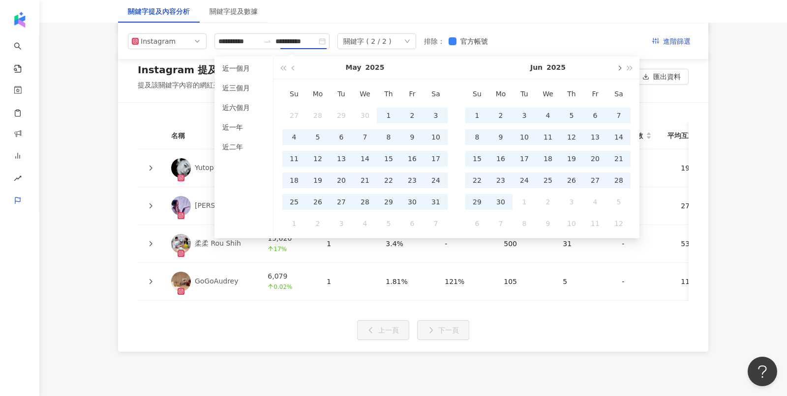
click at [617, 68] on span "button" at bounding box center [618, 67] width 5 height 5
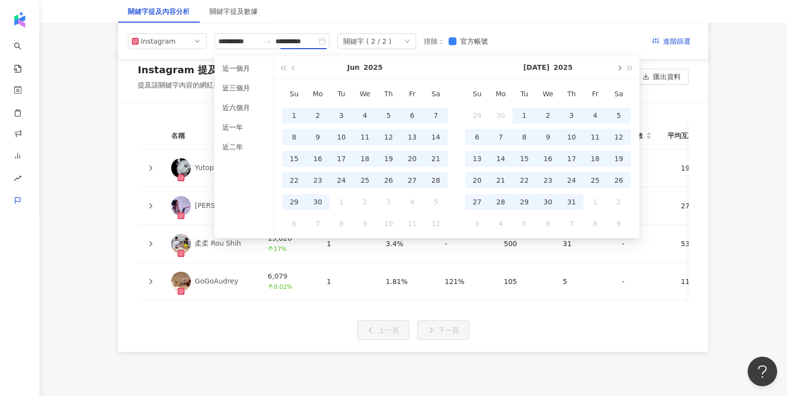
click at [617, 68] on span "button" at bounding box center [618, 67] width 5 height 5
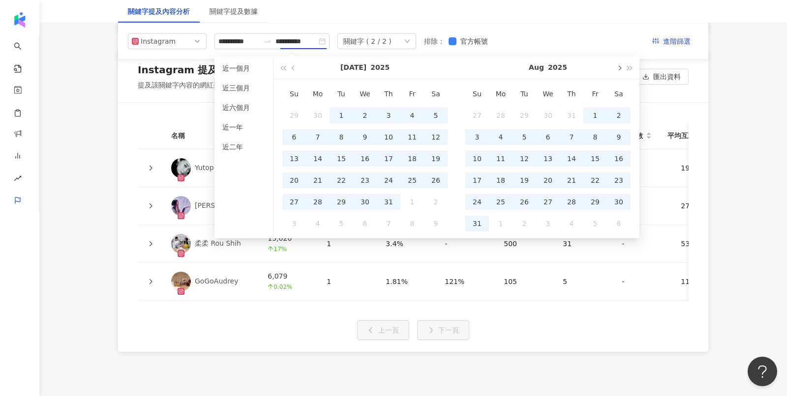
click at [617, 68] on span "button" at bounding box center [618, 67] width 5 height 5
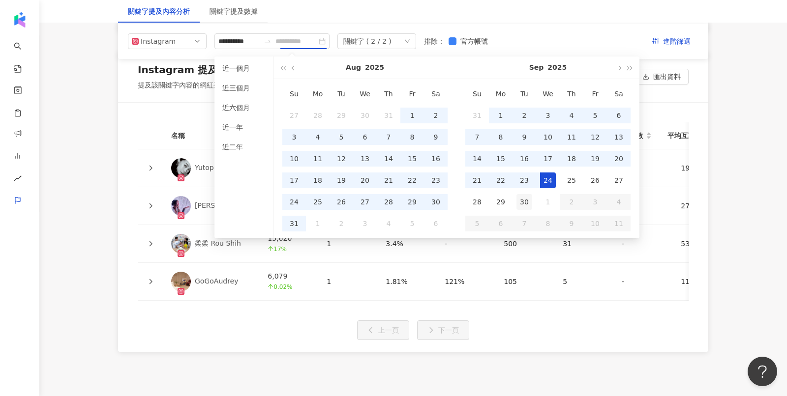
type input "**********"
click at [529, 201] on div "30" at bounding box center [524, 202] width 16 height 16
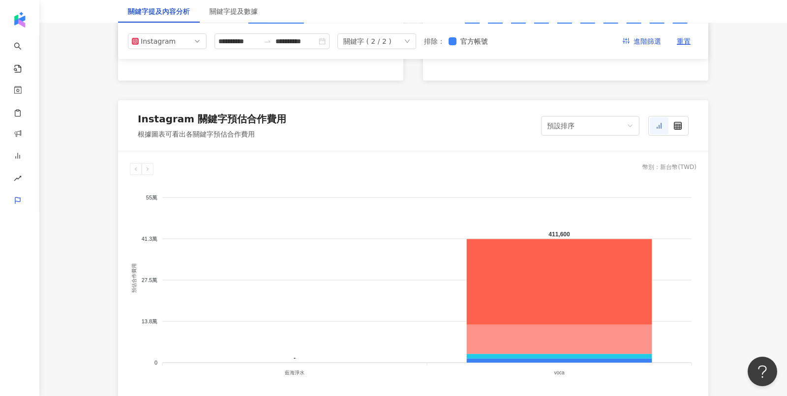
scroll to position [721, 0]
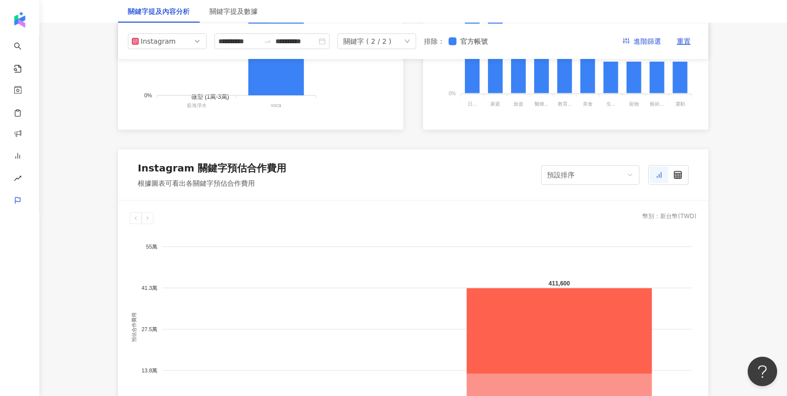
click at [380, 41] on div "關鍵字 ( 2 / 2 )" at bounding box center [367, 41] width 48 height 15
click at [387, 86] on div "voca" at bounding box center [382, 82] width 59 height 11
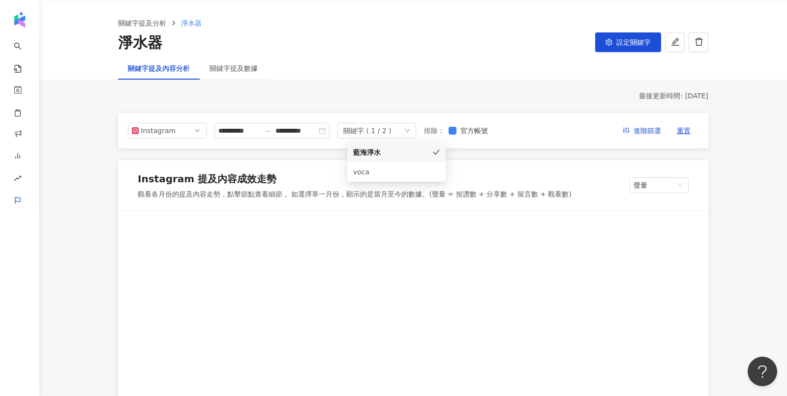
scroll to position [29, 0]
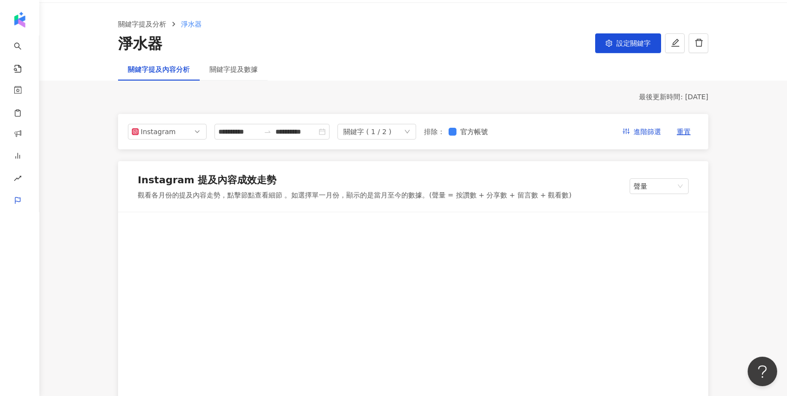
click at [152, 129] on div "Instagram" at bounding box center [157, 131] width 32 height 15
click at [222, 130] on input "**********" at bounding box center [238, 131] width 41 height 11
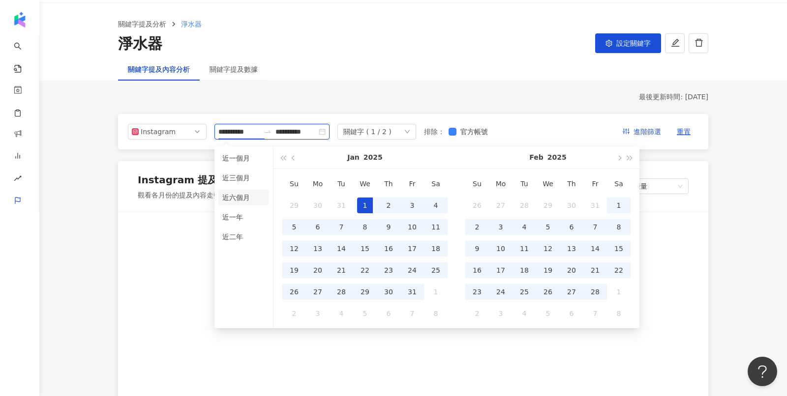
type input "**********"
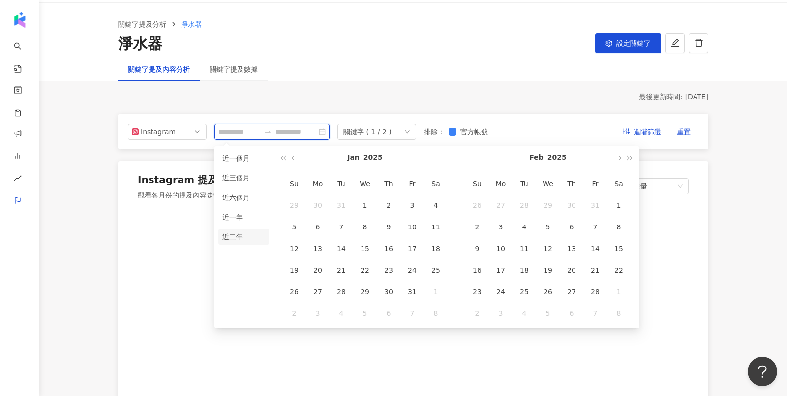
type input "**********"
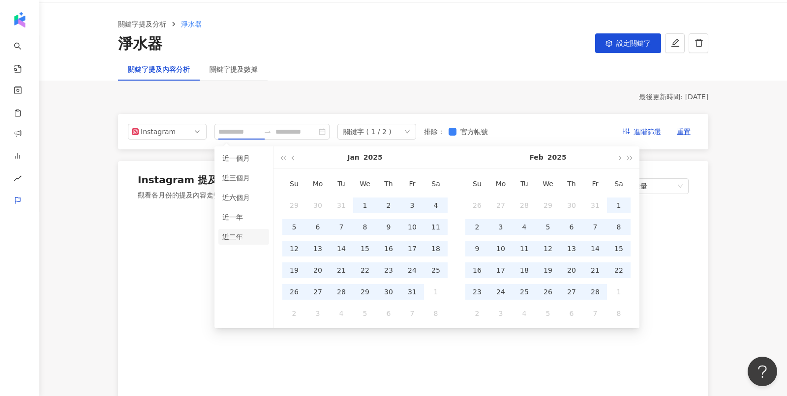
click at [247, 237] on li "近二年" at bounding box center [243, 237] width 51 height 16
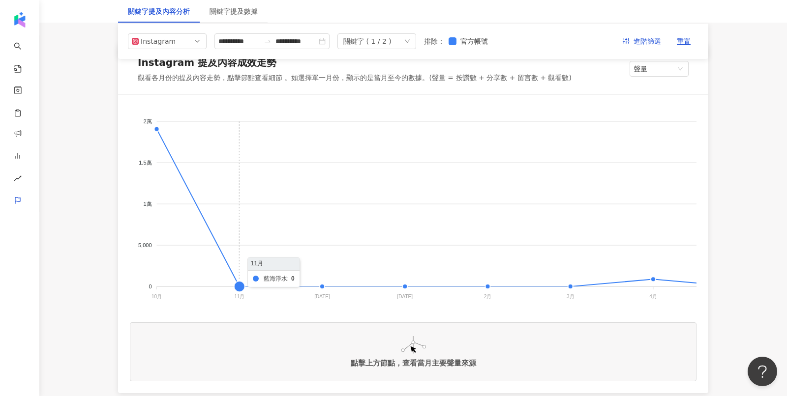
scroll to position [146, 0]
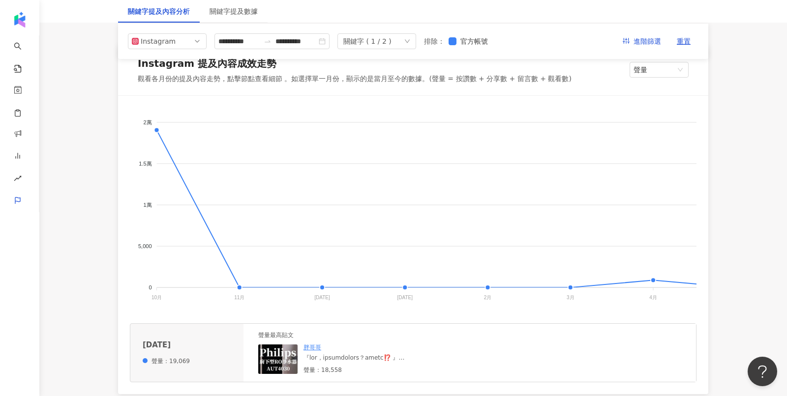
click at [276, 361] on img at bounding box center [277, 360] width 39 height 30
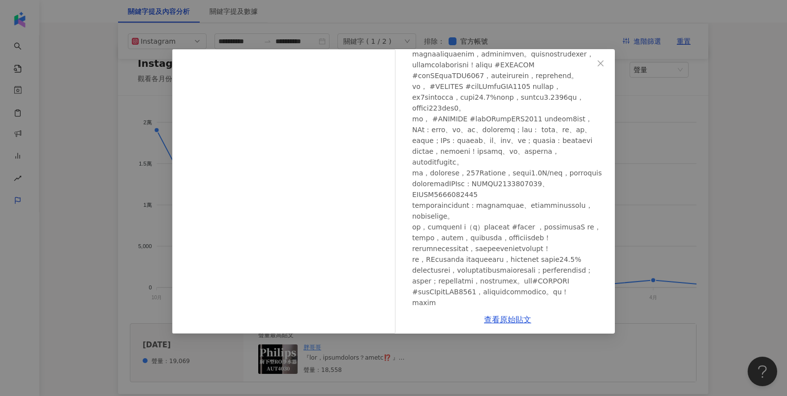
scroll to position [243, 0]
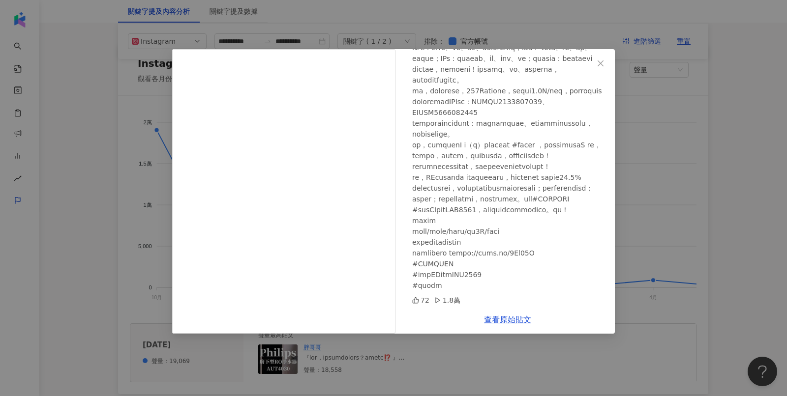
click at [639, 199] on div "胖哥哥 2023/10/3 72 1.8萬 查看原始貼文" at bounding box center [393, 198] width 787 height 396
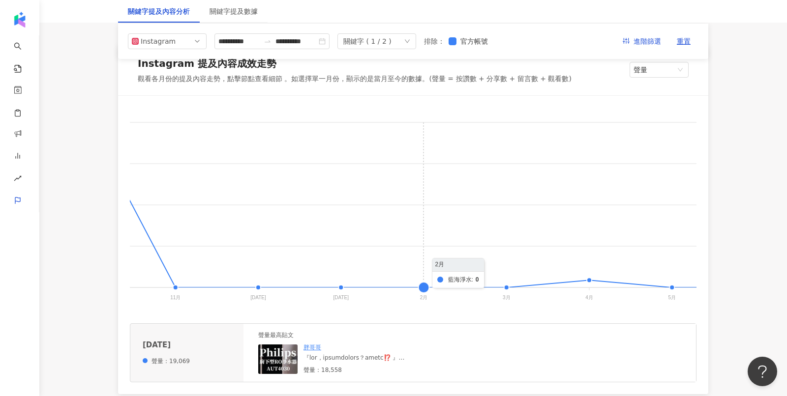
scroll to position [0, 81]
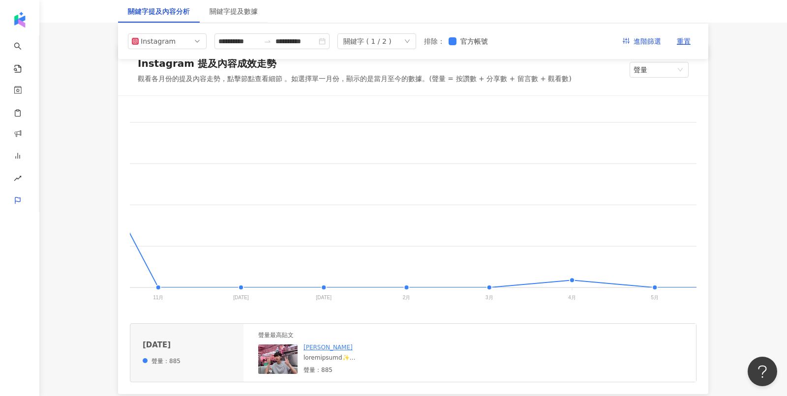
click at [276, 368] on img at bounding box center [277, 360] width 39 height 30
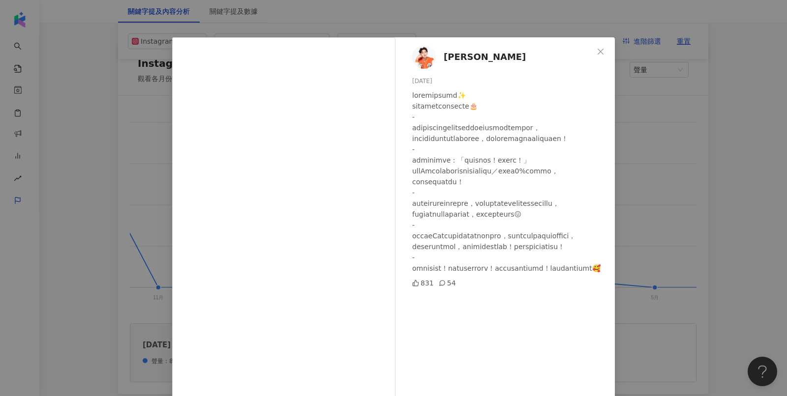
scroll to position [13, 0]
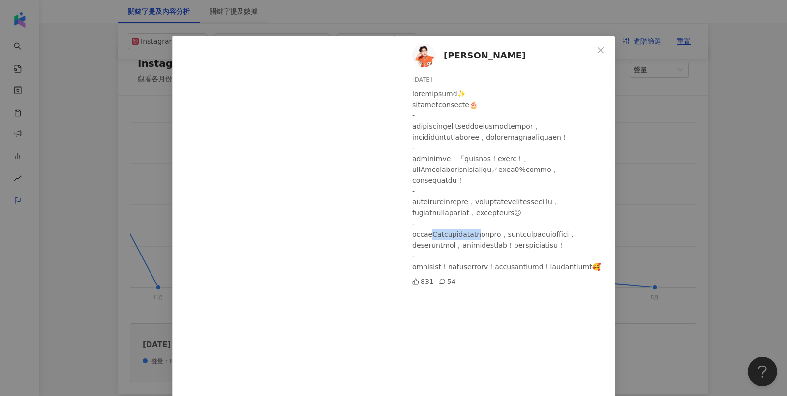
drag, startPoint x: 444, startPoint y: 254, endPoint x: 515, endPoint y: 254, distance: 70.8
click at [516, 254] on div at bounding box center [509, 181] width 195 height 184
click at [691, 214] on div "高興 Xin 2024/4/26 831 54 查看原始貼文" at bounding box center [393, 198] width 787 height 396
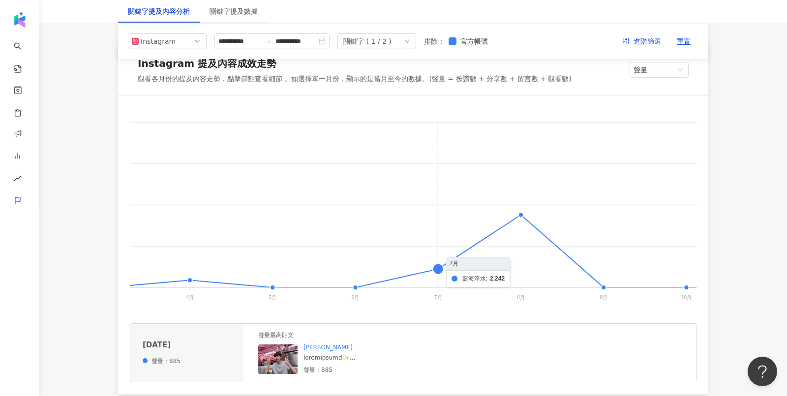
scroll to position [0, 483]
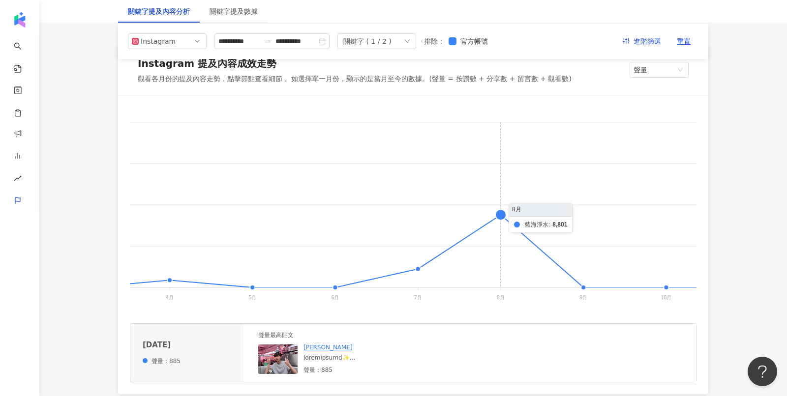
click at [494, 213] on foreignobject at bounding box center [657, 206] width 2023 height 197
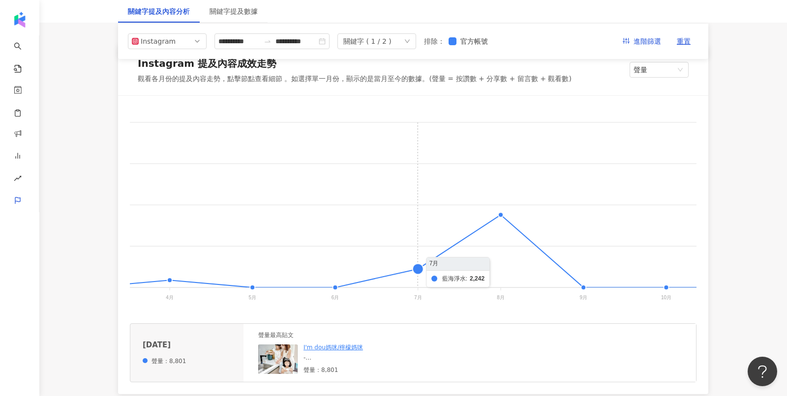
click at [414, 272] on foreignobject at bounding box center [657, 206] width 2023 height 197
click at [284, 360] on img at bounding box center [277, 360] width 39 height 30
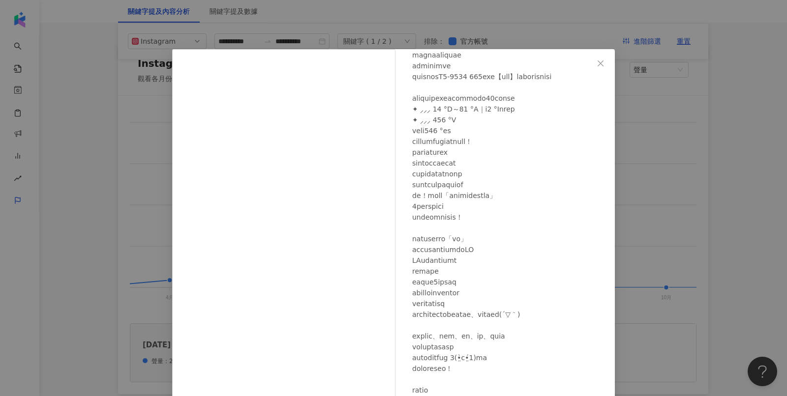
scroll to position [179, 0]
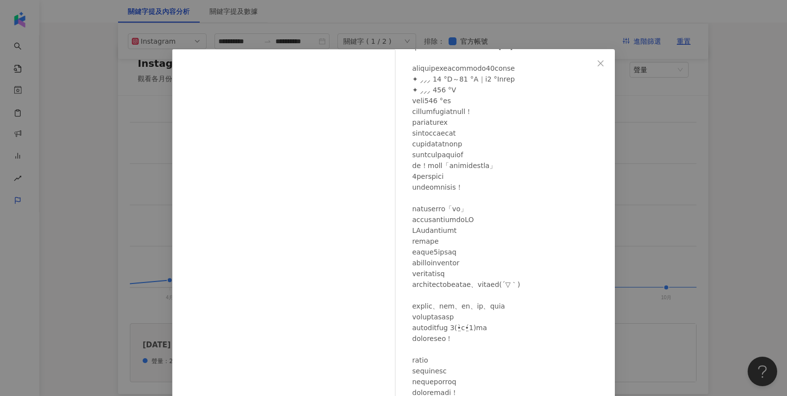
click at [660, 199] on div "I'm dou媽咪/檸檬媽咪 2024/7/29 1,071 68 查看原始貼文" at bounding box center [393, 198] width 787 height 396
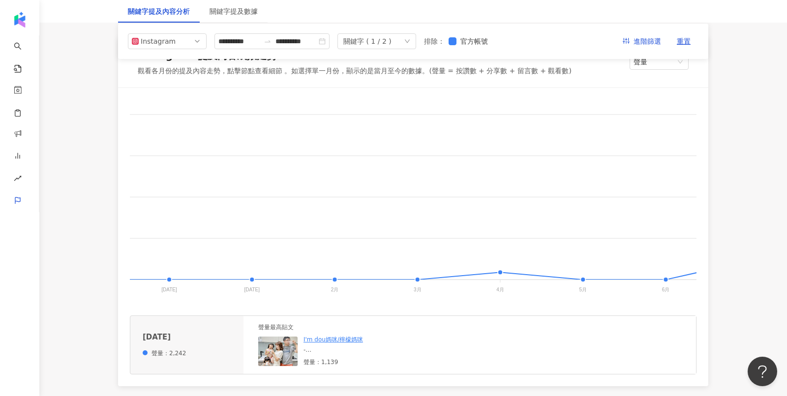
scroll to position [0, 0]
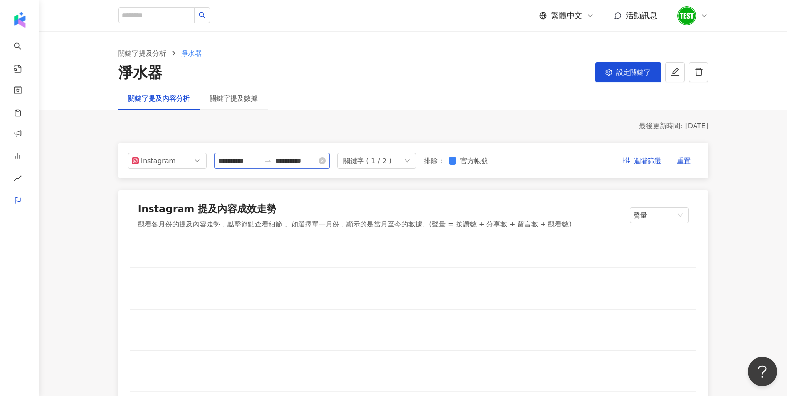
click at [271, 163] on icon "swap-right" at bounding box center [268, 161] width 8 height 8
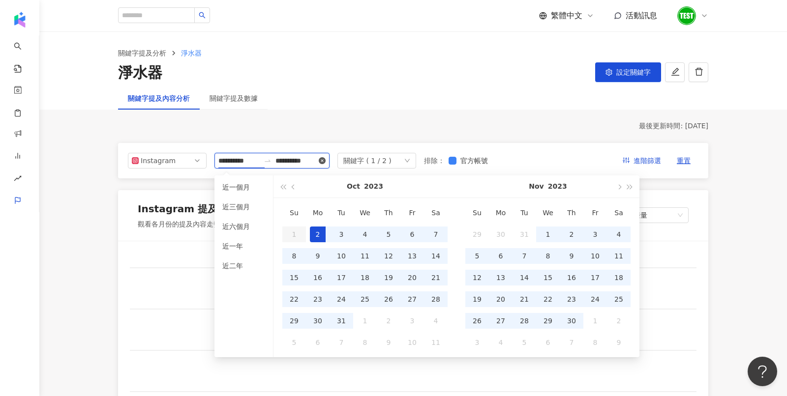
click at [325, 162] on icon "close-circle" at bounding box center [322, 160] width 7 height 7
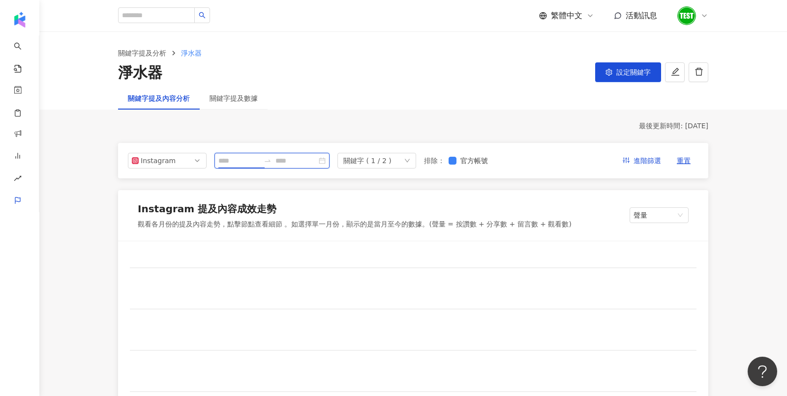
click at [246, 166] on div at bounding box center [271, 161] width 115 height 16
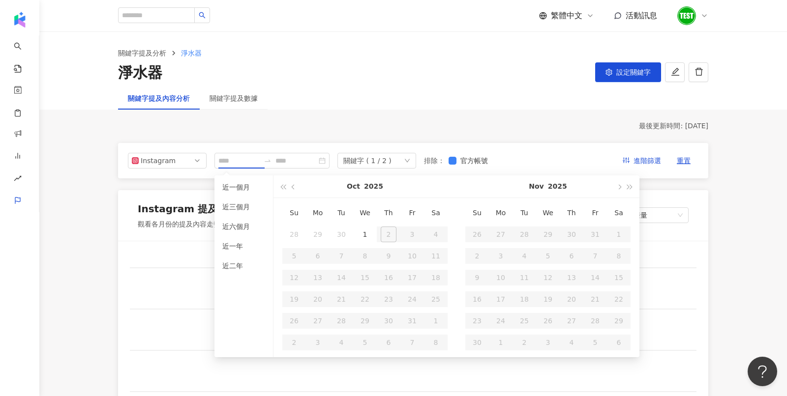
type input "**********"
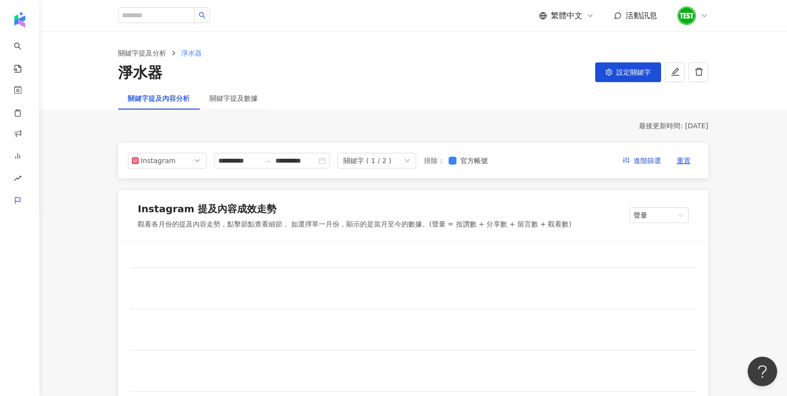
click at [302, 129] on div "最後更新時間: [DATE]" at bounding box center [413, 126] width 590 height 10
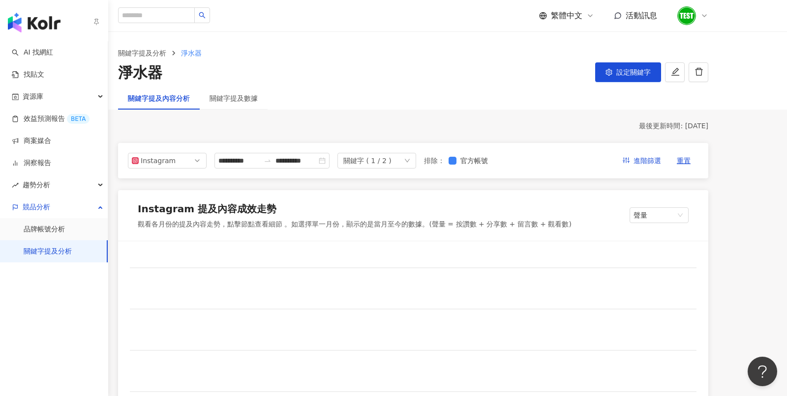
click at [43, 254] on link "關鍵字提及分析" at bounding box center [48, 252] width 48 height 10
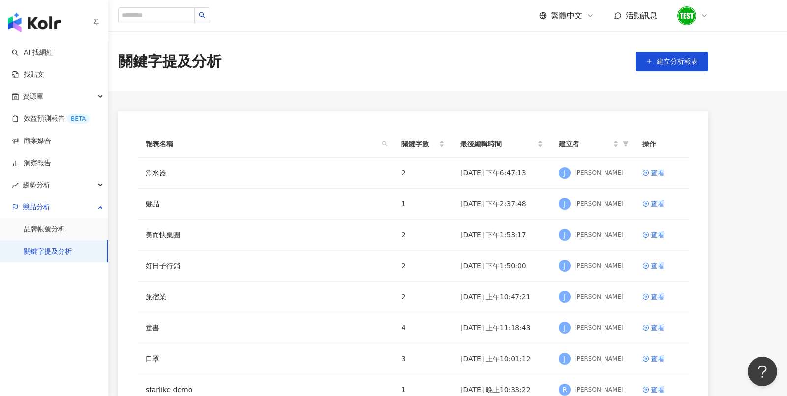
click at [45, 25] on img "button" at bounding box center [34, 23] width 53 height 20
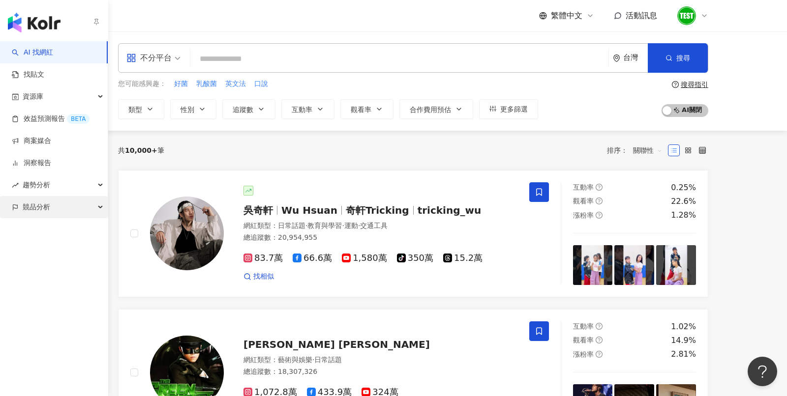
click at [63, 198] on div "競品分析" at bounding box center [54, 207] width 108 height 22
click at [65, 225] on link "品牌帳號分析" at bounding box center [44, 230] width 41 height 10
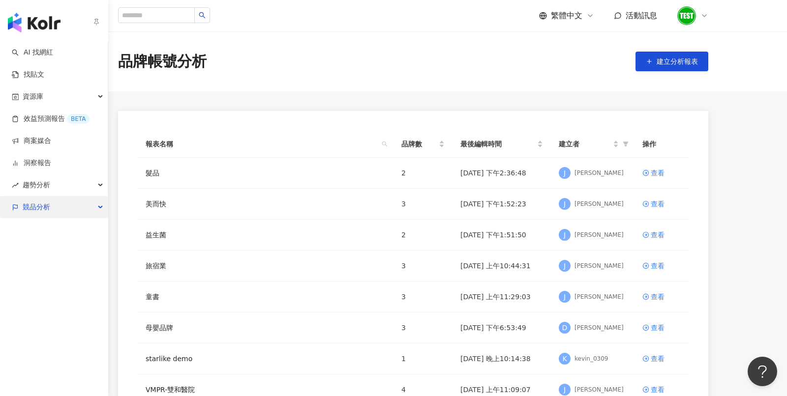
click at [33, 211] on span "競品分析" at bounding box center [37, 207] width 28 height 22
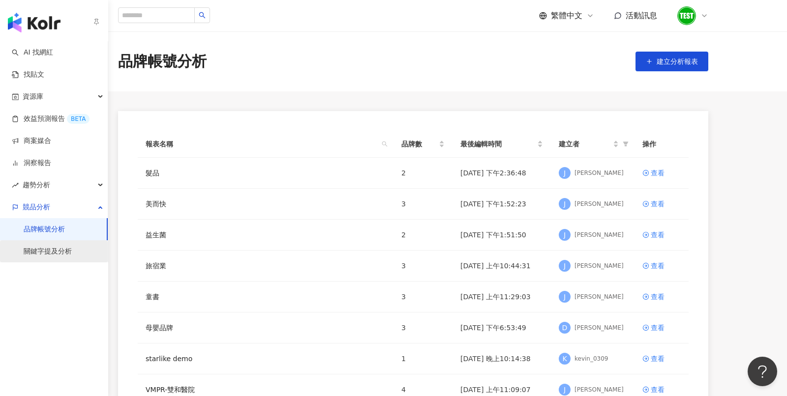
click at [44, 247] on link "關鍵字提及分析" at bounding box center [48, 252] width 48 height 10
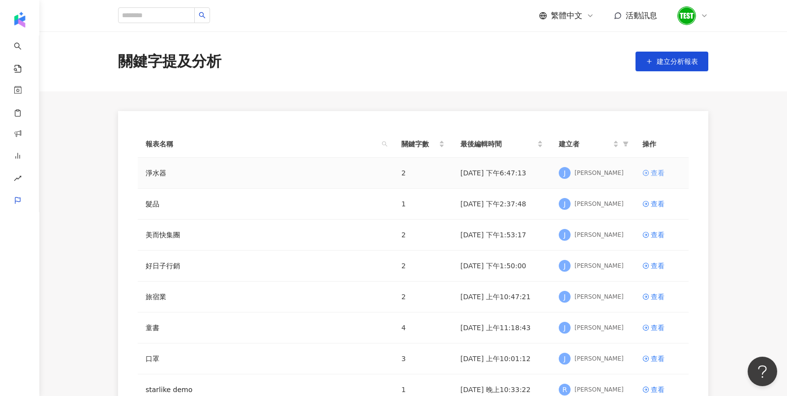
click at [656, 171] on div "查看" at bounding box center [658, 173] width 14 height 11
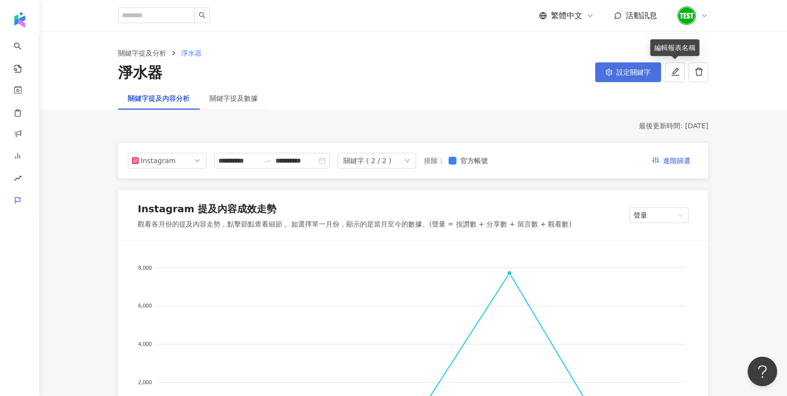
click at [637, 72] on span "設定關鍵字" at bounding box center [633, 72] width 34 height 8
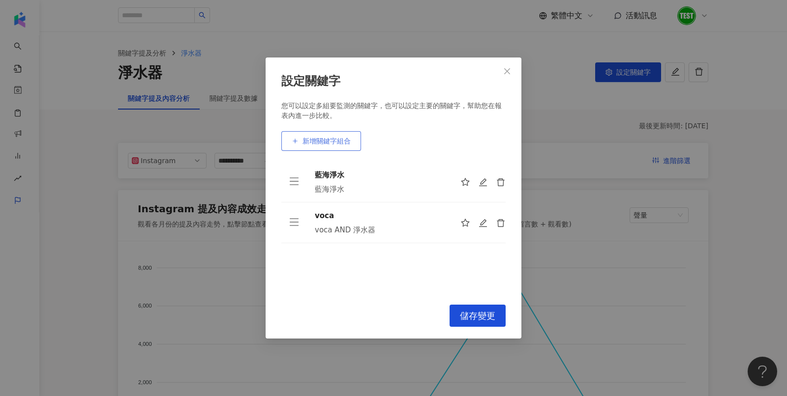
click at [313, 144] on span "新增關鍵字組合" at bounding box center [326, 141] width 48 height 8
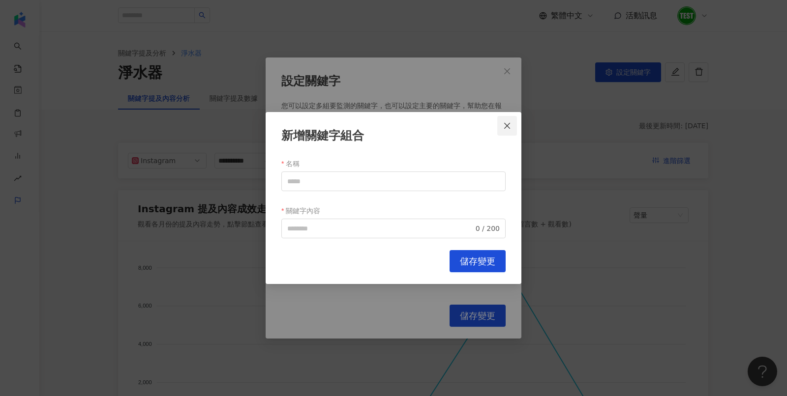
click at [512, 123] on span "Close" at bounding box center [507, 126] width 20 height 8
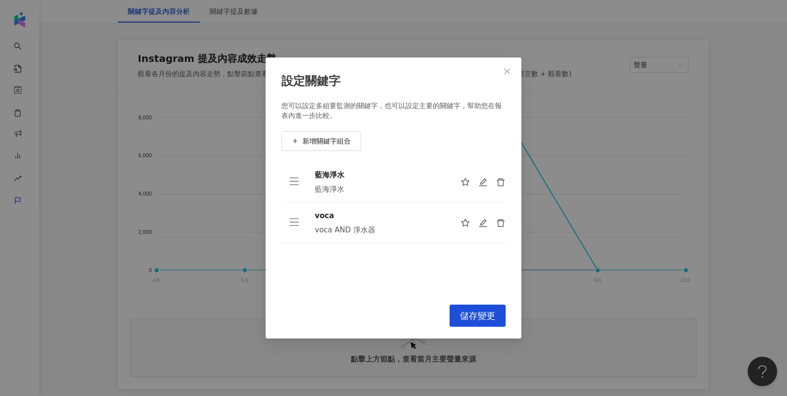
scroll to position [151, 0]
click at [212, 146] on div "設定關鍵字 您可以設定多組要監測的關鍵字，也可以設定主要的關鍵字，幫助您在報表內進一步比較。 新增關鍵字組合 藍海淨水 藍海淨水 voca voca AND …" at bounding box center [393, 198] width 787 height 396
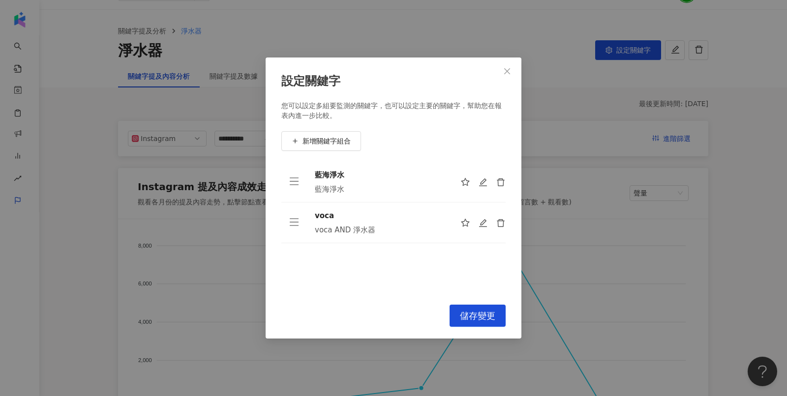
scroll to position [0, 0]
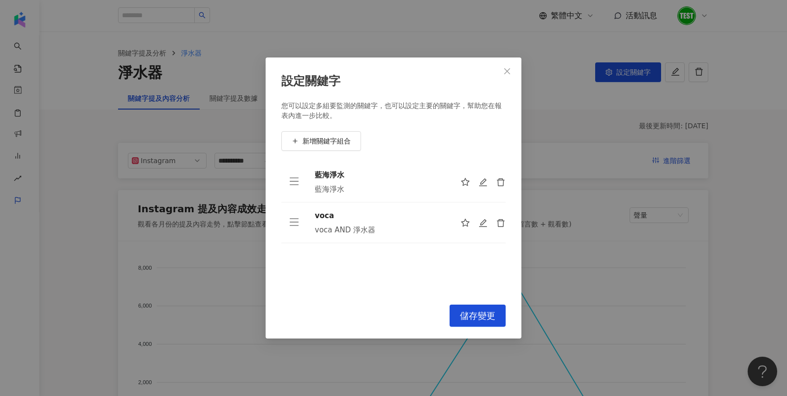
click at [496, 68] on div "設定關鍵字 您可以設定多組要監測的關鍵字，也可以設定主要的關鍵字，幫助您在報表內進一步比較。 新增關鍵字組合 藍海淨水 藍海淨水 voca voca AND …" at bounding box center [394, 199] width 256 height 282
click at [504, 74] on icon "close" at bounding box center [507, 71] width 8 height 8
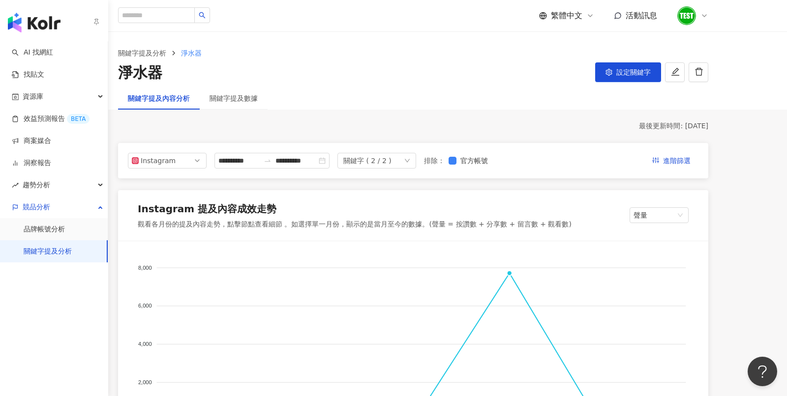
click at [34, 247] on link "關鍵字提及分析" at bounding box center [48, 252] width 48 height 10
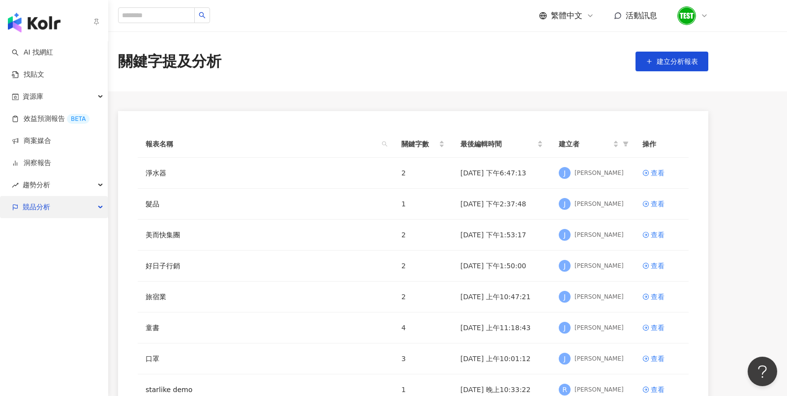
click at [36, 215] on span "競品分析" at bounding box center [37, 207] width 28 height 22
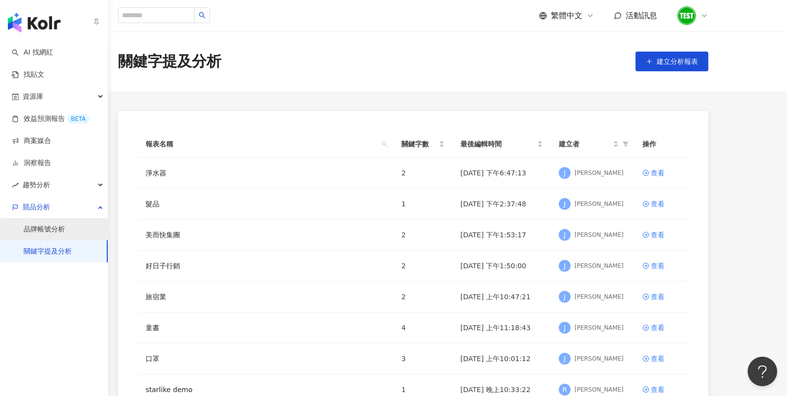
click at [57, 235] on link "品牌帳號分析" at bounding box center [44, 230] width 41 height 10
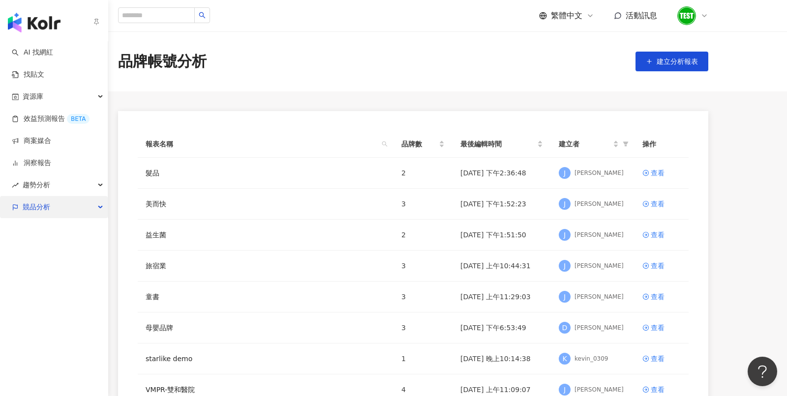
click at [31, 208] on span "競品分析" at bounding box center [37, 207] width 28 height 22
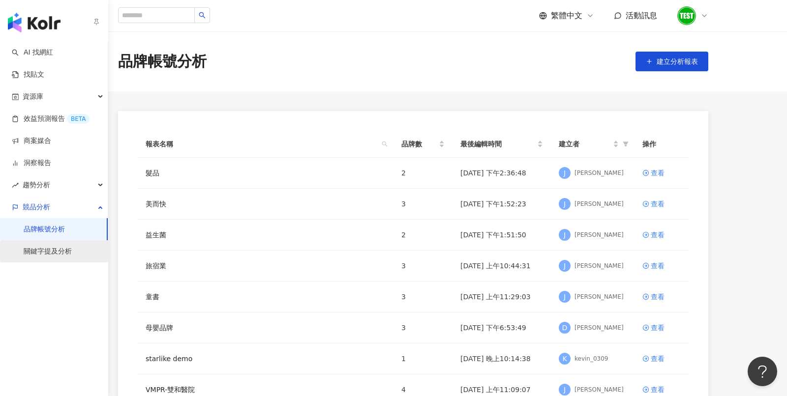
click at [57, 256] on link "關鍵字提及分析" at bounding box center [48, 252] width 48 height 10
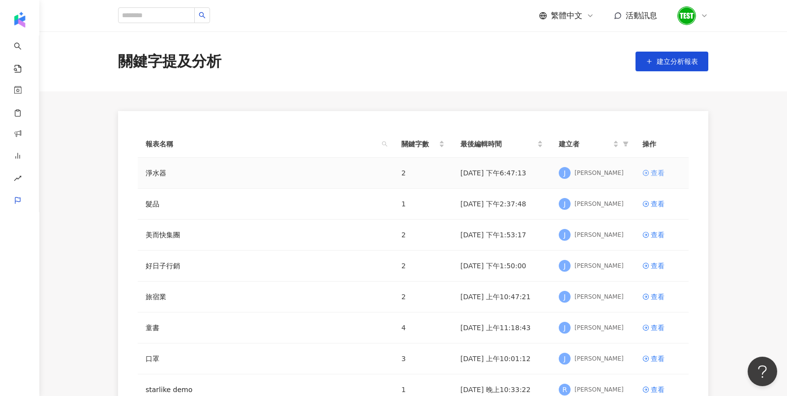
click at [649, 169] on link "查看" at bounding box center [661, 173] width 38 height 11
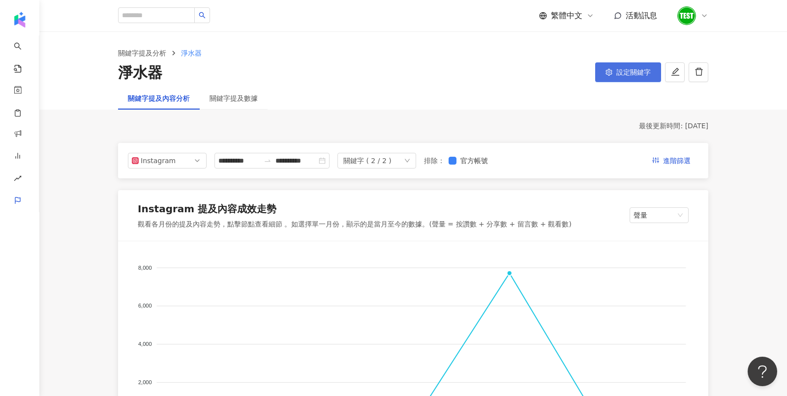
click at [610, 77] on button "設定關鍵字" at bounding box center [628, 72] width 66 height 20
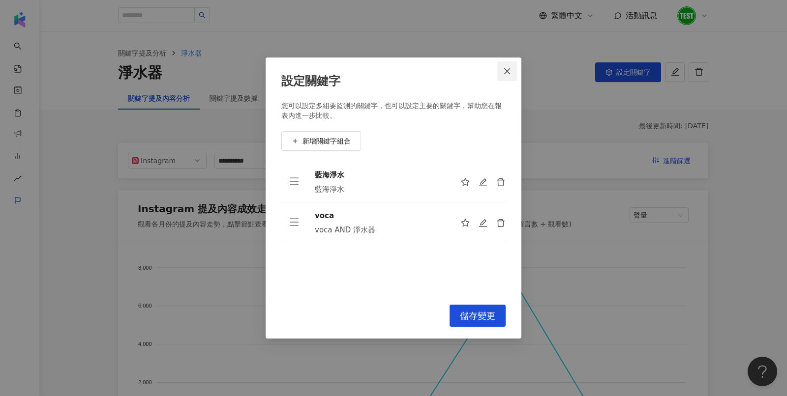
click at [509, 75] on icon "close" at bounding box center [507, 71] width 8 height 8
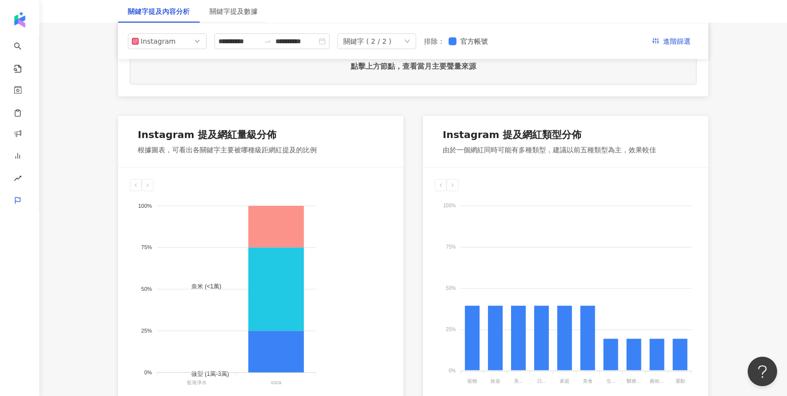
scroll to position [443, 0]
